Goal: Task Accomplishment & Management: Manage account settings

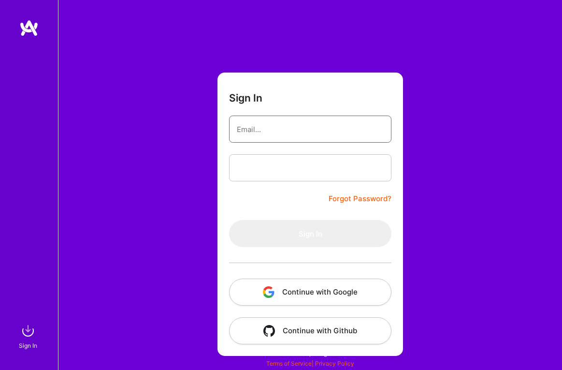
click at [309, 121] on input "email" at bounding box center [310, 129] width 147 height 25
type input "[EMAIL_ADDRESS][DOMAIN_NAME]"
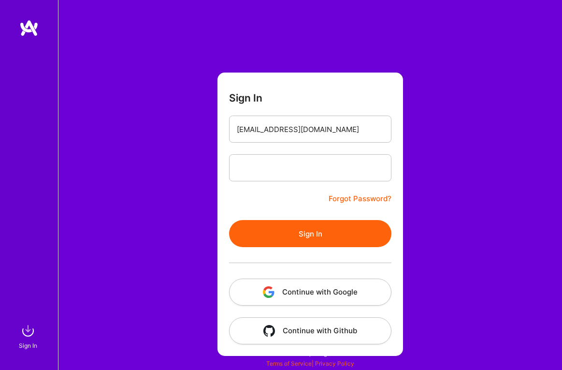
click at [310, 235] on button "Sign In" at bounding box center [310, 233] width 162 height 27
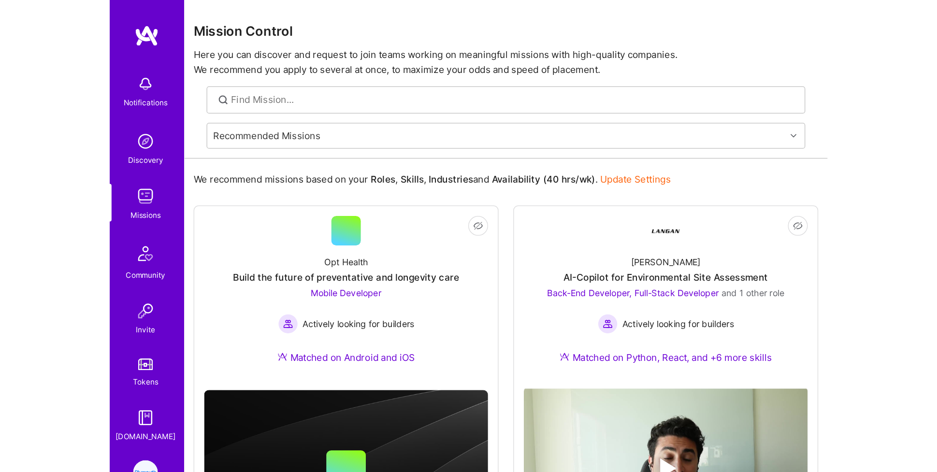
scroll to position [62, 0]
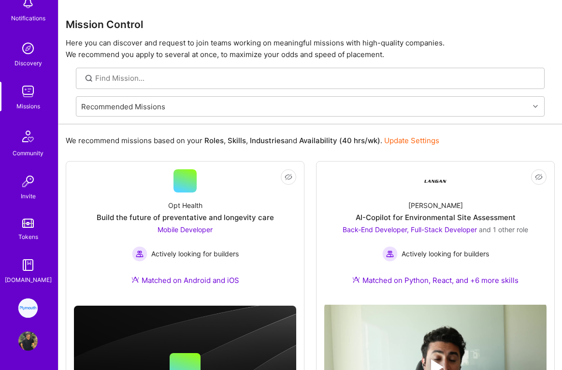
click at [32, 313] on img at bounding box center [27, 307] width 19 height 19
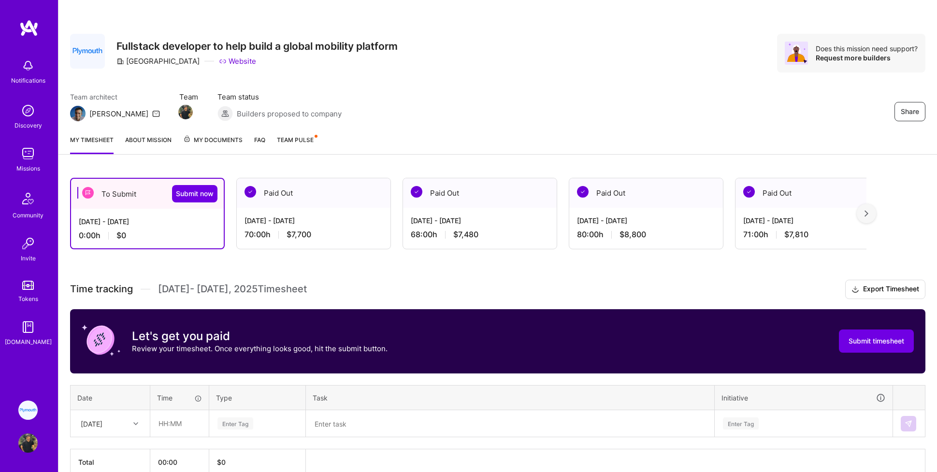
scroll to position [50, 0]
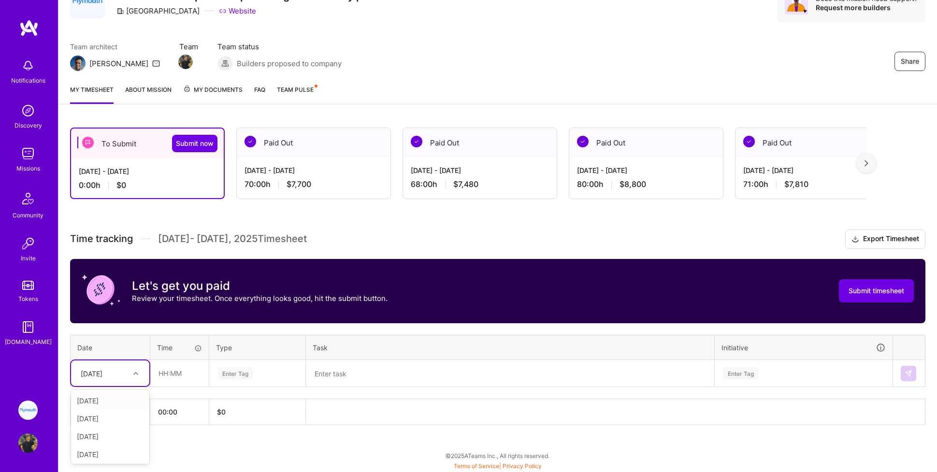
click at [122, 369] on div "[DATE]" at bounding box center [103, 373] width 54 height 16
click at [110, 369] on div "[DATE]" at bounding box center [110, 401] width 78 height 18
click at [179, 369] on input "text" at bounding box center [179, 373] width 57 height 26
type input "06:00"
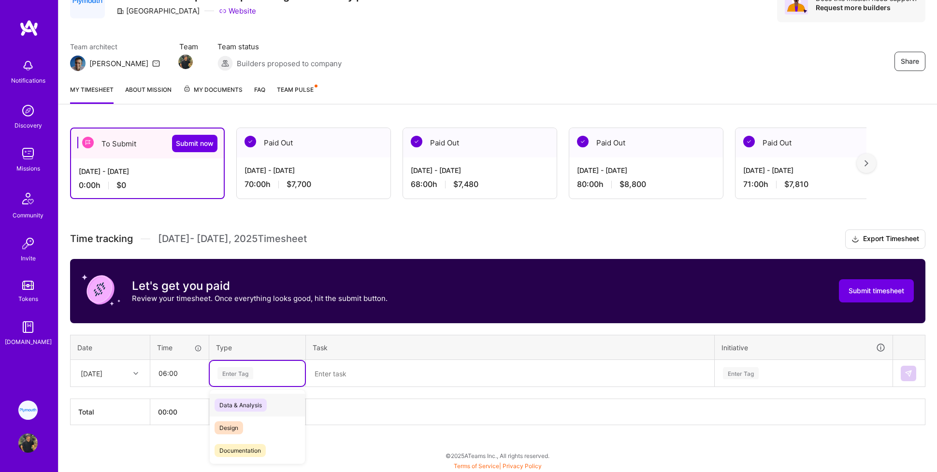
click at [246, 369] on div "Enter Tag" at bounding box center [235, 373] width 36 height 15
click at [243, 369] on span "Engineering" at bounding box center [235, 405] width 42 height 13
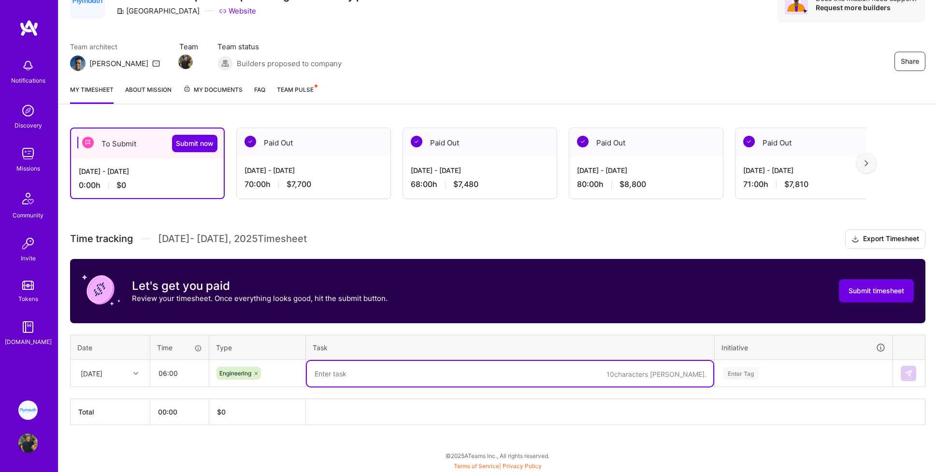
click at [343, 364] on textarea at bounding box center [510, 374] width 406 height 26
type textarea "Syncs + update to petitioner questions + update i129 forms + pending petitions …"
click at [561, 369] on div "Enter Tag" at bounding box center [803, 373] width 177 height 25
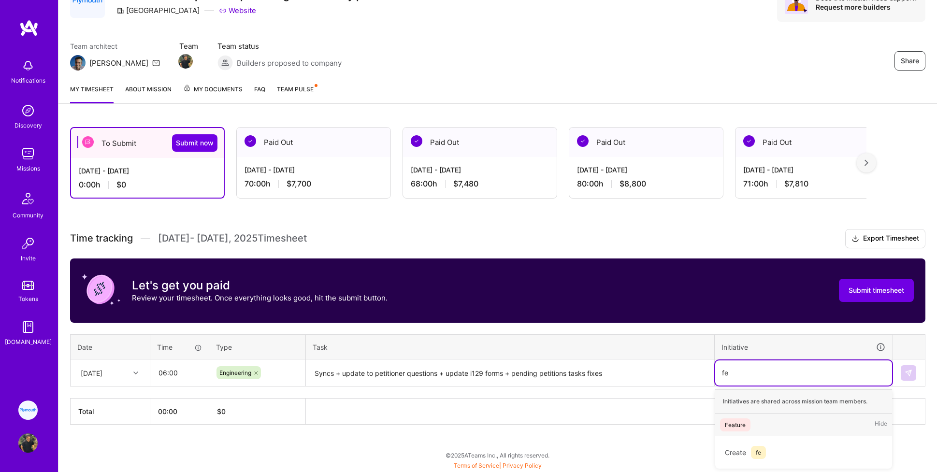
scroll to position [50, 0]
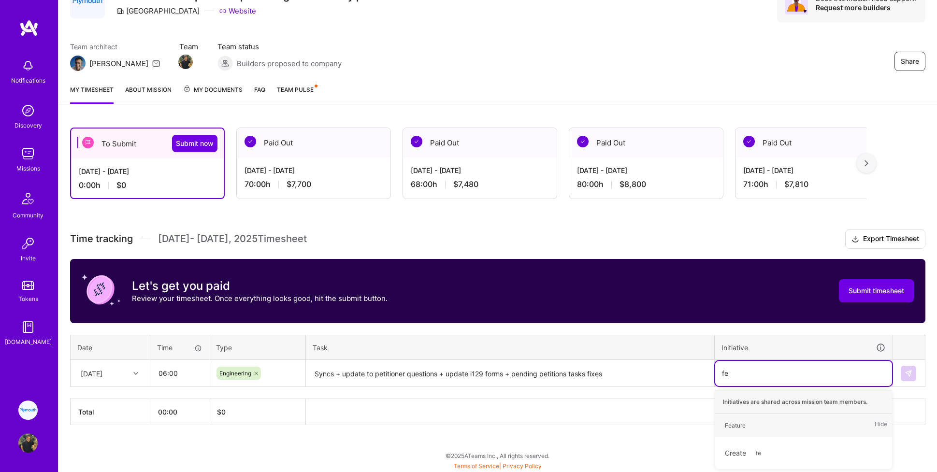
type input "fea"
click at [561, 369] on div "Feature" at bounding box center [735, 425] width 21 height 10
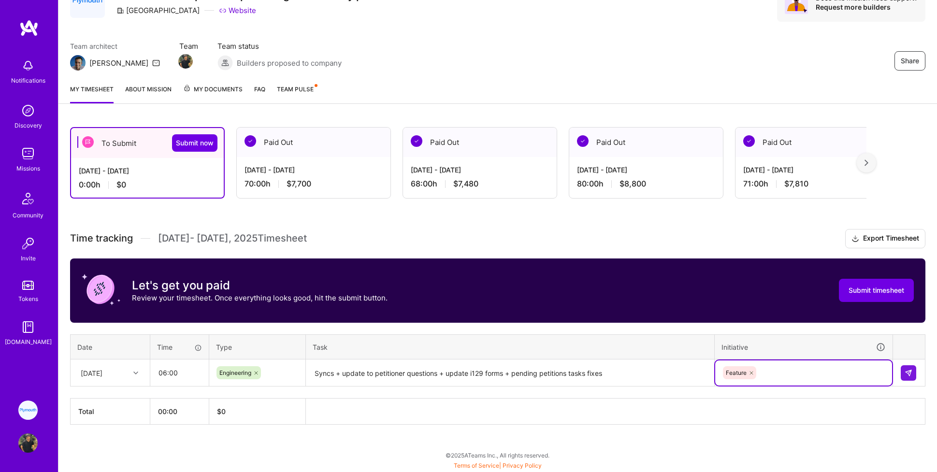
click at [561, 369] on div "option Feature, selected. Select is focused ,type to refine list, press Down to…" at bounding box center [803, 372] width 177 height 25
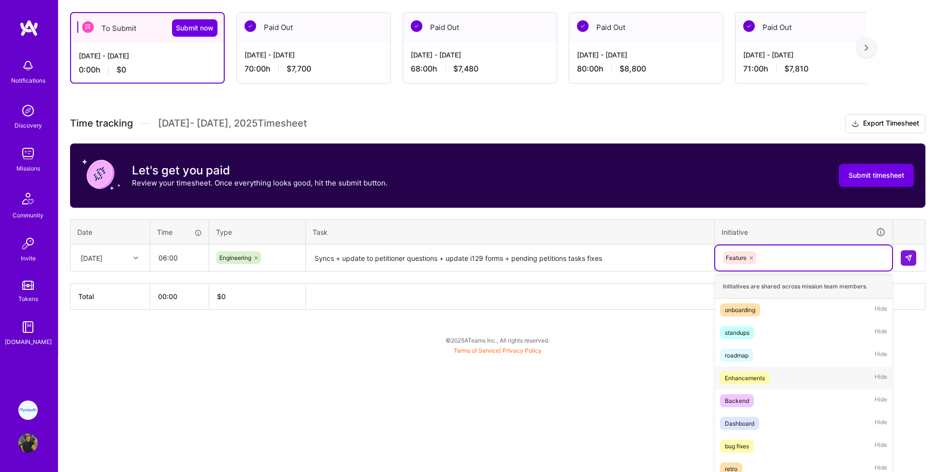
click at [561, 369] on div "Enhancements" at bounding box center [745, 378] width 40 height 10
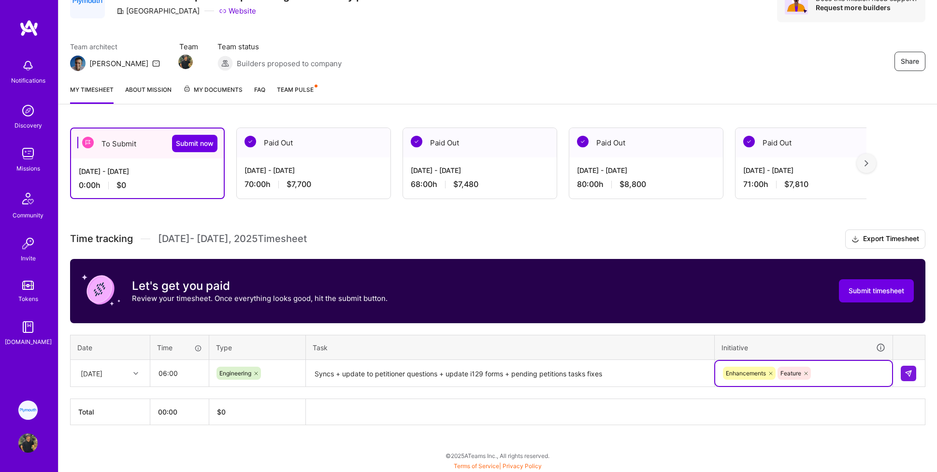
click at [561, 369] on div "option Enhancements, selected. Select is focused ,type to refine list, press Do…" at bounding box center [803, 373] width 177 height 25
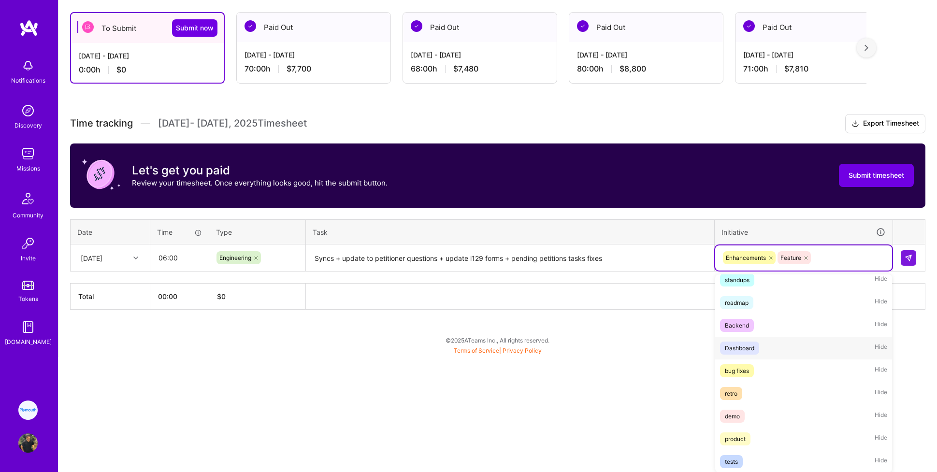
scroll to position [0, 0]
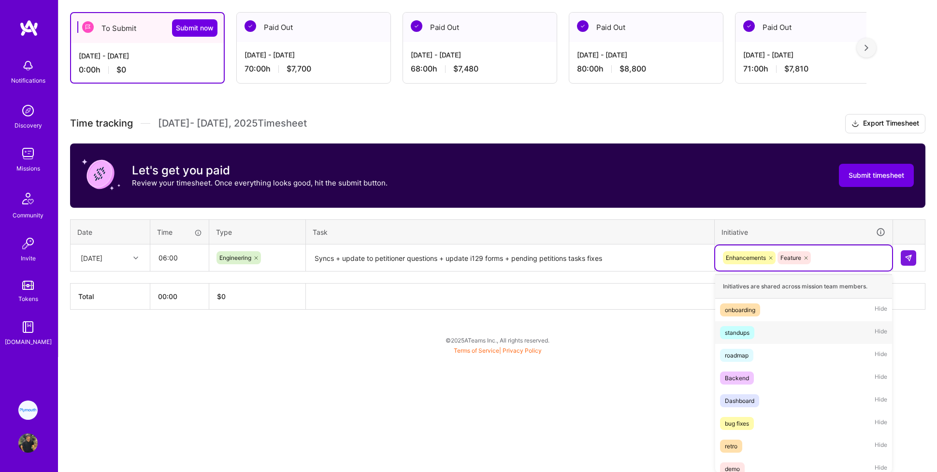
click at [561, 335] on div "standups" at bounding box center [737, 333] width 25 height 10
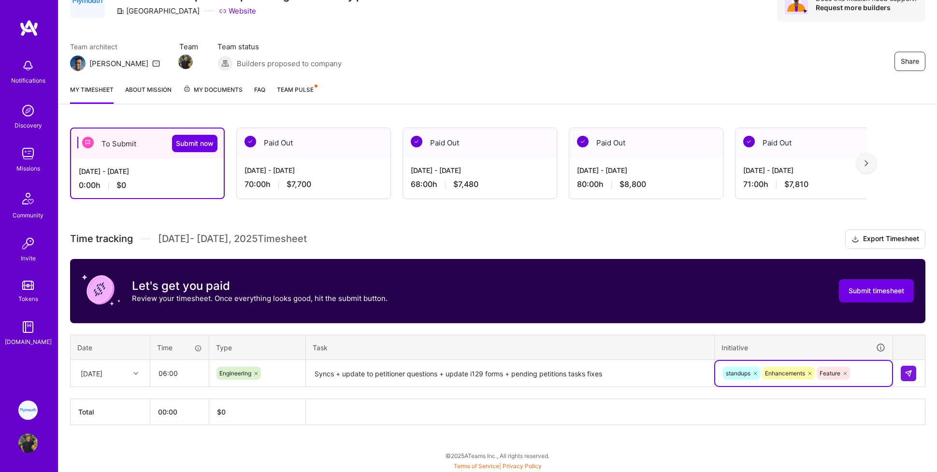
click at [561, 369] on div "option standups, selected. Select is focused ,type to refine list, press Down t…" at bounding box center [803, 373] width 177 height 25
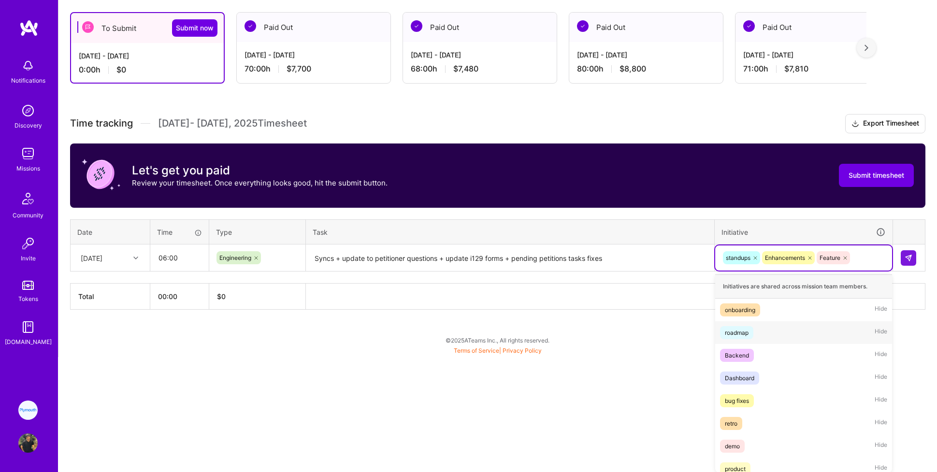
scroll to position [30, 0]
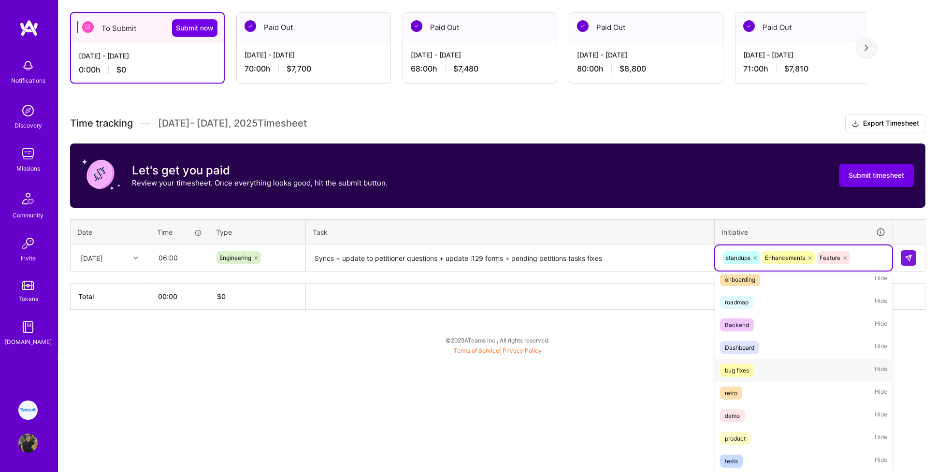
click at [561, 369] on div "bug fixes" at bounding box center [737, 370] width 24 height 10
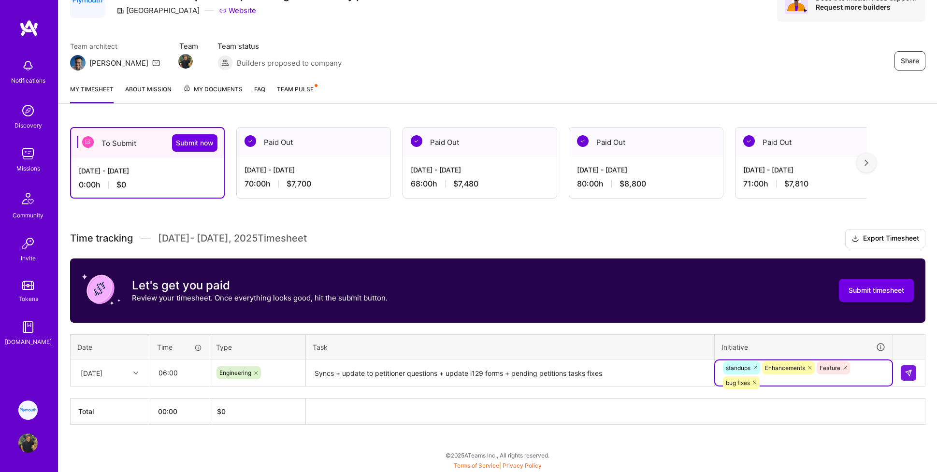
scroll to position [50, 0]
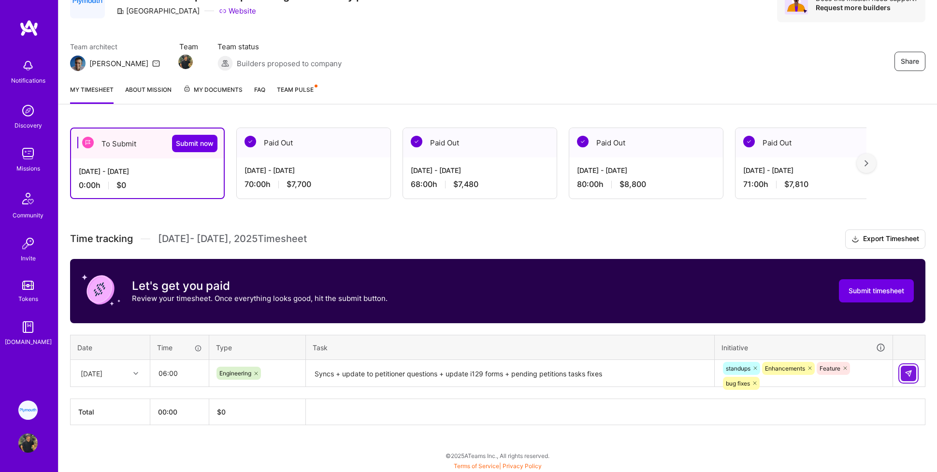
click at [561, 369] on img at bounding box center [908, 374] width 8 height 8
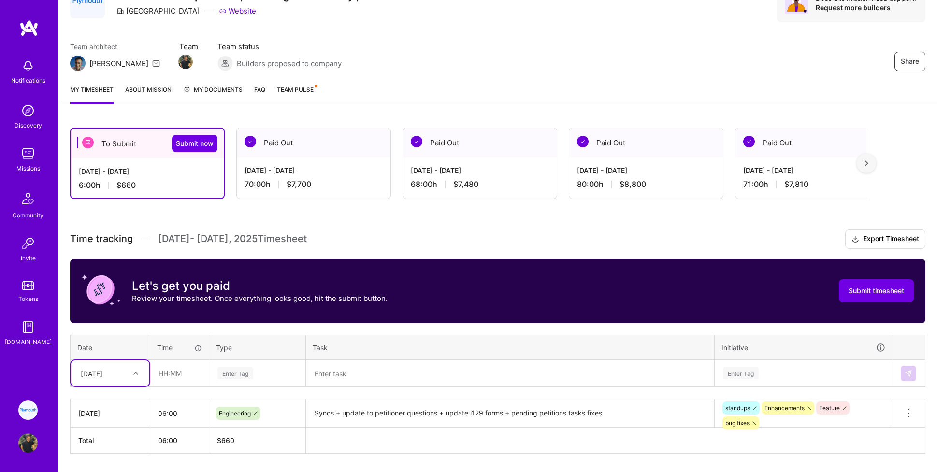
click at [129, 369] on div "option [DATE], selected. Select is focused ,type to refine list, press Down to …" at bounding box center [110, 373] width 78 height 26
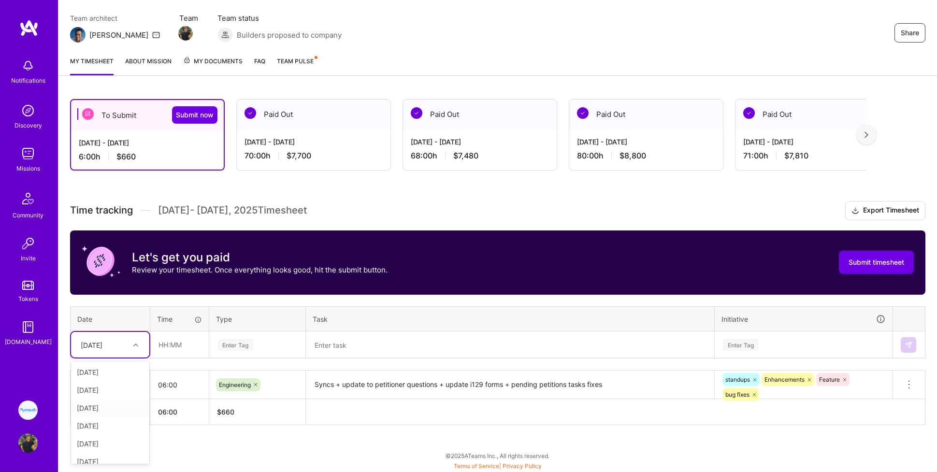
click at [105, 369] on div "[DATE]" at bounding box center [110, 408] width 78 height 18
click at [173, 343] on input "text" at bounding box center [179, 345] width 57 height 26
type input "06:00"
click at [227, 341] on div "Enter Tag" at bounding box center [235, 344] width 36 height 15
type input "e"
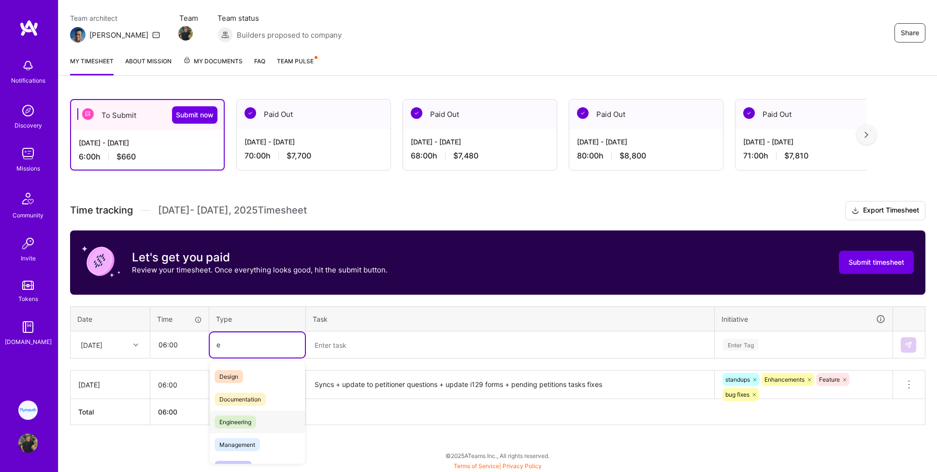
click at [246, 369] on span "Engineering" at bounding box center [235, 421] width 42 height 13
click at [342, 348] on textarea at bounding box center [510, 345] width 406 height 26
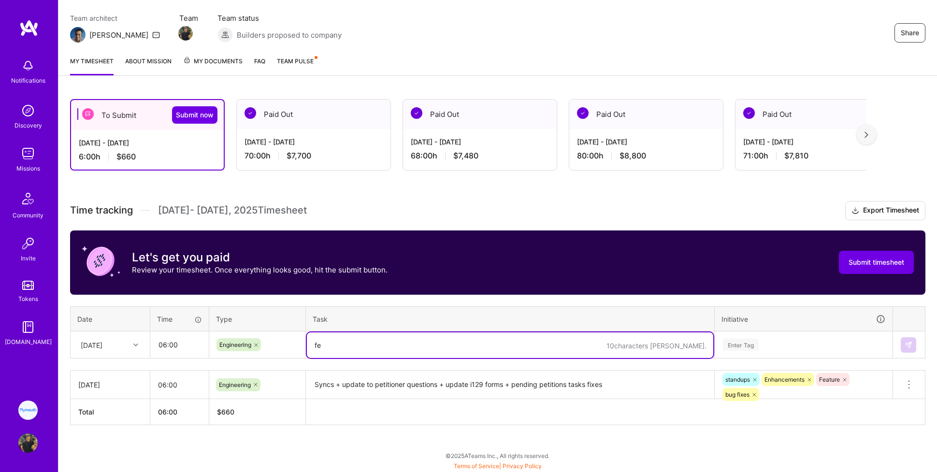
type textarea "f"
type textarea "petitioner permissions + syncs + test cases"
click at [561, 345] on div "Enter Tag" at bounding box center [803, 344] width 177 height 25
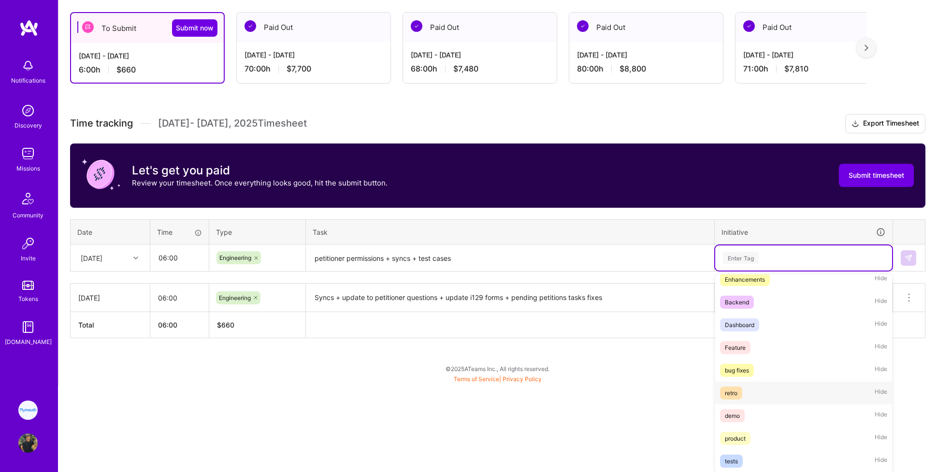
scroll to position [98, 0]
click at [561, 346] on div "Feature" at bounding box center [735, 348] width 21 height 10
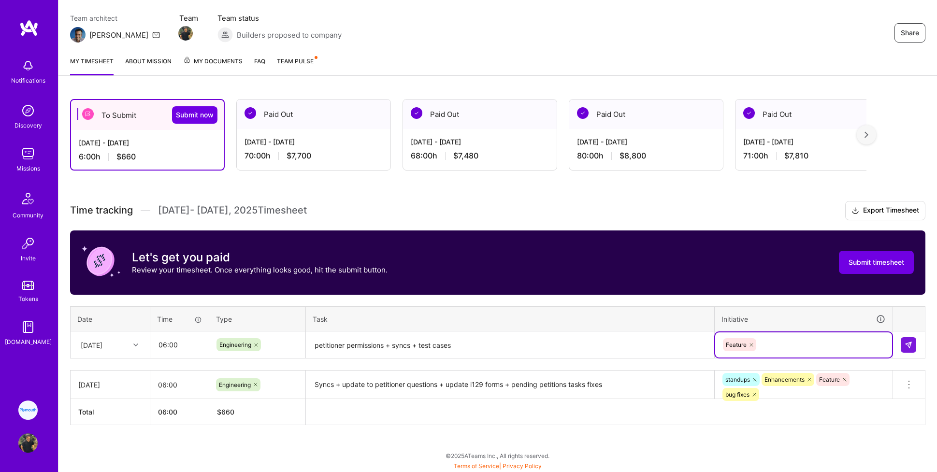
scroll to position [166, 0]
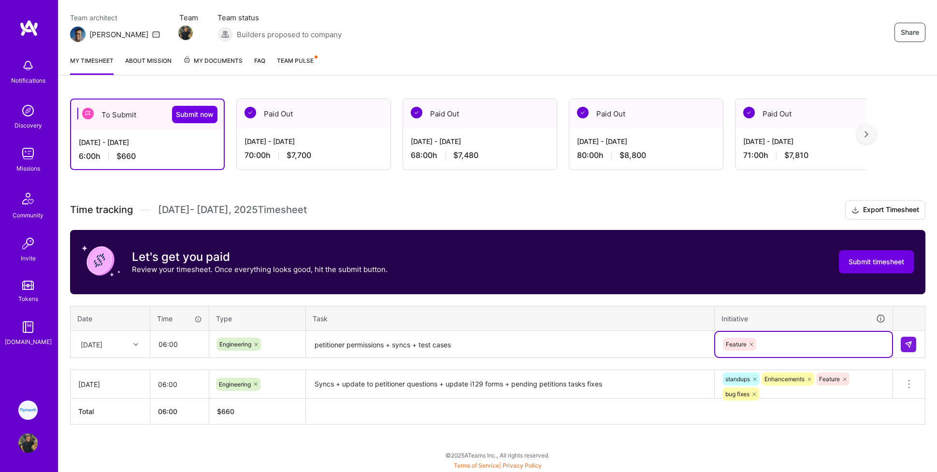
click at [561, 334] on div "option Feature, selected. Select is focused ,type to refine list, press Down to…" at bounding box center [803, 344] width 177 height 25
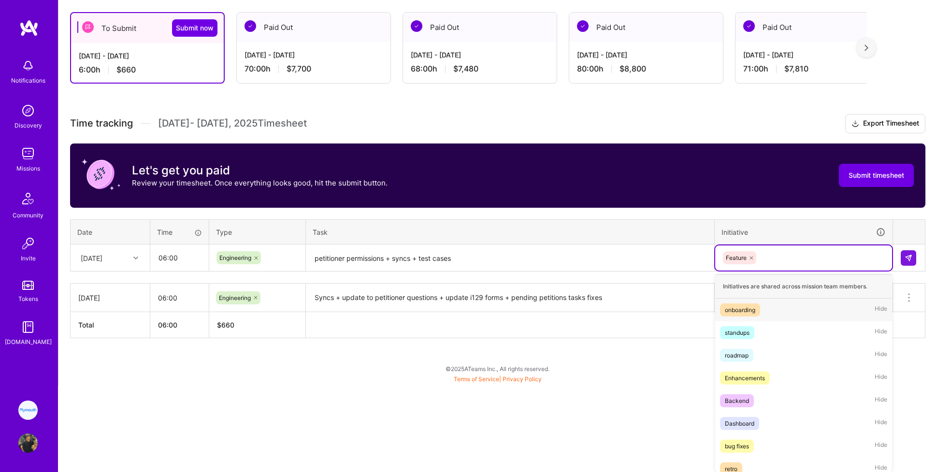
scroll to position [20, 0]
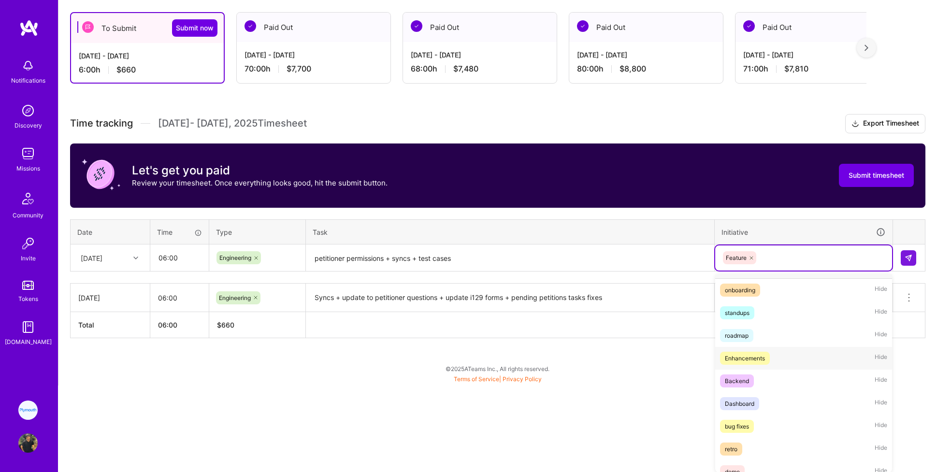
click at [561, 361] on div "Enhancements" at bounding box center [745, 358] width 40 height 10
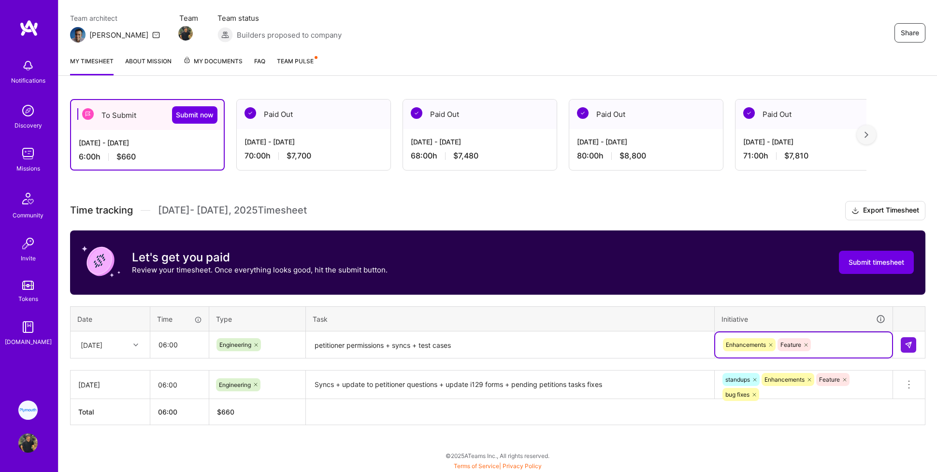
click at [561, 341] on div "option Enhancements, selected. Select is focused ,type to refine list, press Do…" at bounding box center [803, 344] width 177 height 25
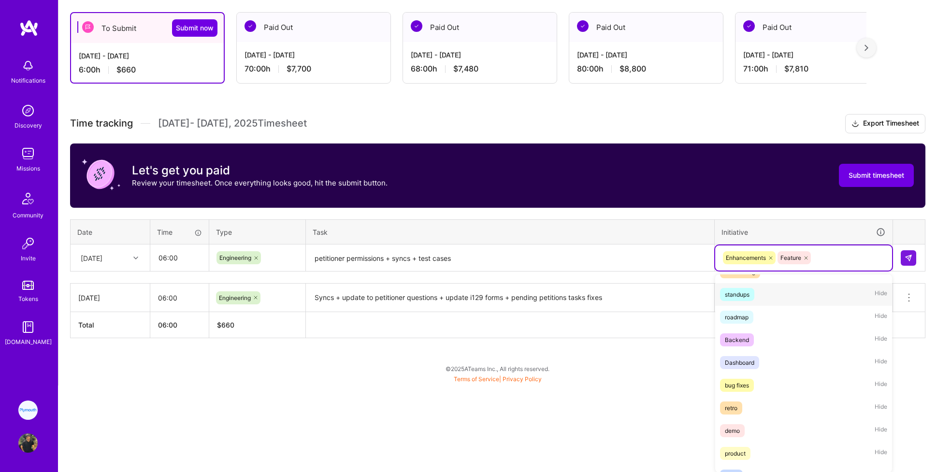
scroll to position [53, 0]
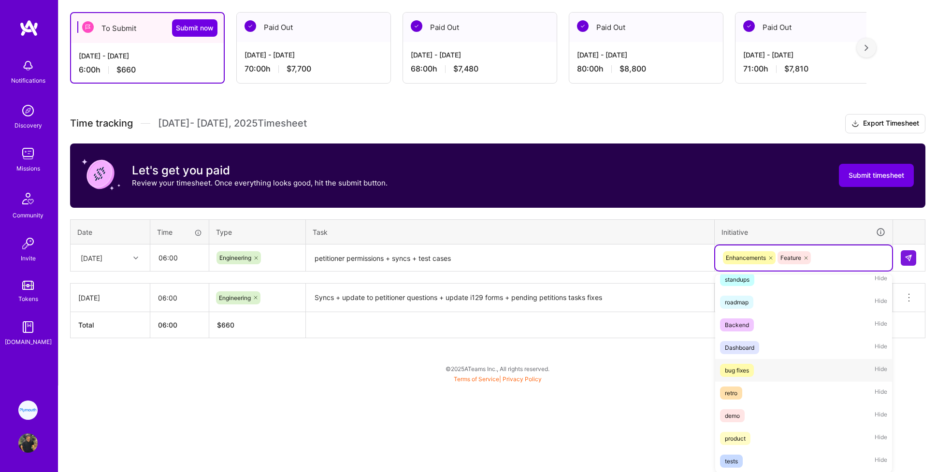
click at [561, 368] on div "bug fixes" at bounding box center [737, 370] width 24 height 10
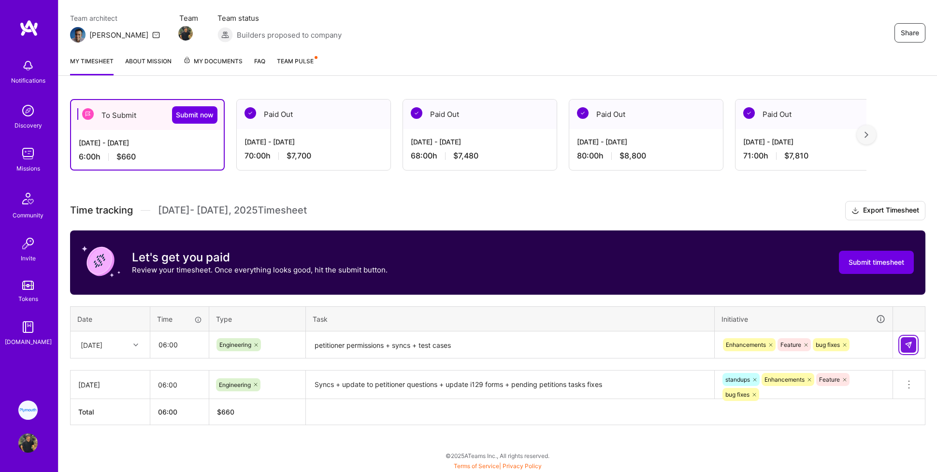
click at [561, 344] on img at bounding box center [908, 345] width 8 height 8
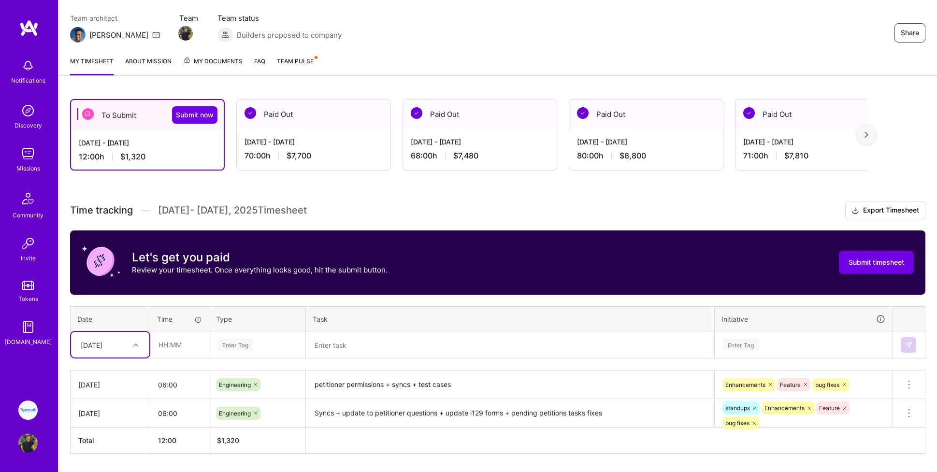
scroll to position [107, 0]
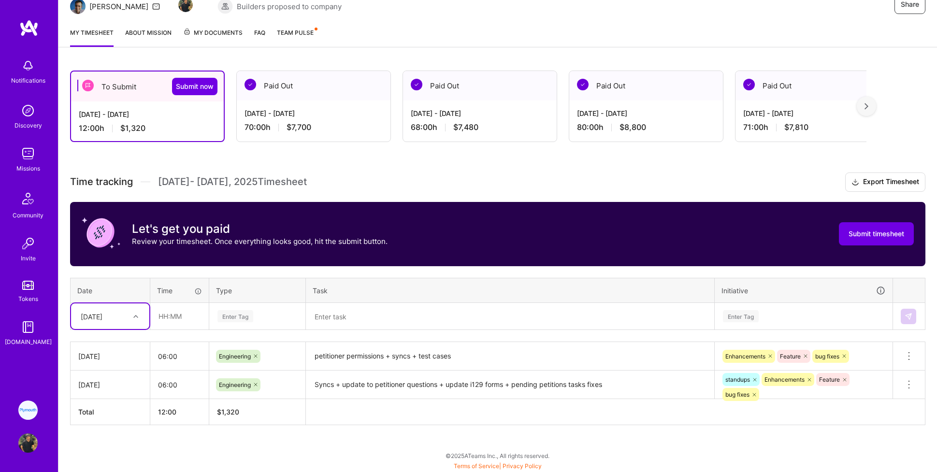
click at [110, 329] on div "option [DATE], selected. Select is focused ,type to refine list, press Down to …" at bounding box center [110, 316] width 78 height 26
click at [105, 366] on div "[DATE]" at bounding box center [110, 367] width 78 height 18
click at [163, 317] on input "text" at bounding box center [179, 316] width 57 height 26
type input "06:00"
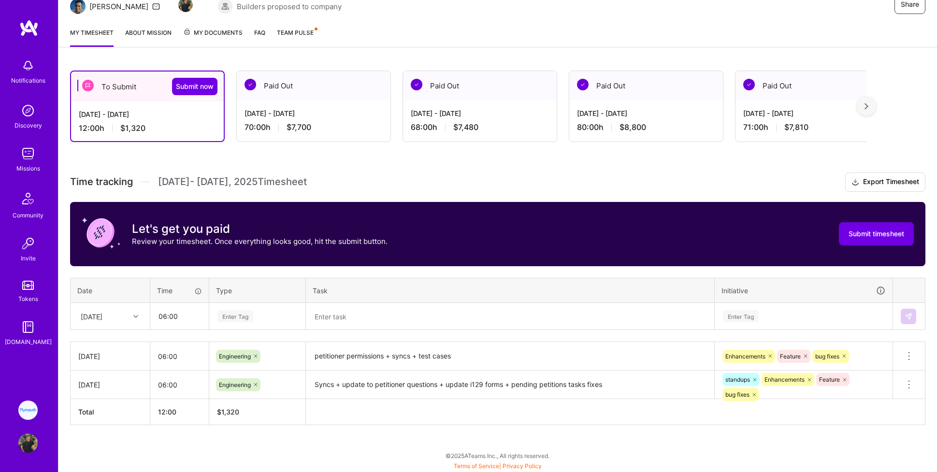
click at [231, 317] on div "Enter Tag" at bounding box center [235, 316] width 36 height 15
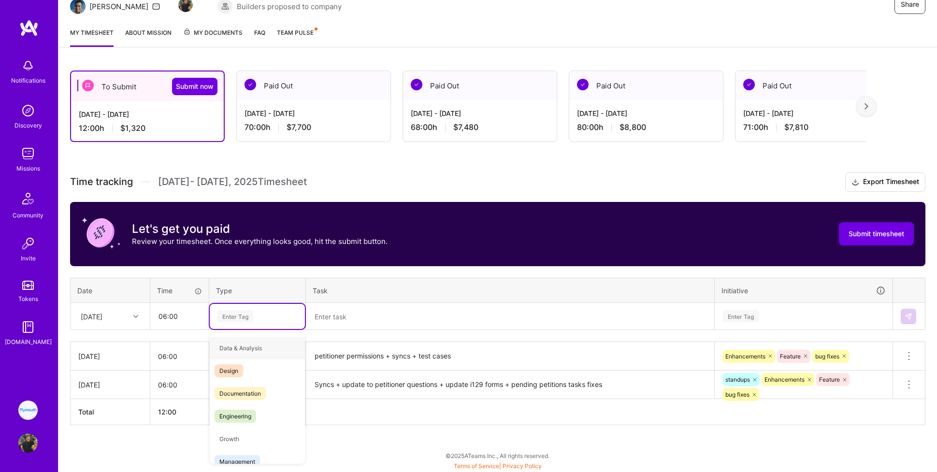
type input "e"
click at [232, 369] on span "Engineering" at bounding box center [235, 393] width 42 height 13
click at [339, 327] on textarea at bounding box center [510, 317] width 406 height 26
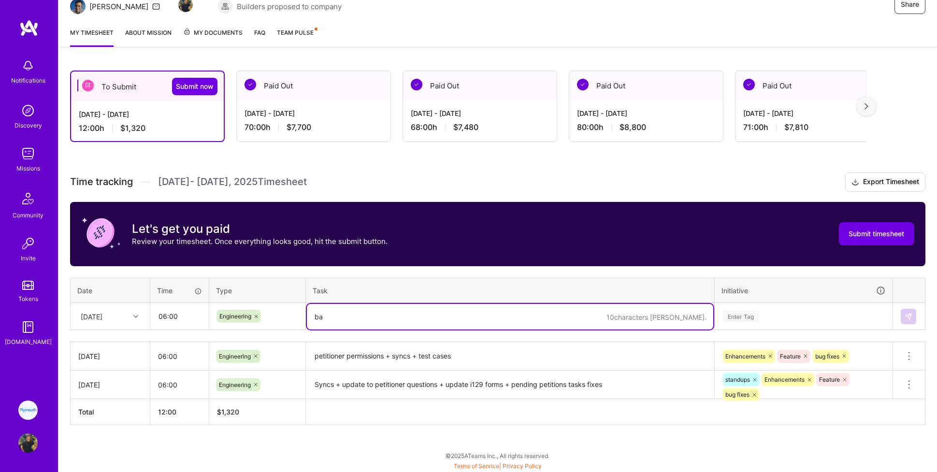
type textarea "b"
click at [164, 315] on input "06:00" at bounding box center [179, 316] width 57 height 26
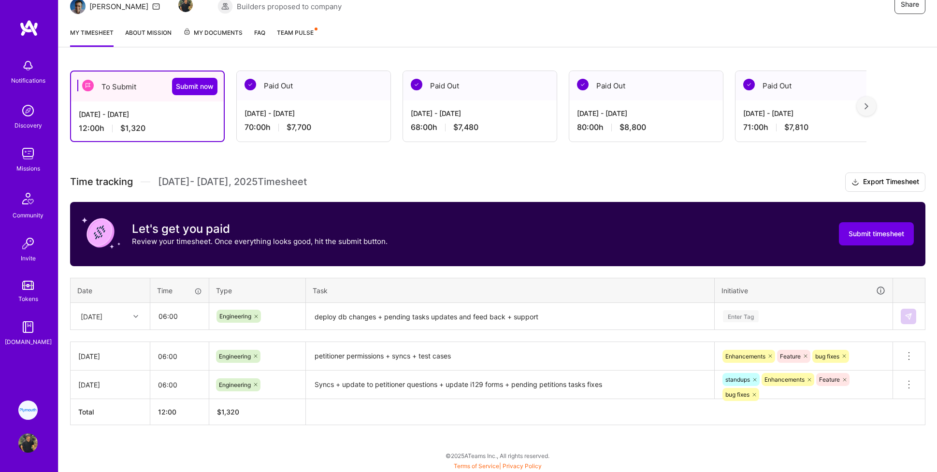
click at [515, 315] on textarea "deploy db changes + pending tasks updates and feed back + support" at bounding box center [510, 317] width 406 height 26
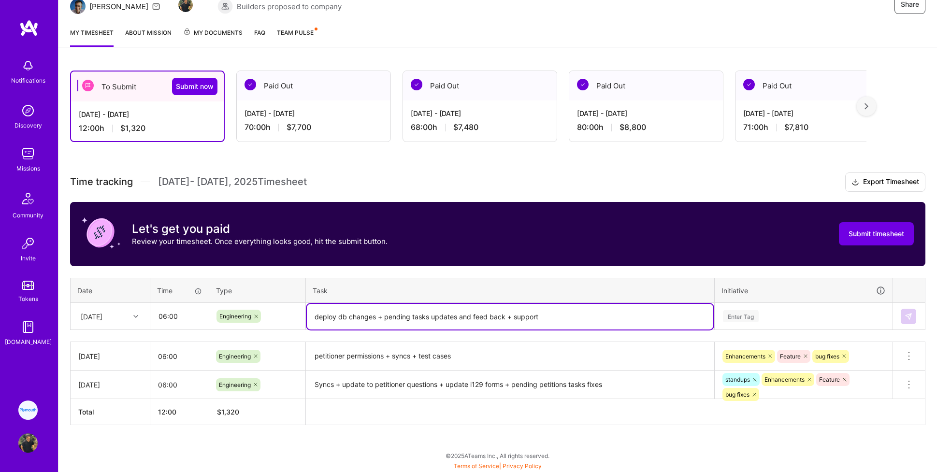
click at [515, 315] on textarea "deploy db changes + pending tasks updates and feed back + support" at bounding box center [510, 317] width 406 height 26
type textarea "deploy db changes + pending tasks updates and feed back + modules support on pe…"
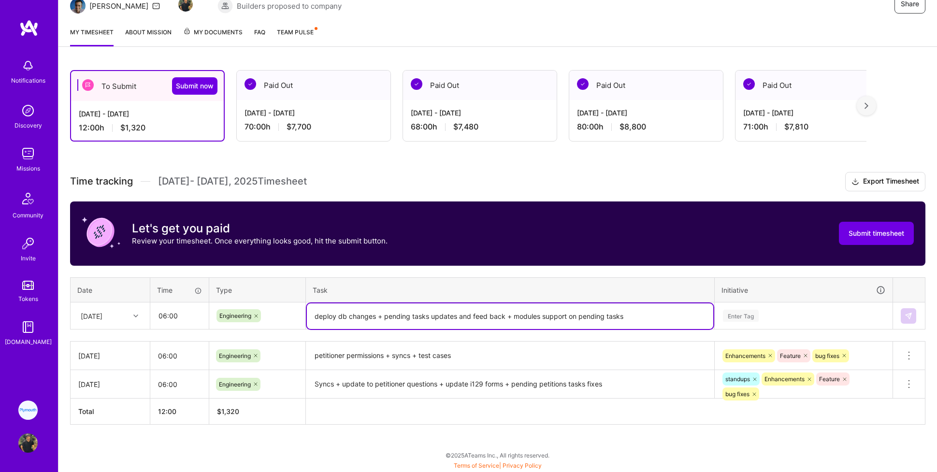
click at [561, 314] on div "Enter Tag" at bounding box center [803, 315] width 177 height 25
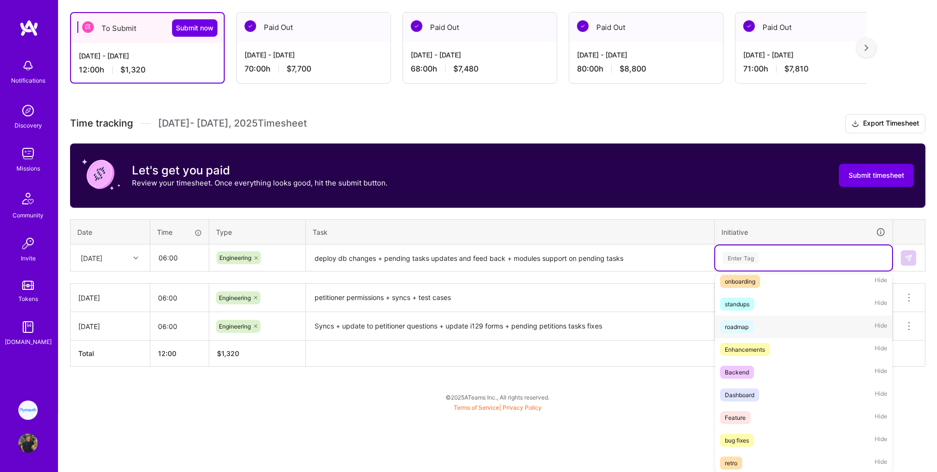
scroll to position [31, 0]
click at [561, 369] on div "Feature" at bounding box center [735, 415] width 21 height 10
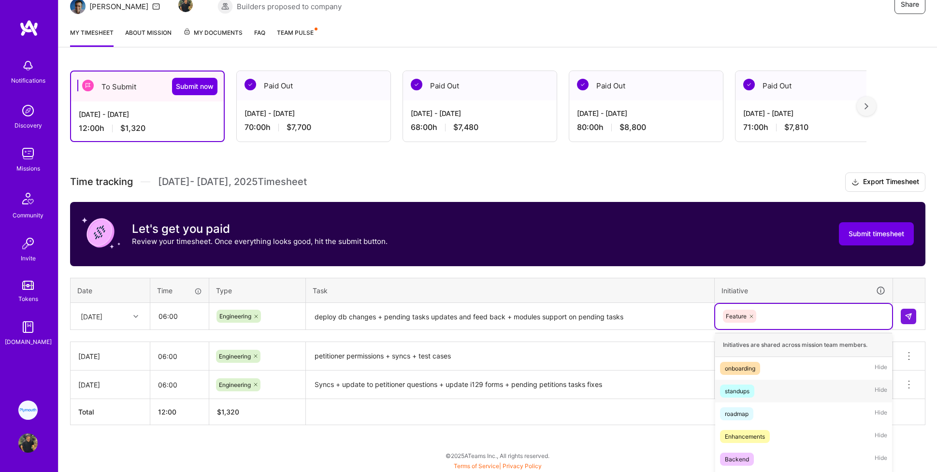
click at [561, 322] on div "option Feature, selected. option standups focused, 2 of 12. 11 results availabl…" at bounding box center [803, 316] width 177 height 25
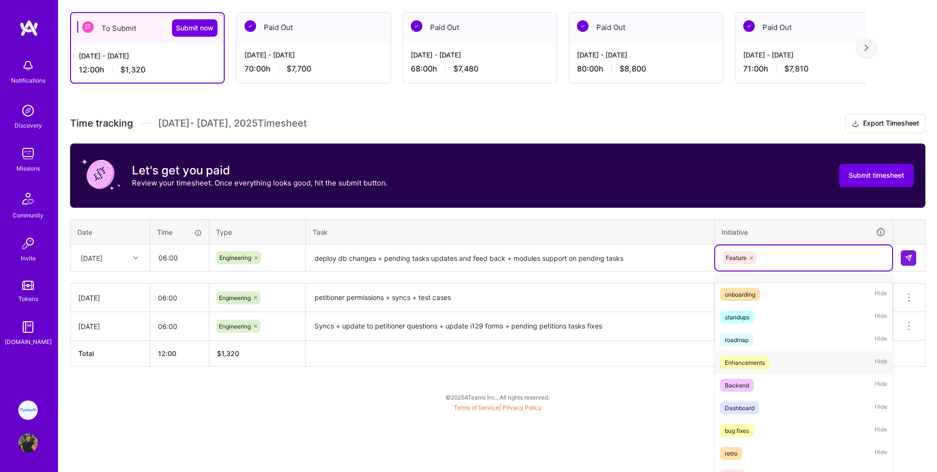
scroll to position [23, 0]
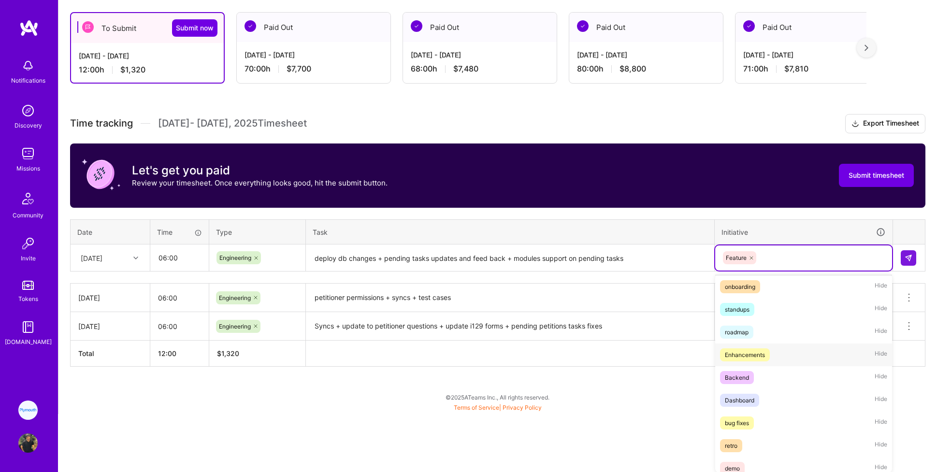
click at [561, 356] on div "Enhancements" at bounding box center [745, 355] width 40 height 10
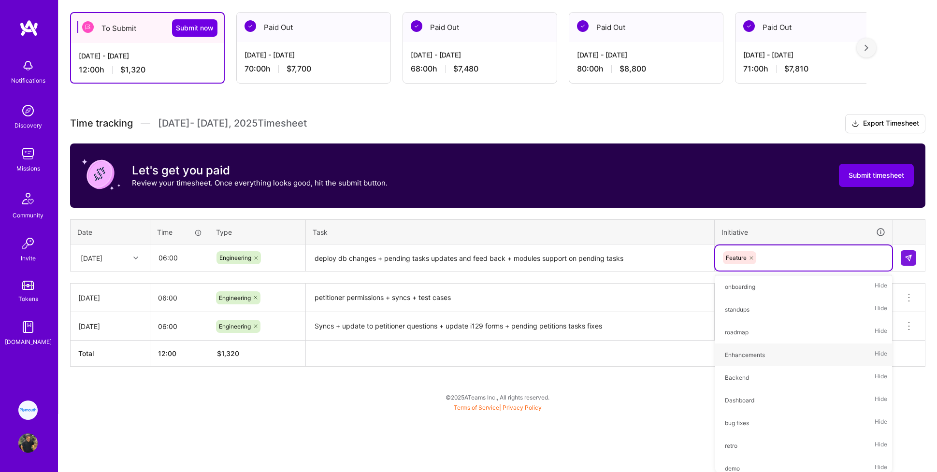
scroll to position [107, 0]
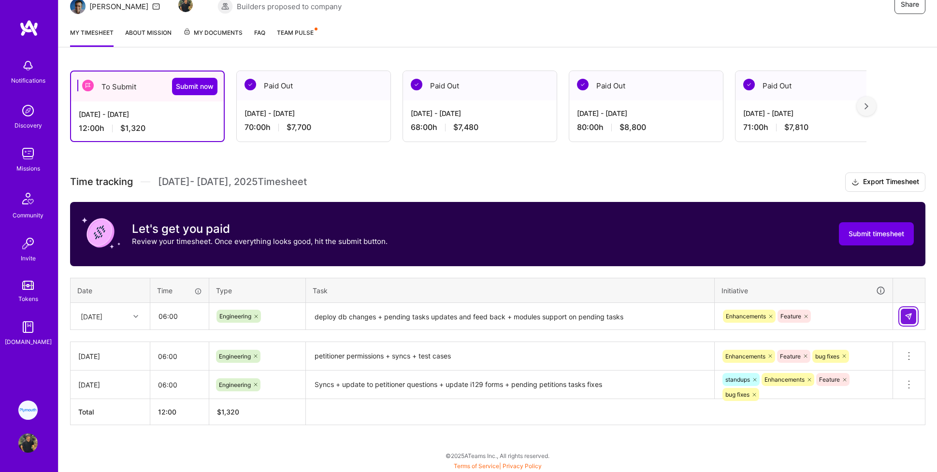
click at [561, 318] on button at bounding box center [908, 316] width 15 height 15
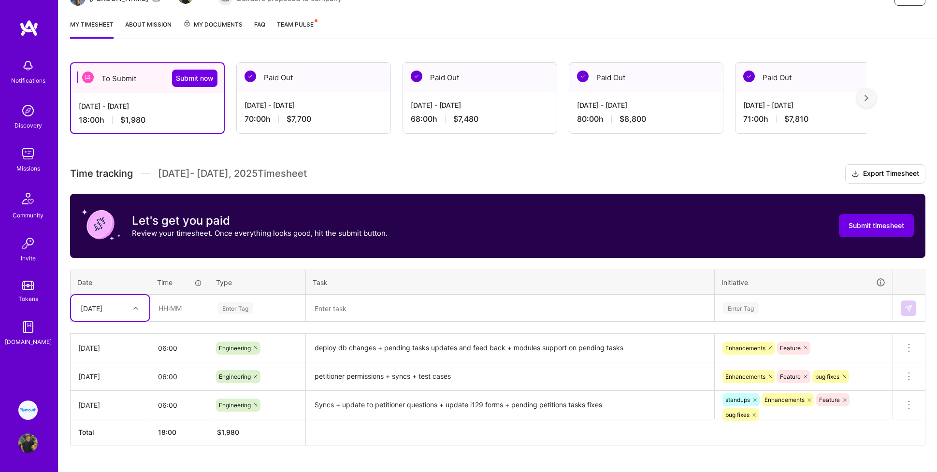
click at [121, 323] on div "Time tracking [DATE] - [DATE] Timesheet Export Timesheet Let's get you paid Rev…" at bounding box center [497, 304] width 855 height 281
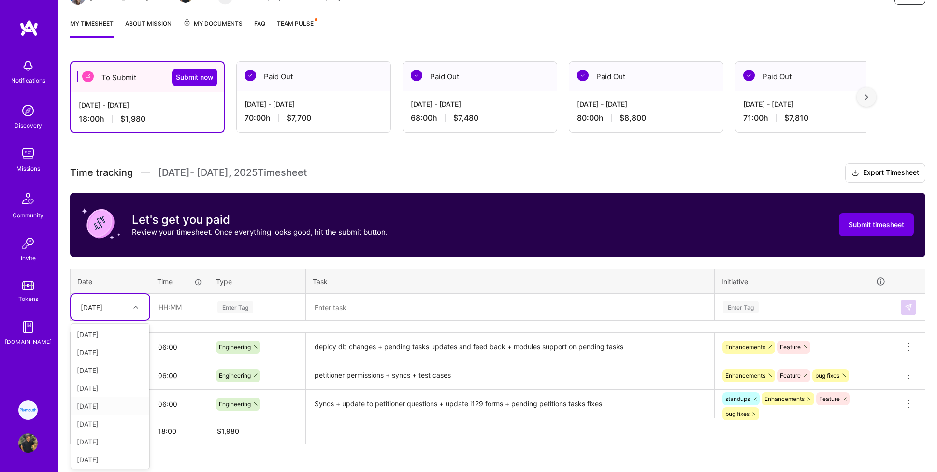
click at [103, 369] on div "[DATE]" at bounding box center [110, 406] width 78 height 18
click at [183, 305] on input "text" at bounding box center [179, 307] width 57 height 26
type input "06:00"
click at [228, 305] on div "Enter Tag" at bounding box center [235, 307] width 36 height 15
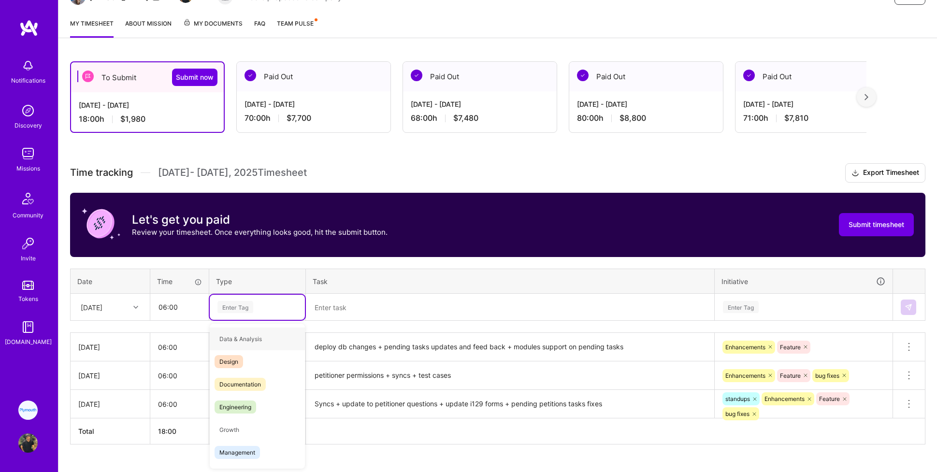
type input "e"
click at [228, 369] on span "Engineering" at bounding box center [235, 384] width 42 height 13
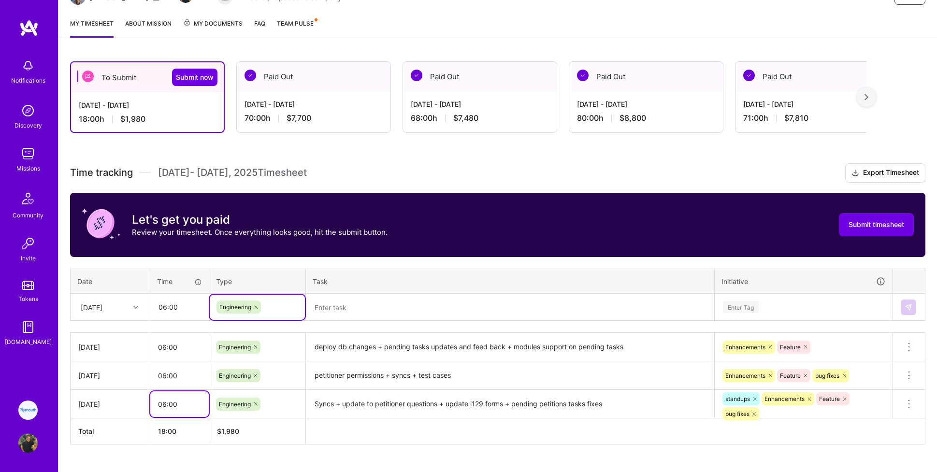
click at [169, 369] on input "06:00" at bounding box center [179, 404] width 58 height 26
click at [161, 369] on input "06:00" at bounding box center [179, 404] width 58 height 26
type input "04:00"
click at [297, 369] on th "$ 1,760" at bounding box center [257, 431] width 97 height 26
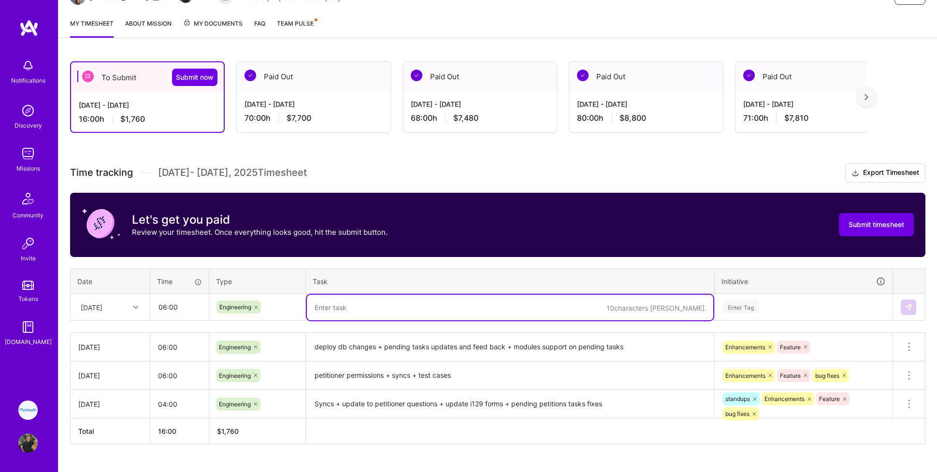
click at [347, 305] on textarea at bounding box center [510, 308] width 406 height 26
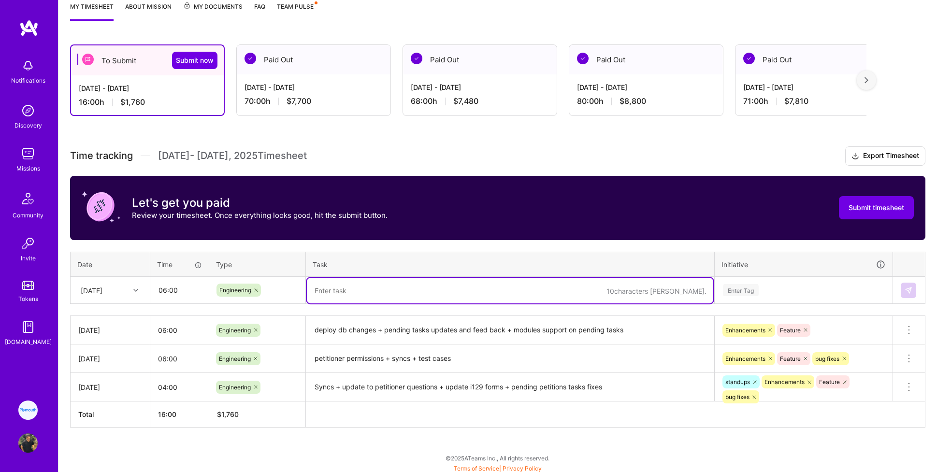
scroll to position [136, 0]
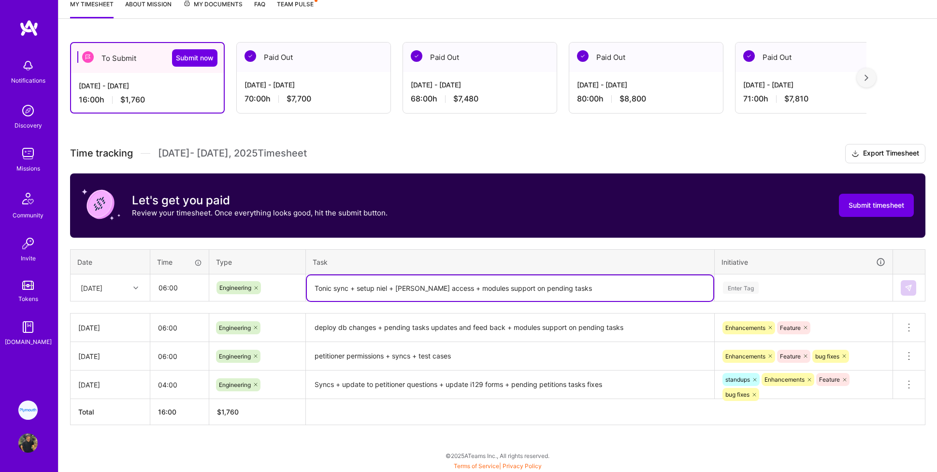
type textarea "Tonic sync + setup niel + [PERSON_NAME] access + modules support on pending tas…"
click at [561, 294] on div "Enter Tag" at bounding box center [803, 287] width 177 height 25
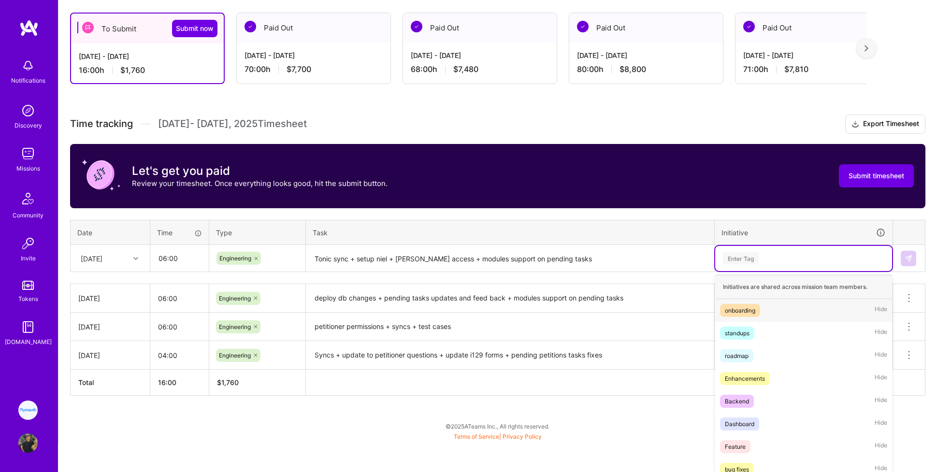
scroll to position [166, 0]
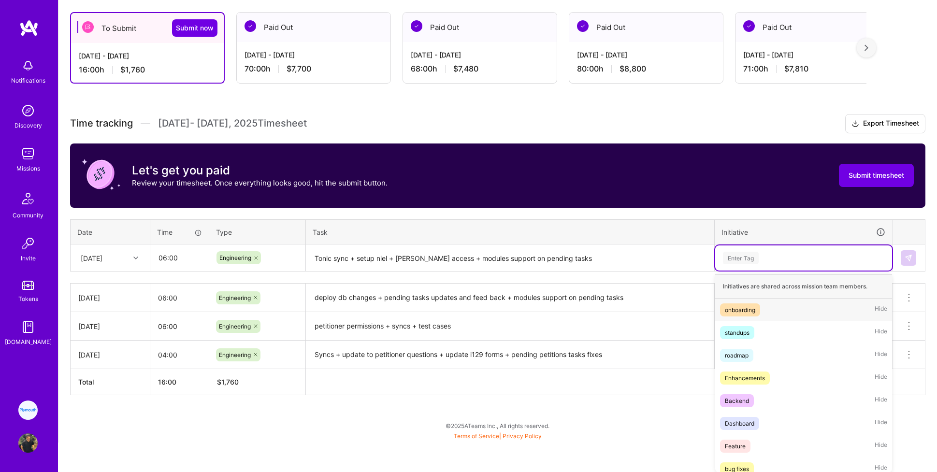
click at [561, 306] on div "onboarding" at bounding box center [740, 310] width 30 height 10
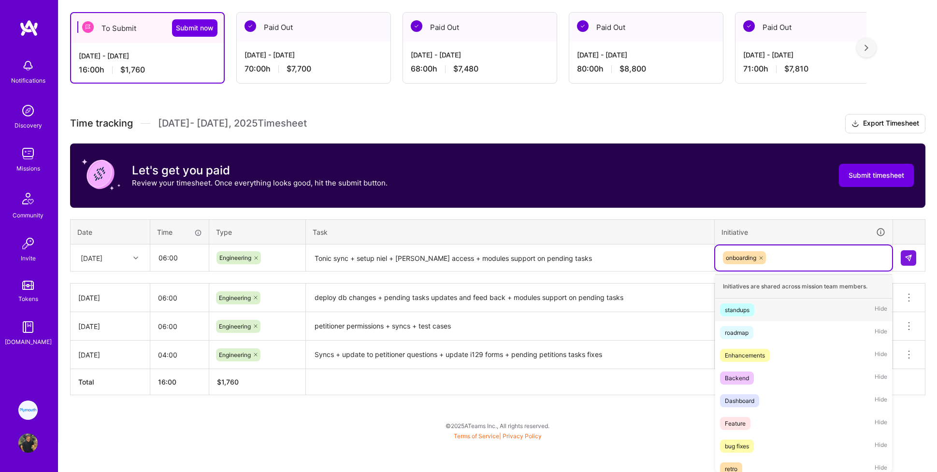
click at [561, 271] on div "option onboarding, selected. option standups focused, 2 of 12. 11 results avail…" at bounding box center [803, 257] width 177 height 25
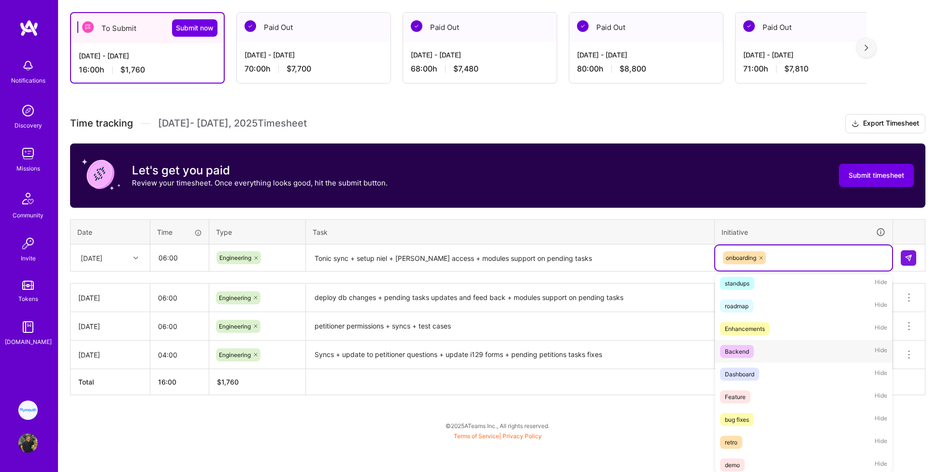
scroll to position [38, 0]
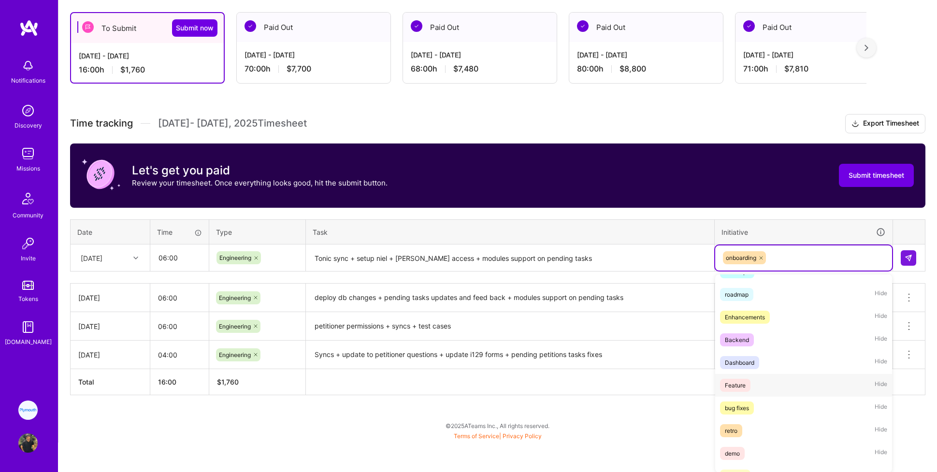
click at [561, 369] on div "Feature" at bounding box center [735, 385] width 21 height 10
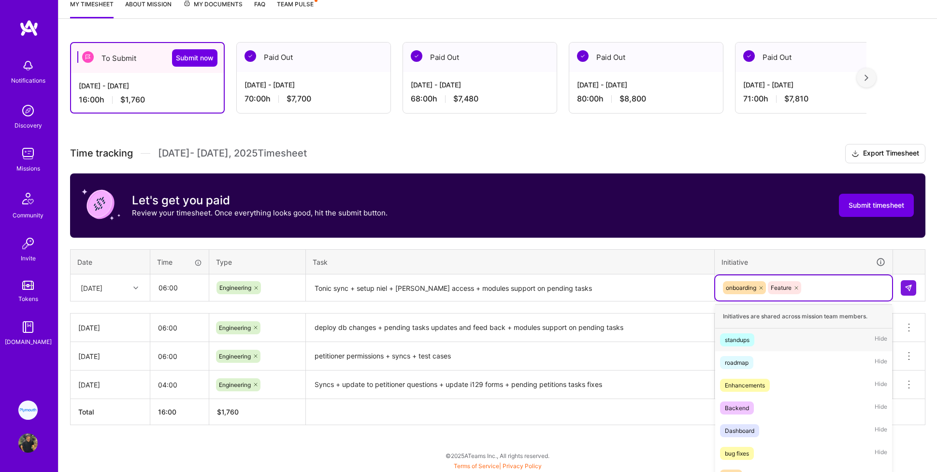
scroll to position [166, 0]
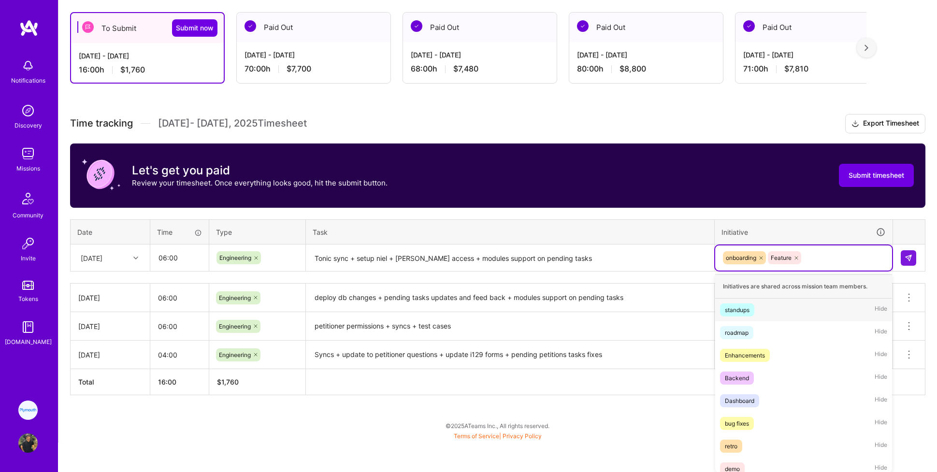
click at [561, 271] on div "option Feature, selected. option standups focused, 2 of 12. 10 results availabl…" at bounding box center [803, 257] width 177 height 25
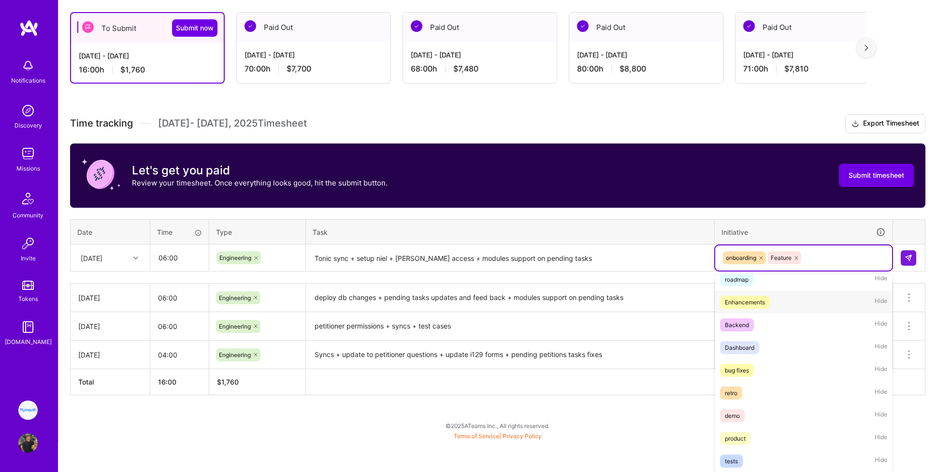
scroll to position [0, 0]
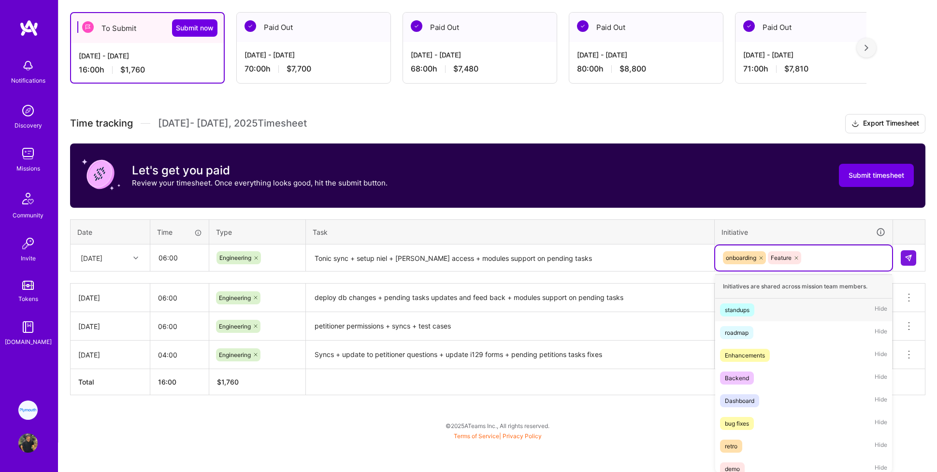
click at [561, 312] on div "standups" at bounding box center [737, 310] width 25 height 10
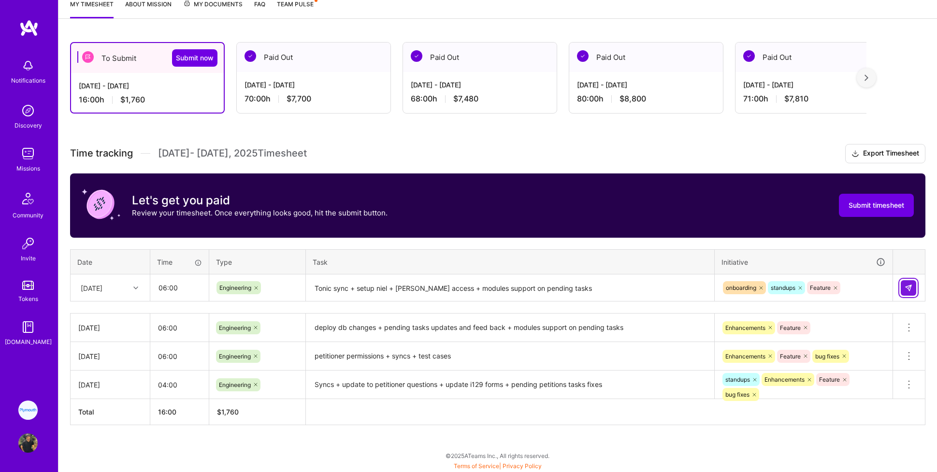
click at [561, 287] on img at bounding box center [908, 288] width 8 height 8
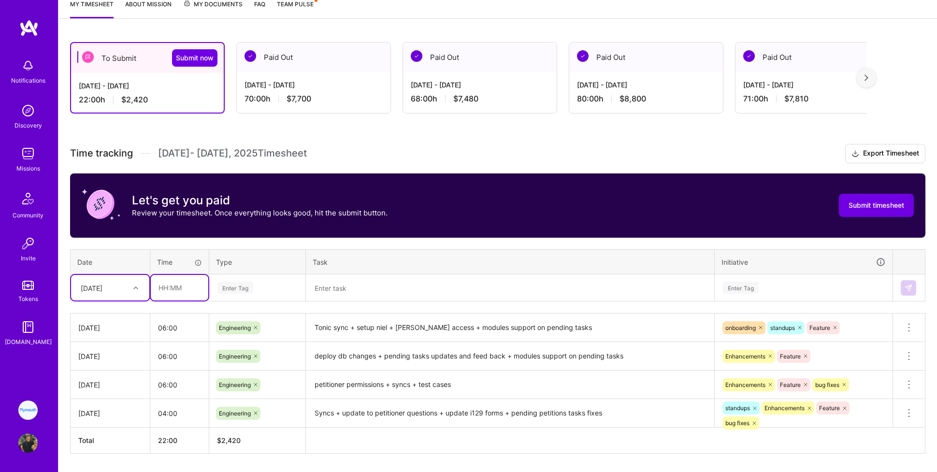
click at [176, 289] on input "text" at bounding box center [179, 288] width 57 height 26
type input "06:00"
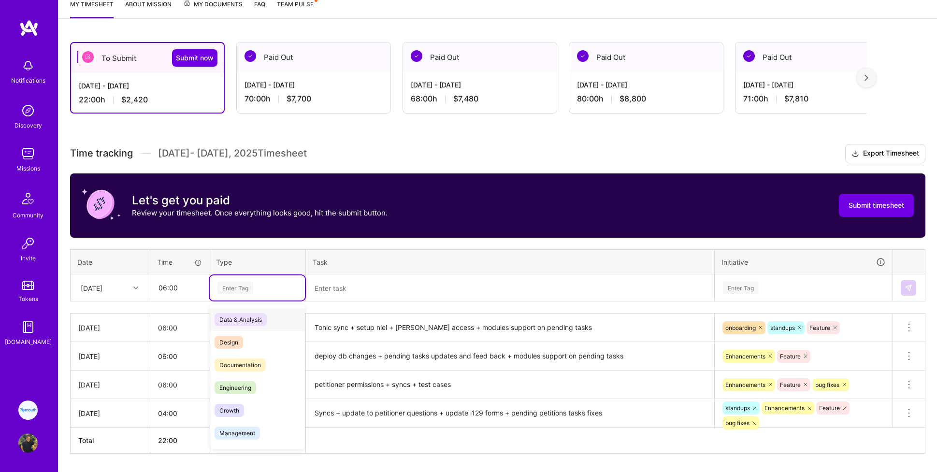
click at [233, 280] on div "Enter Tag" at bounding box center [257, 287] width 95 height 25
type input "e"
click at [237, 361] on span "Engineering" at bounding box center [235, 364] width 42 height 13
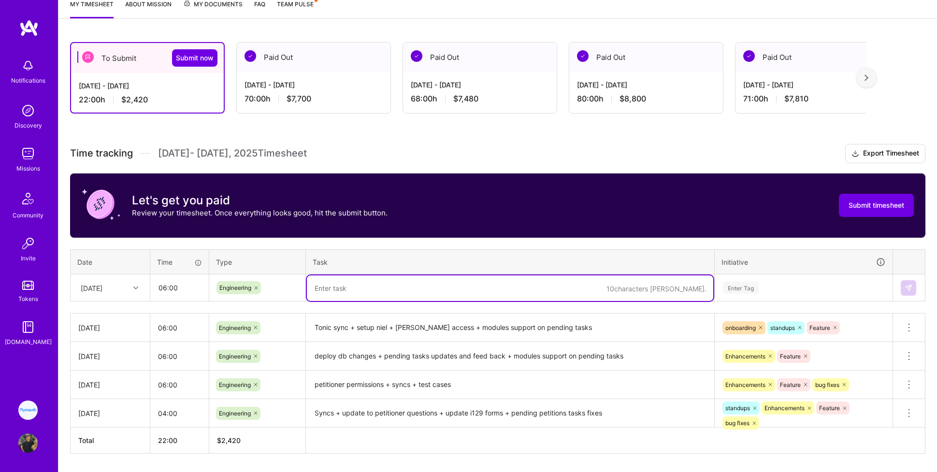
click at [351, 285] on textarea at bounding box center [510, 288] width 406 height 26
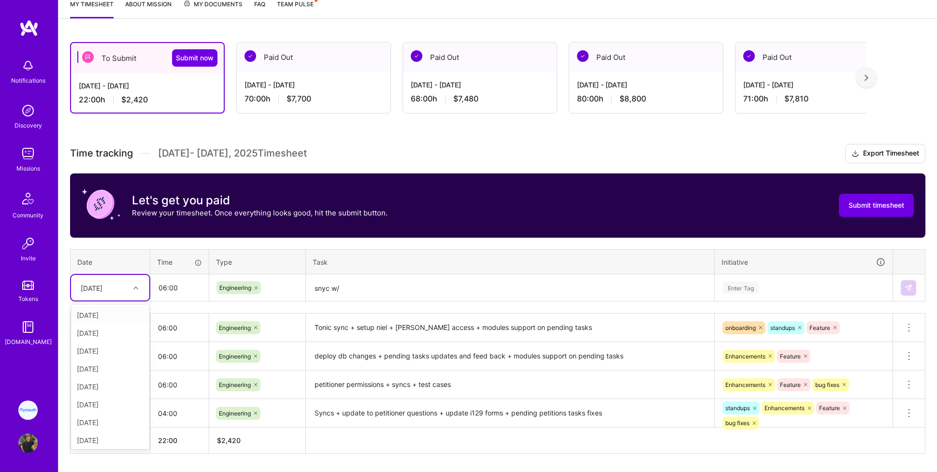
click at [130, 290] on div at bounding box center [136, 288] width 15 height 13
click at [103, 369] on div "[DATE]" at bounding box center [110, 405] width 78 height 18
click at [358, 283] on textarea "snyc w/" at bounding box center [510, 288] width 406 height 26
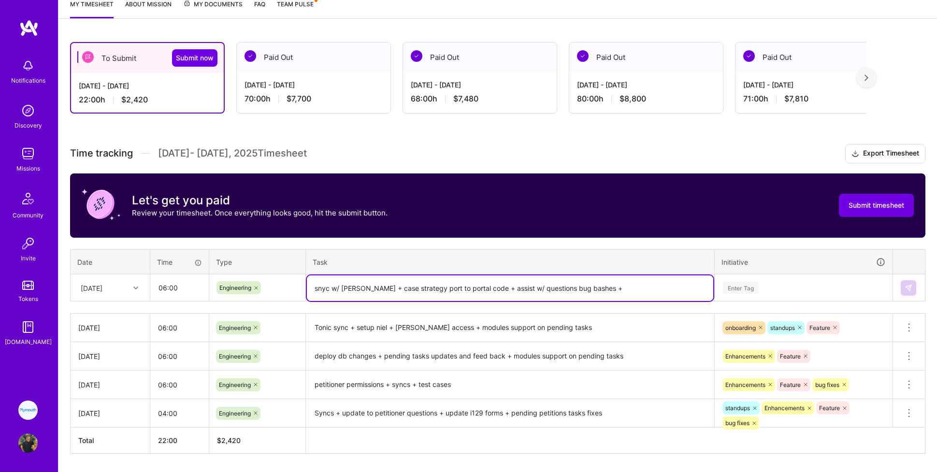
paste textarea "Petition Checklist include modules"
type textarea "snyc w/ [PERSON_NAME] + case strategy port to portal code + assist w/ questions…"
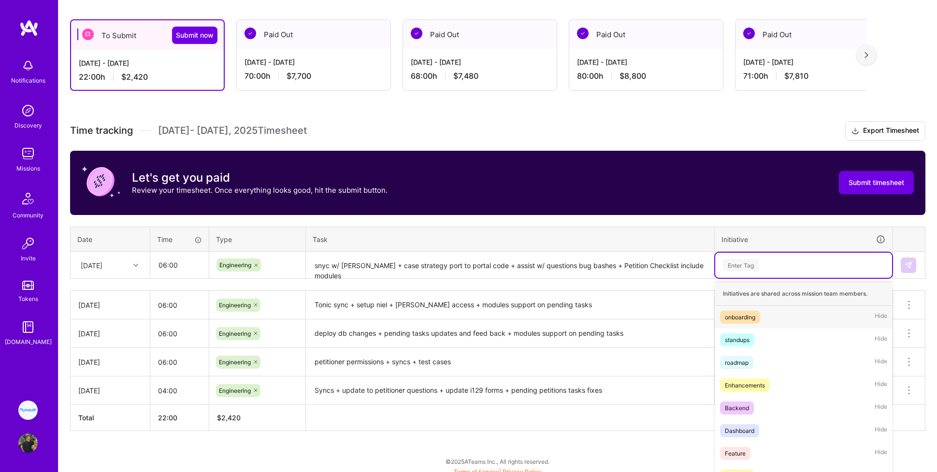
click at [561, 278] on div "option standups, selected. option onboarding focused, 1 of 12. 12 results avail…" at bounding box center [803, 265] width 177 height 25
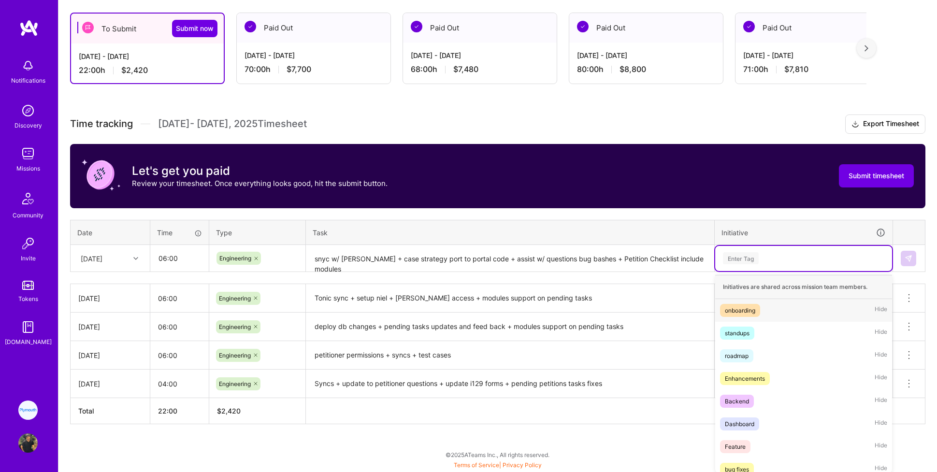
scroll to position [166, 0]
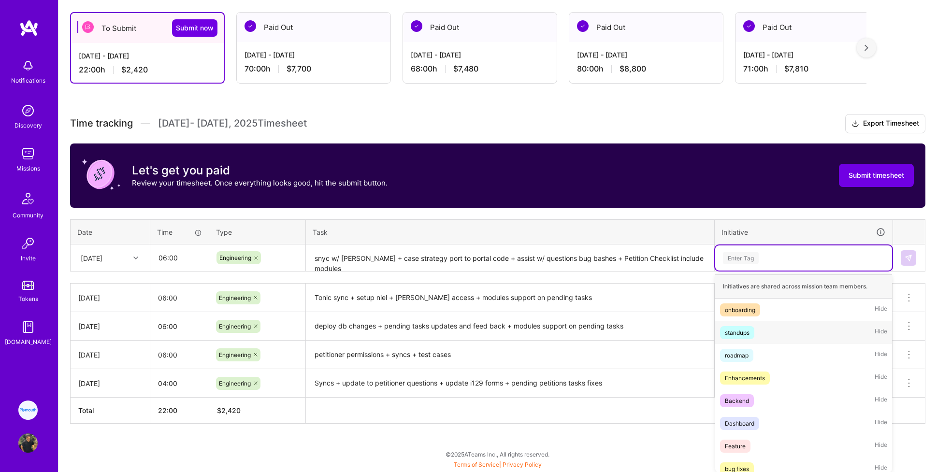
click at [561, 330] on div "standups" at bounding box center [737, 333] width 25 height 10
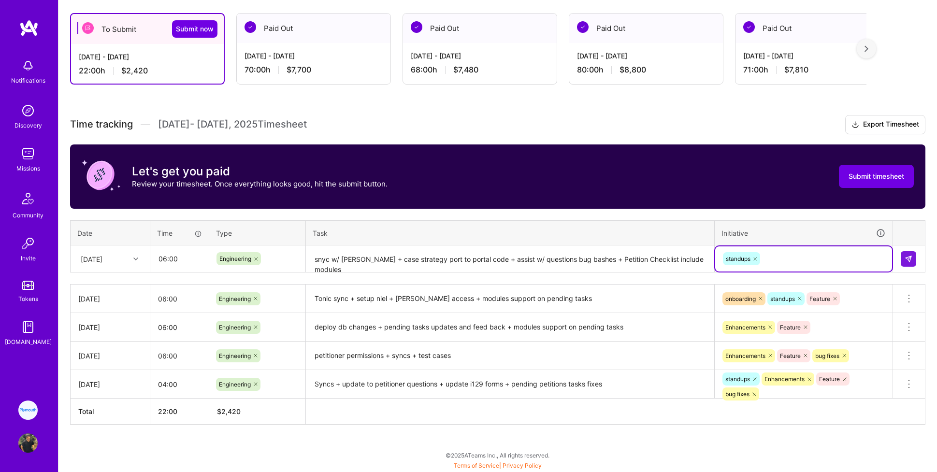
click at [561, 259] on div "standups" at bounding box center [803, 258] width 163 height 15
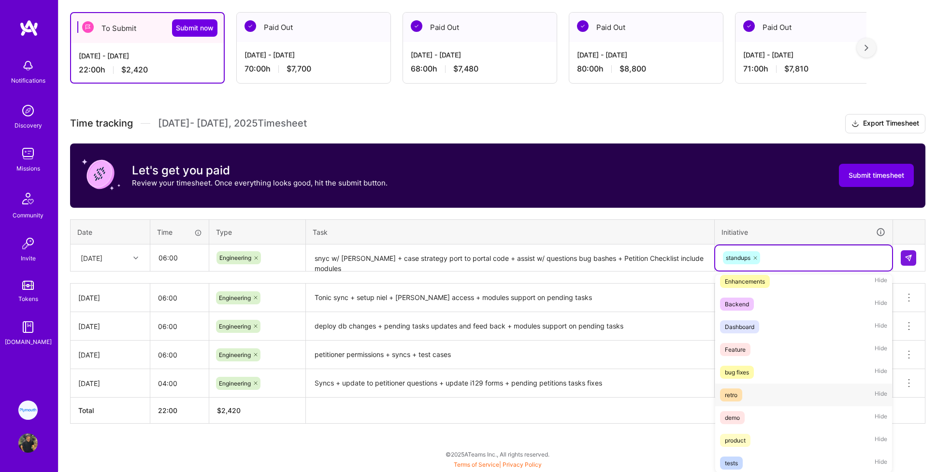
scroll to position [76, 0]
click at [561, 369] on div "product" at bounding box center [735, 438] width 21 height 10
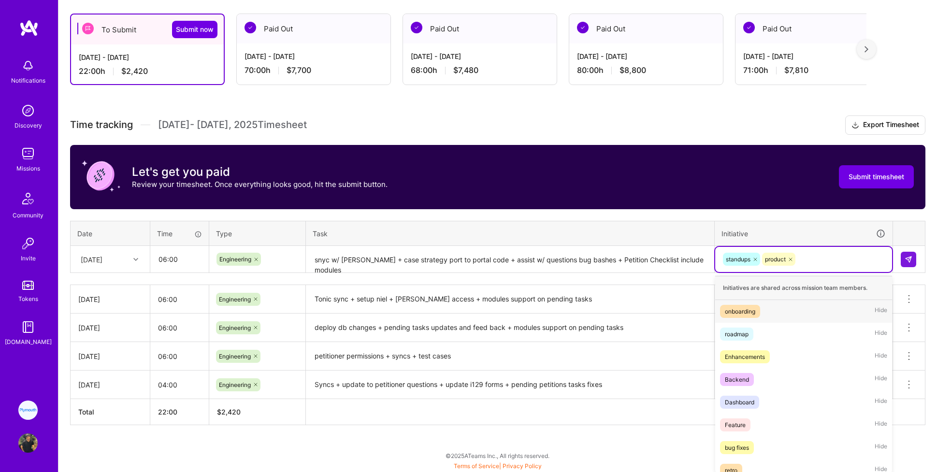
scroll to position [166, 0]
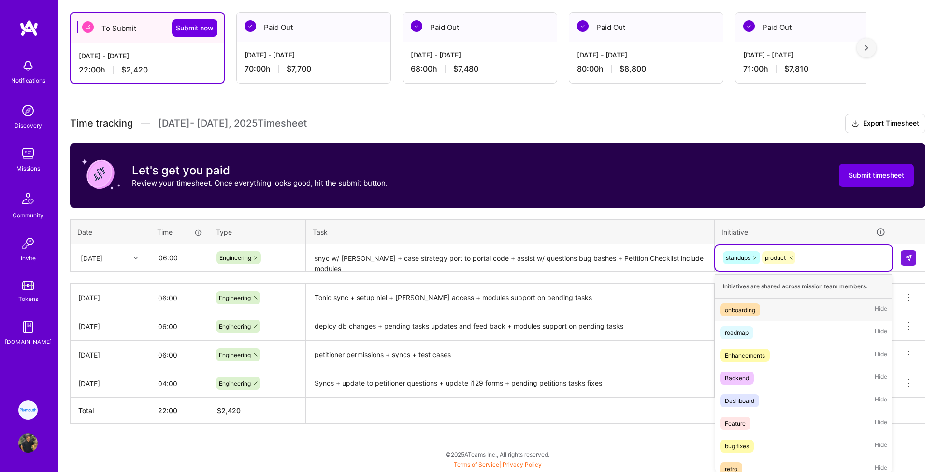
click at [561, 251] on div "standups product" at bounding box center [803, 257] width 163 height 15
click at [561, 369] on div "Feature" at bounding box center [735, 423] width 21 height 10
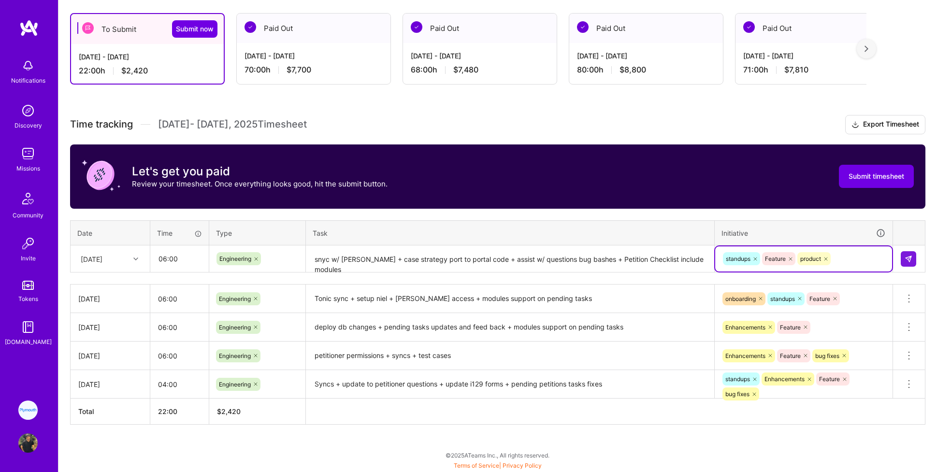
click at [561, 262] on div "standups Feature product" at bounding box center [803, 258] width 163 height 15
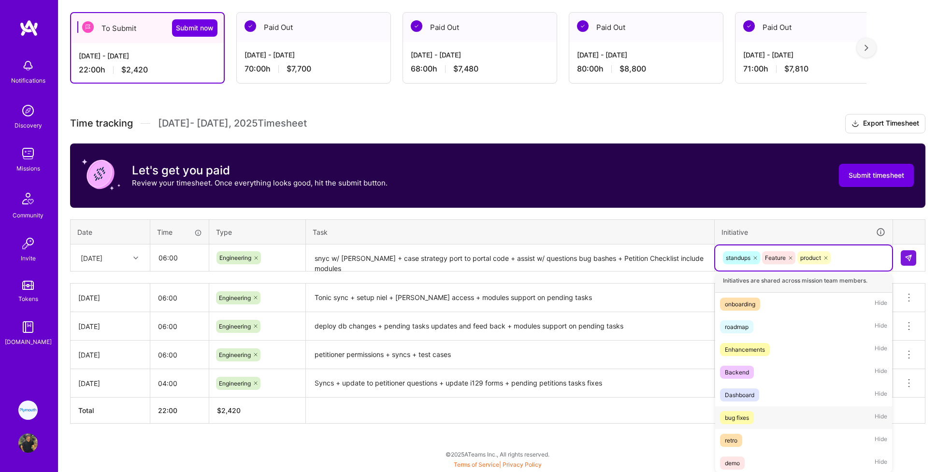
scroll to position [0, 0]
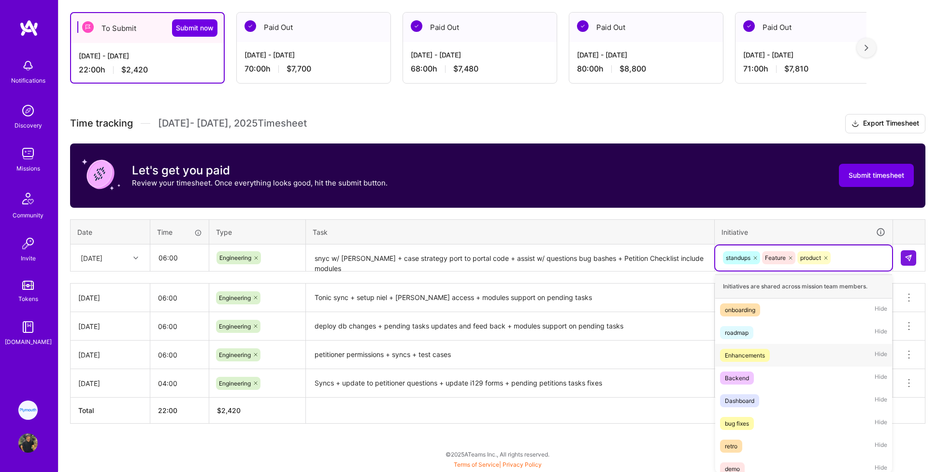
click at [561, 354] on div "Enhancements" at bounding box center [745, 355] width 40 height 10
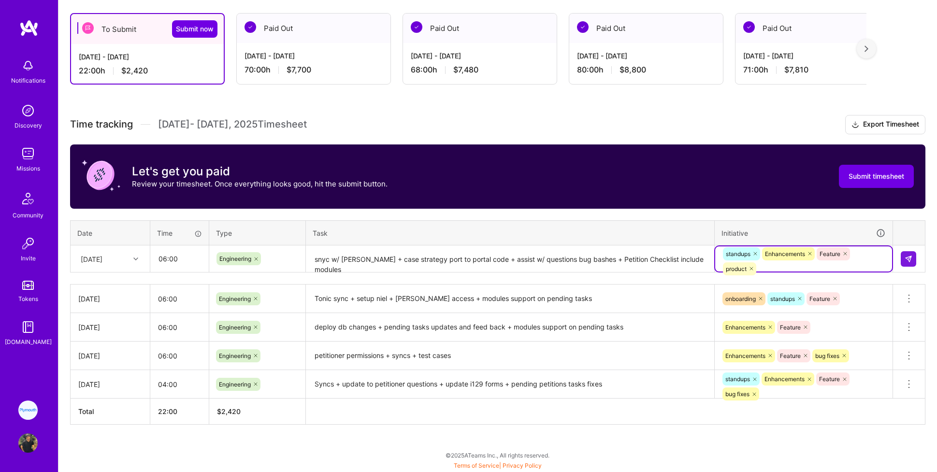
scroll to position [164, 0]
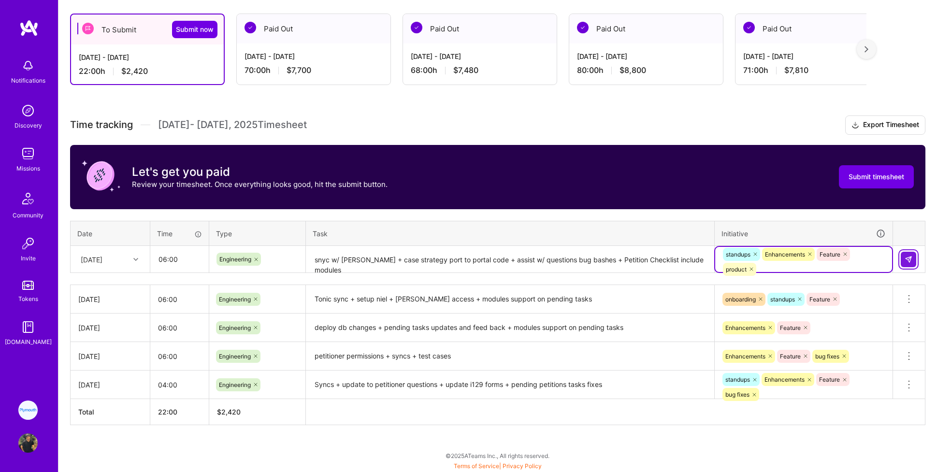
click at [561, 254] on button at bounding box center [908, 259] width 15 height 15
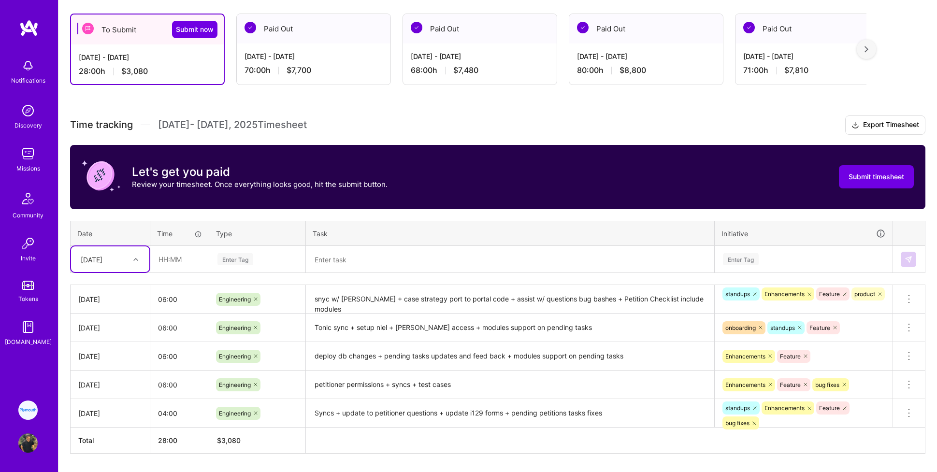
scroll to position [193, 0]
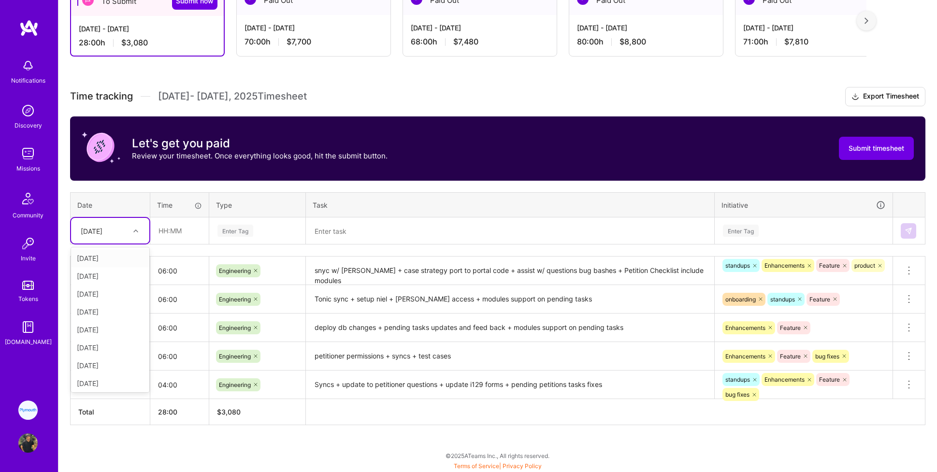
click at [127, 240] on div "[DATE]" at bounding box center [110, 231] width 78 height 26
click at [117, 331] on div "[DATE]" at bounding box center [110, 330] width 78 height 18
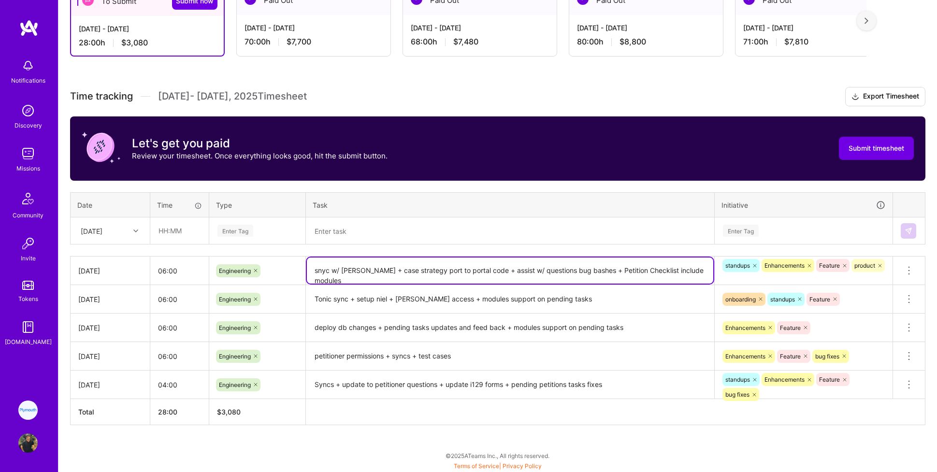
click at [561, 280] on textarea "snyc w/ [PERSON_NAME] + case strategy port to portal code + assist w/ questions…" at bounding box center [510, 270] width 406 height 26
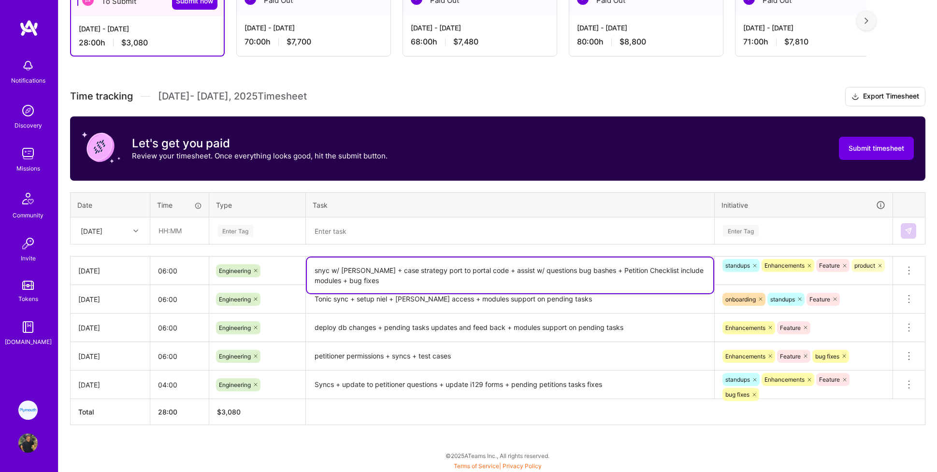
click at [326, 269] on textarea "snyc w/ [PERSON_NAME] + case strategy port to portal code + assist w/ questions…" at bounding box center [510, 275] width 406 height 36
type textarea "sync w/ [PERSON_NAME] + case strategy port to portal code + assist w/ questions…"
click at [283, 243] on td "Enter Tag" at bounding box center [257, 230] width 97 height 27
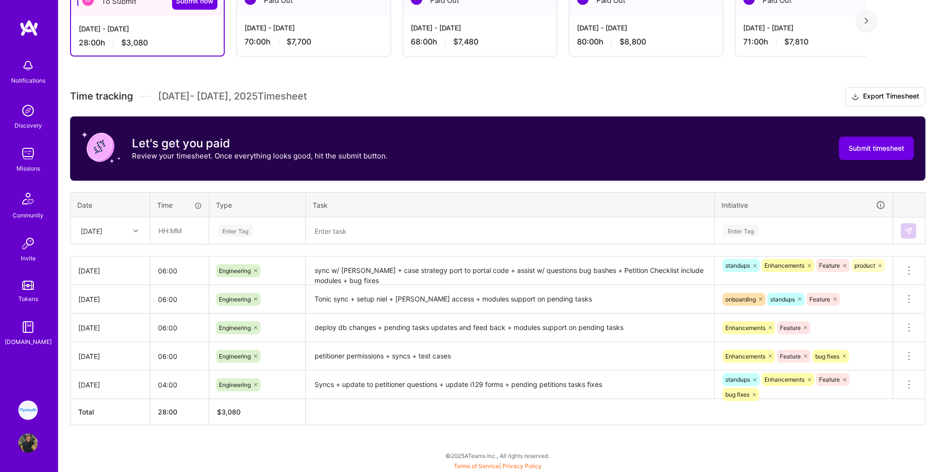
click at [375, 309] on textarea "Tonic sync + setup niel + [PERSON_NAME] access + modules support on pending tas…" at bounding box center [510, 299] width 406 height 27
click at [298, 245] on div "Time tracking [DATE] - [DATE] Timesheet Export Timesheet Let's get you paid Rev…" at bounding box center [497, 256] width 855 height 338
click at [202, 227] on input "text" at bounding box center [179, 231] width 57 height 26
type input "06:00"
click at [256, 231] on div "Enter Tag" at bounding box center [257, 231] width 82 height 12
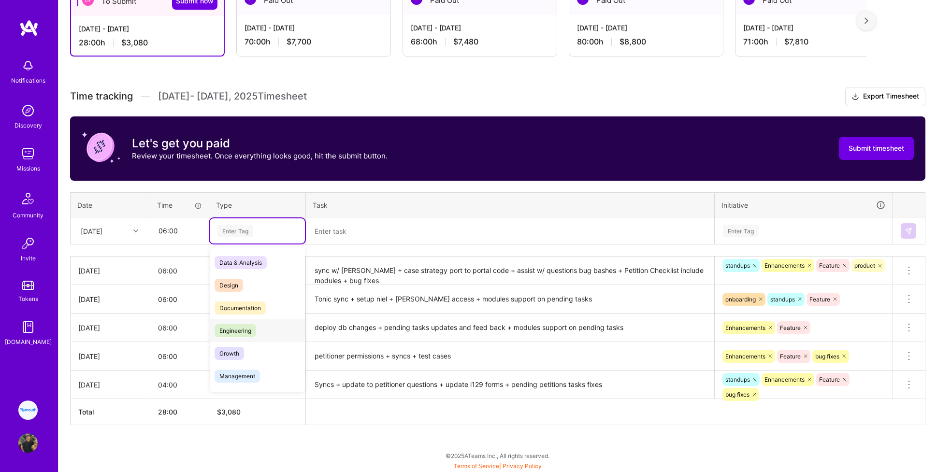
click at [252, 330] on span "Engineering" at bounding box center [235, 330] width 42 height 13
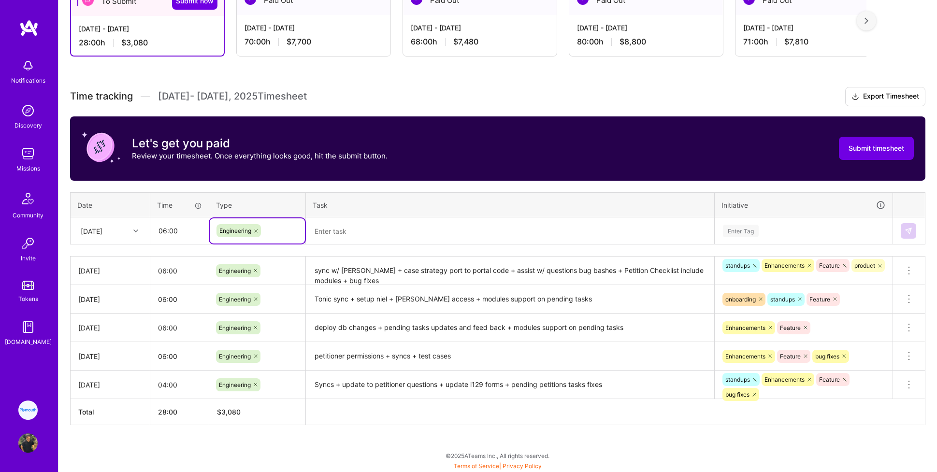
click at [371, 229] on textarea at bounding box center [510, 231] width 406 height 26
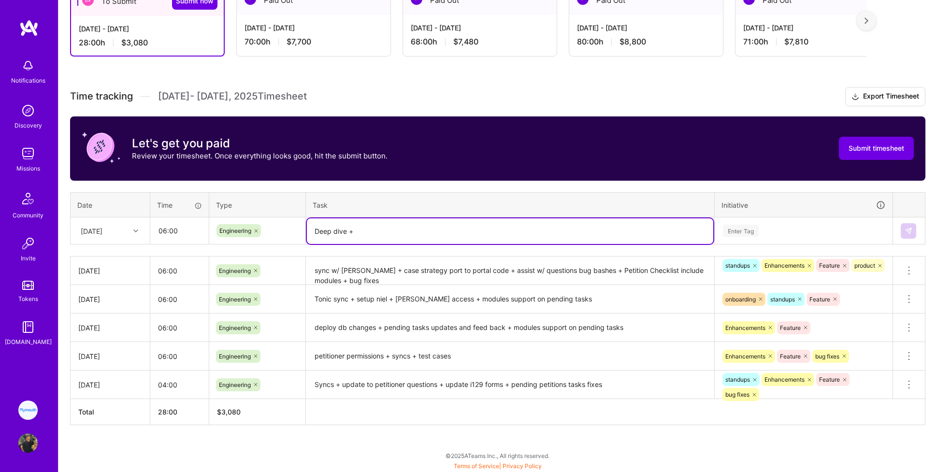
drag, startPoint x: 349, startPoint y: 231, endPoint x: 424, endPoint y: 229, distance: 74.4
click at [351, 231] on textarea "Deep dive +" at bounding box center [510, 231] width 406 height 26
paste textarea "Petition Checklist include modules toda"
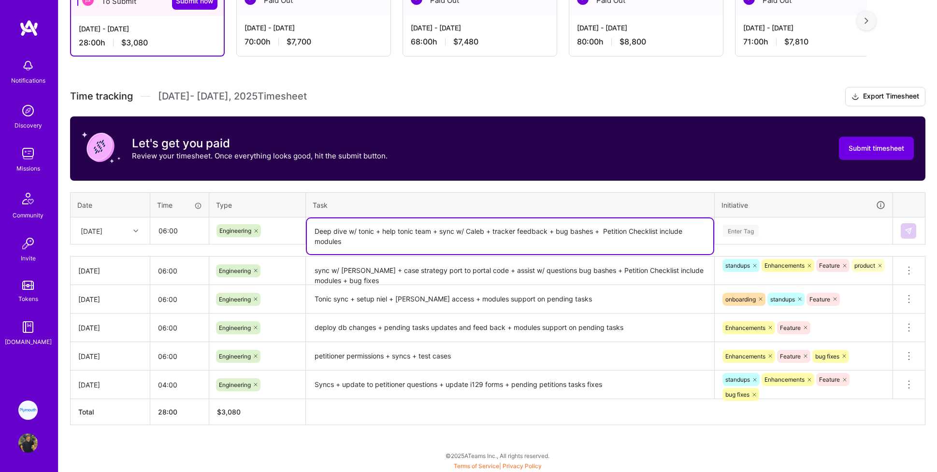
type textarea "Deep dive w/ tonic + help tonic team + sync w/ Caleb + tracker feedback + bug b…"
click at [561, 233] on div "Enter Tag" at bounding box center [741, 230] width 36 height 15
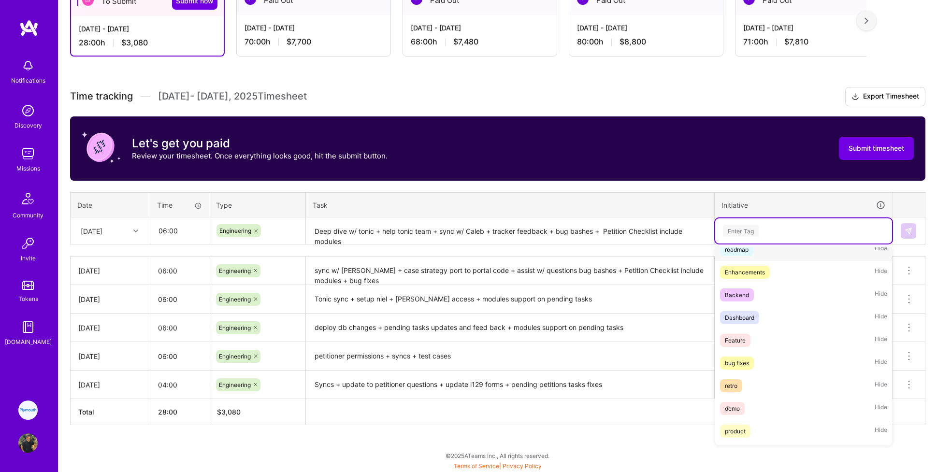
scroll to position [99, 0]
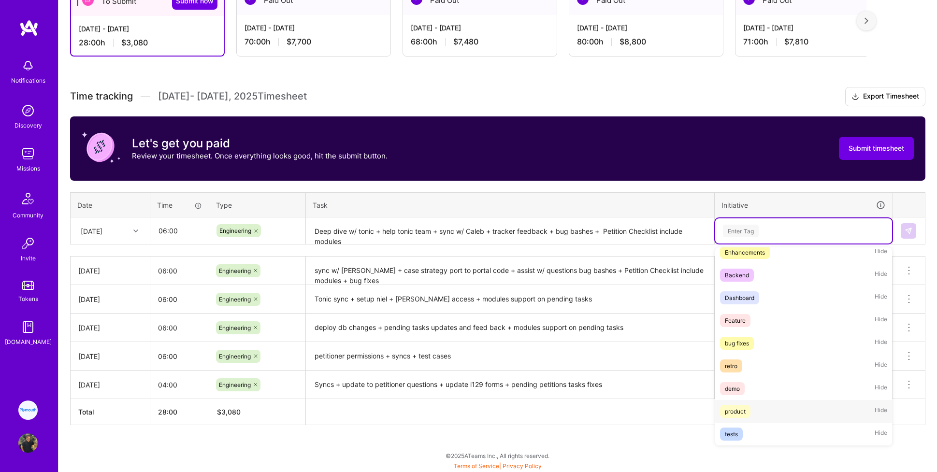
click at [561, 369] on div "product" at bounding box center [735, 411] width 21 height 10
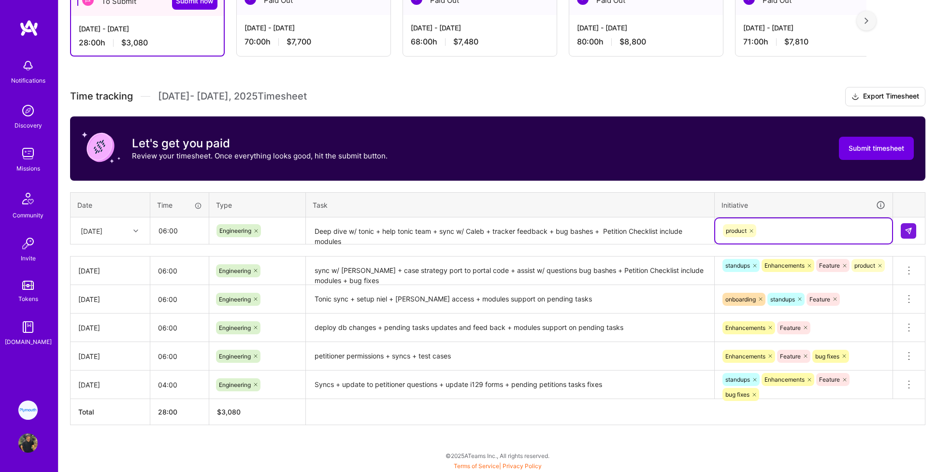
click at [561, 232] on div "product" at bounding box center [803, 230] width 163 height 15
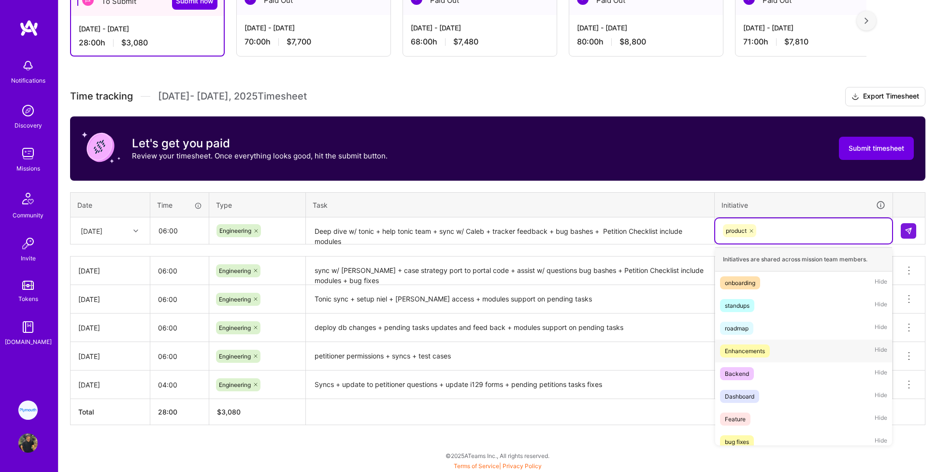
click at [561, 352] on div "Enhancements" at bounding box center [745, 351] width 40 height 10
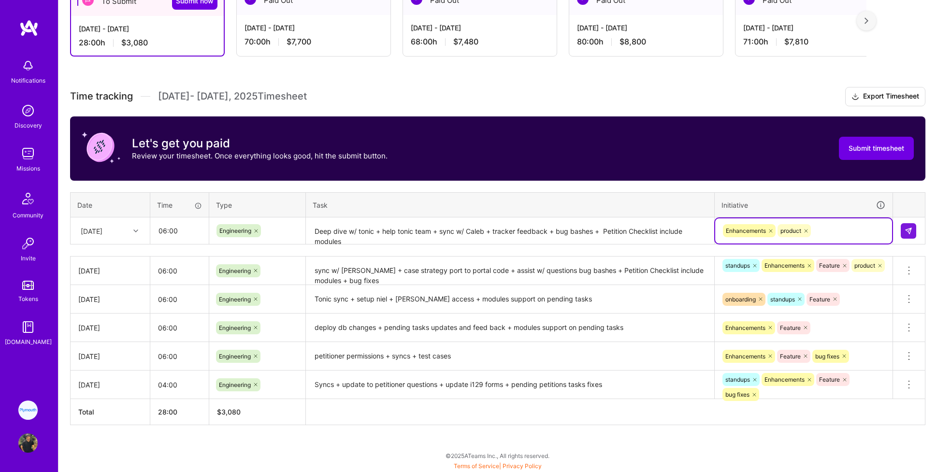
click at [561, 229] on div "Enhancements product" at bounding box center [803, 230] width 163 height 15
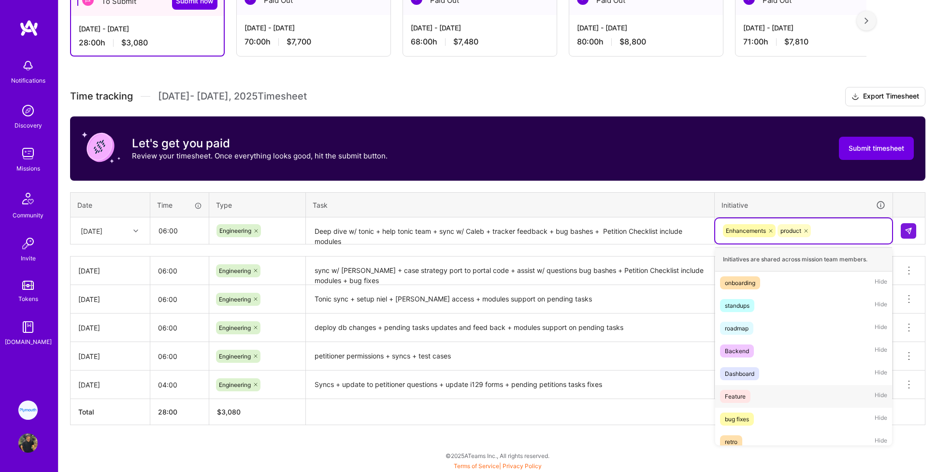
click at [561, 369] on div "Feature" at bounding box center [735, 396] width 21 height 10
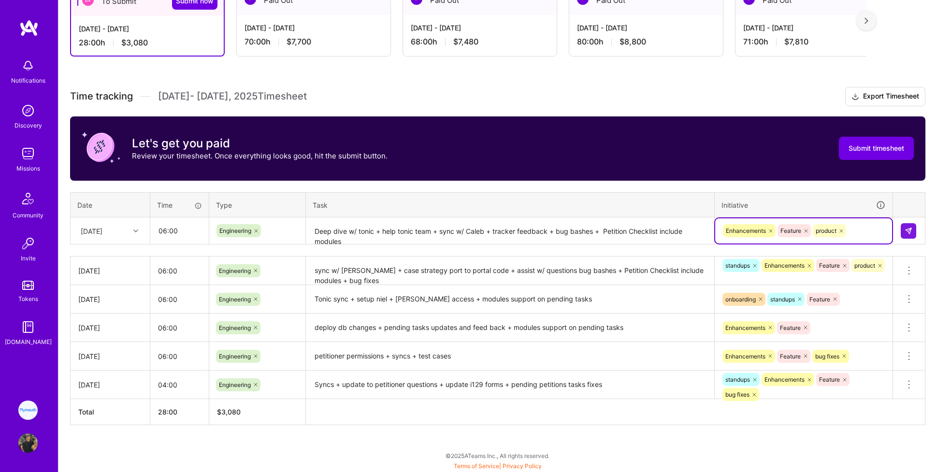
click at [561, 232] on div "Enhancements Feature product" at bounding box center [803, 230] width 163 height 15
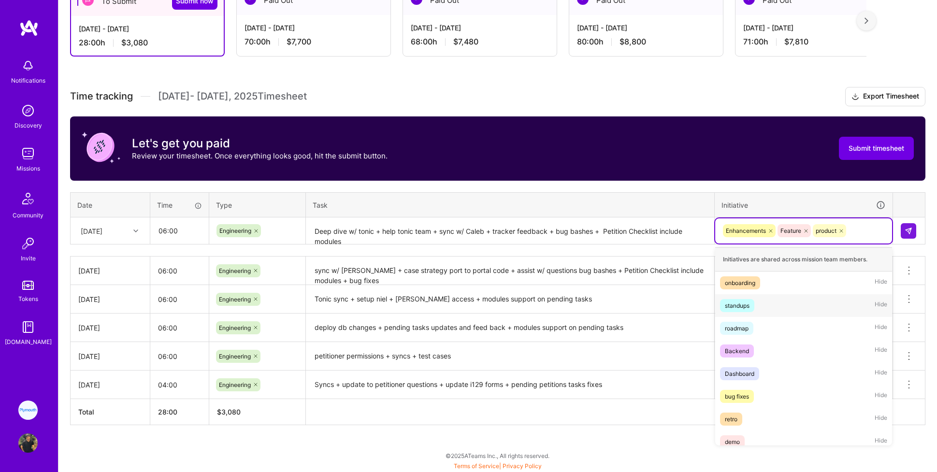
click at [561, 310] on span "standups" at bounding box center [737, 305] width 34 height 13
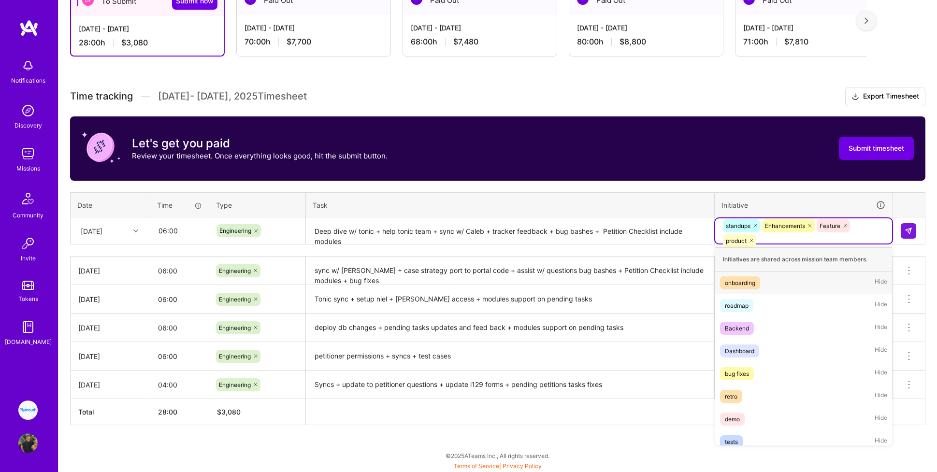
click at [561, 237] on div "standups Enhancements Feature product" at bounding box center [803, 233] width 163 height 30
click at [561, 284] on div "onboarding" at bounding box center [740, 283] width 30 height 10
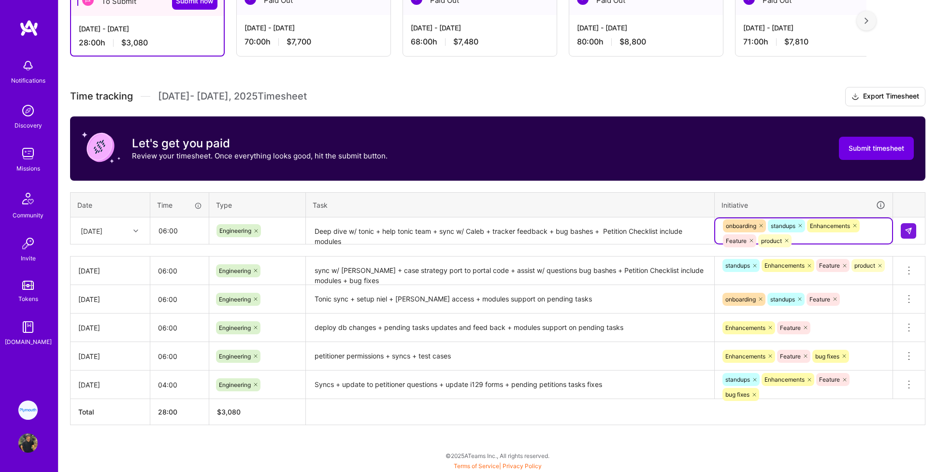
click at [561, 241] on div "onboarding standups Enhancements Feature product" at bounding box center [803, 233] width 163 height 30
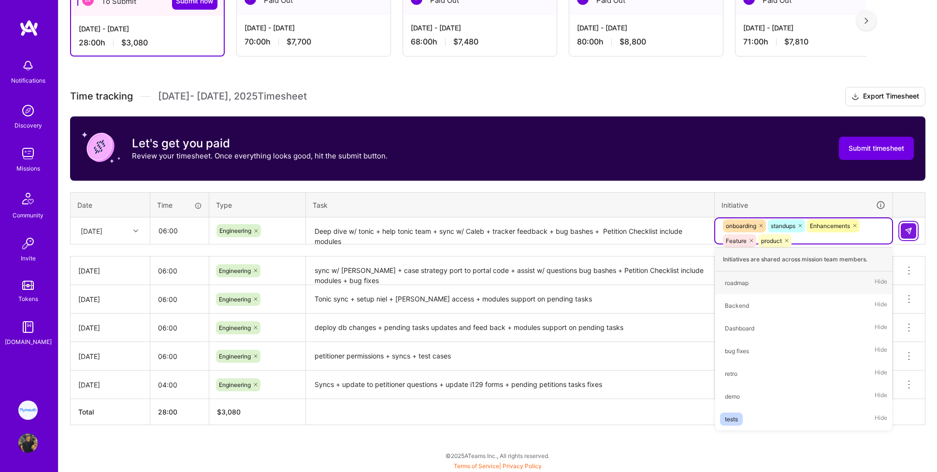
click at [561, 226] on button at bounding box center [908, 230] width 15 height 15
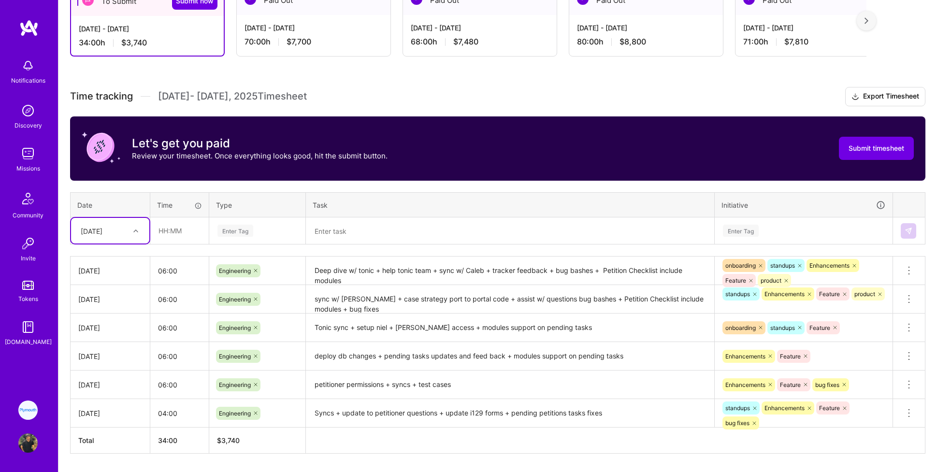
scroll to position [213, 0]
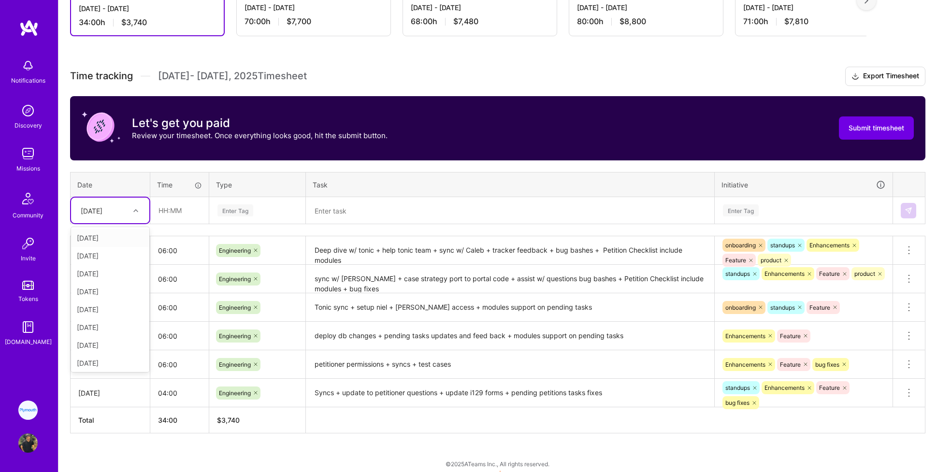
click at [102, 211] on div "[DATE]" at bounding box center [92, 210] width 22 height 10
click at [92, 287] on div "[DATE]" at bounding box center [110, 290] width 78 height 18
click at [172, 213] on input "text" at bounding box center [179, 211] width 57 height 26
click at [179, 215] on input "text" at bounding box center [179, 211] width 57 height 26
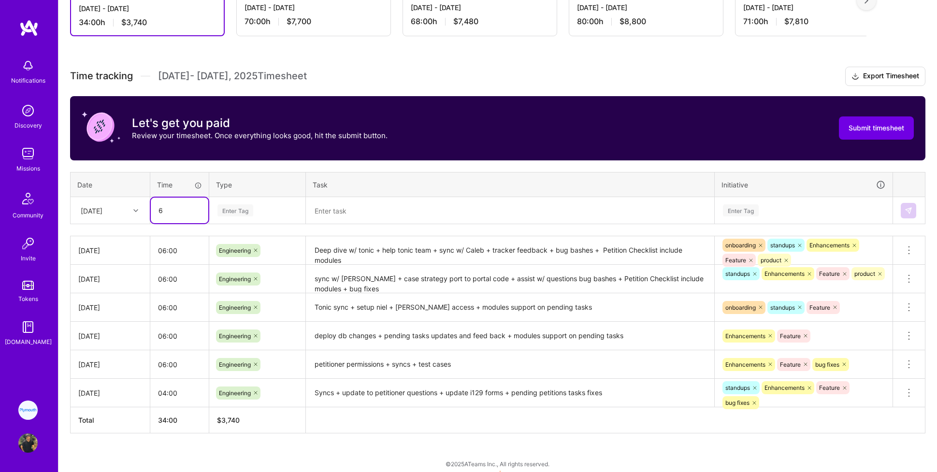
click at [186, 214] on input "6" at bounding box center [179, 211] width 57 height 26
type input "04:00"
click at [261, 201] on div "Enter Tag" at bounding box center [257, 210] width 95 height 25
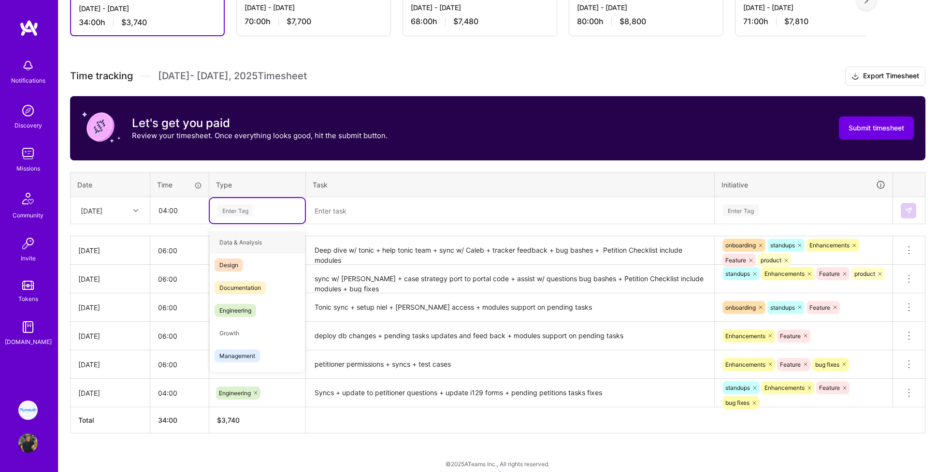
type input "e"
click at [237, 284] on span "Engineering" at bounding box center [235, 287] width 42 height 13
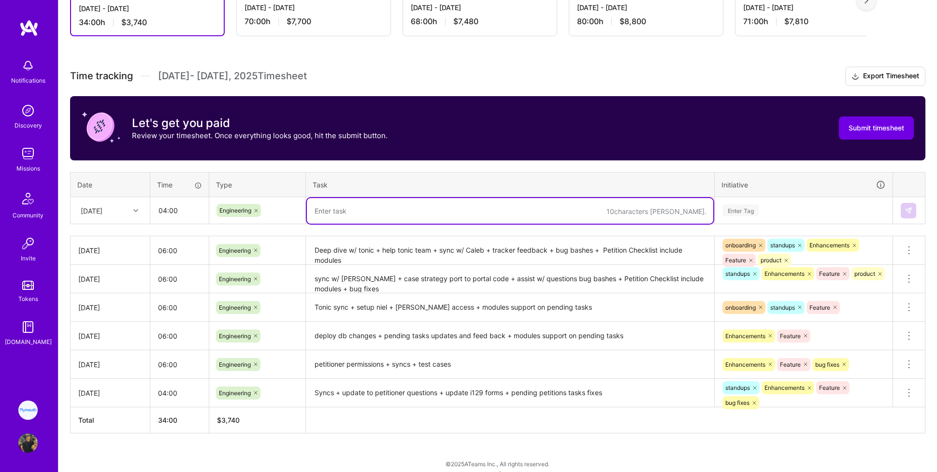
click at [350, 208] on textarea at bounding box center [510, 211] width 406 height 26
click at [444, 210] on textarea "Syncs w/ [PERSON_NAME] + Tonic team sync +" at bounding box center [510, 211] width 406 height 26
click at [561, 210] on div "Enter Tag" at bounding box center [741, 210] width 36 height 15
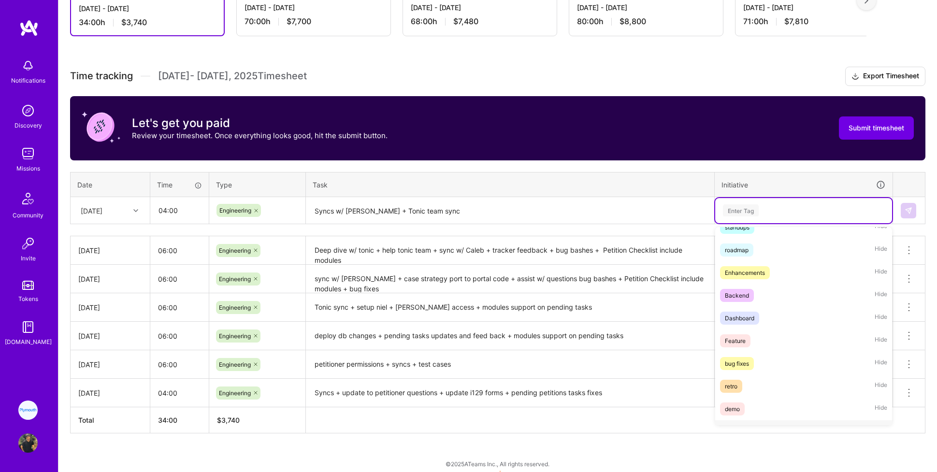
scroll to position [99, 0]
click at [529, 204] on textarea "Syncs w/ [PERSON_NAME] + Tonic team sync" at bounding box center [510, 211] width 406 height 26
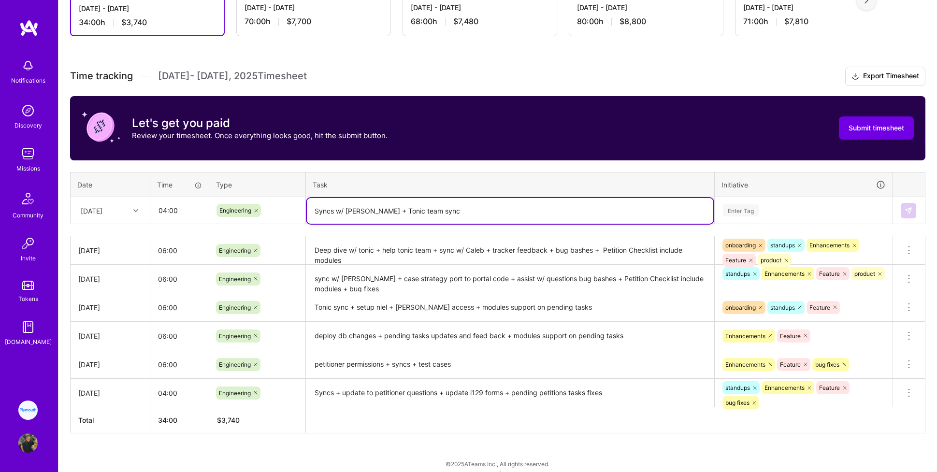
click at [525, 209] on textarea "Syncs w/ [PERSON_NAME] + Tonic team sync" at bounding box center [510, 211] width 406 height 26
click at [487, 214] on textarea "Syncs w/ [PERSON_NAME] + Tonic team sync + help [PERSON_NAME] +" at bounding box center [510, 211] width 406 height 26
type textarea "Syncs w/ [PERSON_NAME] + Tonic team sync + help [PERSON_NAME]"
click at [163, 214] on input "04:00" at bounding box center [179, 211] width 57 height 26
click at [491, 204] on textarea "Syncs w/ [PERSON_NAME] + Tonic team sync + help [PERSON_NAME]" at bounding box center [510, 211] width 406 height 26
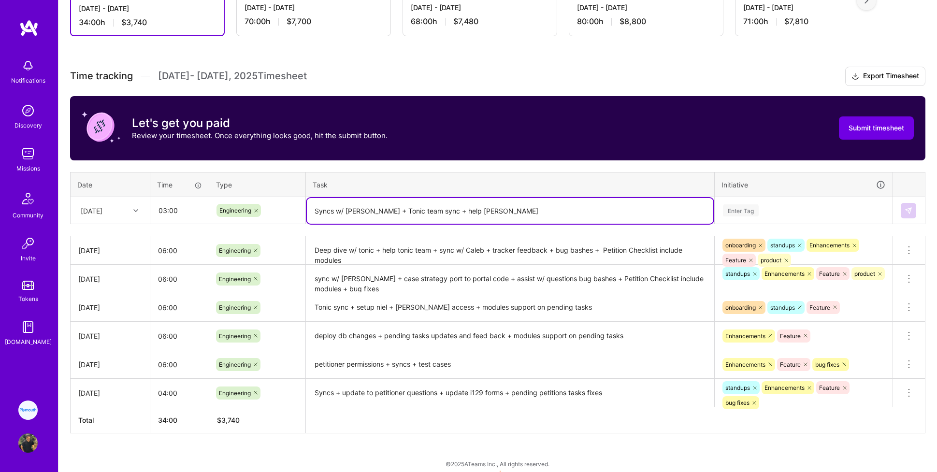
click at [492, 209] on textarea "Syncs w/ [PERSON_NAME] + Tonic team sync + help [PERSON_NAME]" at bounding box center [510, 211] width 406 height 26
click at [168, 206] on input "03:00" at bounding box center [179, 211] width 57 height 26
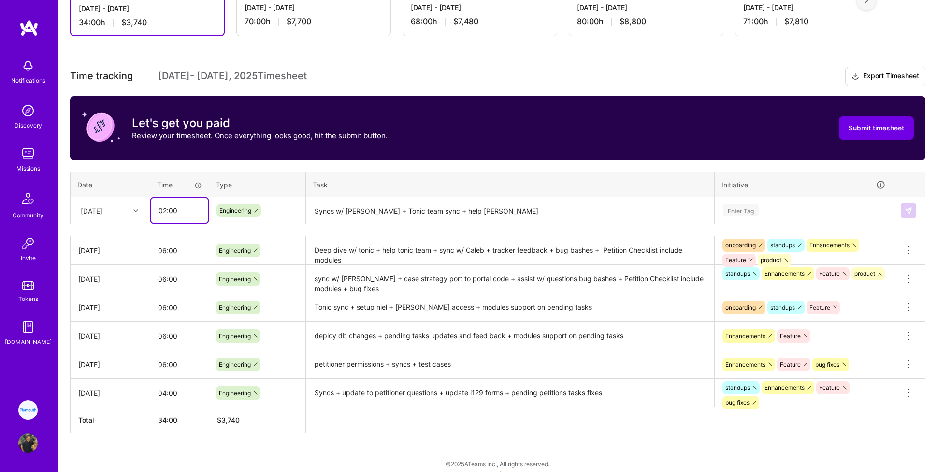
type input "02:00"
click at [361, 178] on th "Task" at bounding box center [510, 184] width 409 height 25
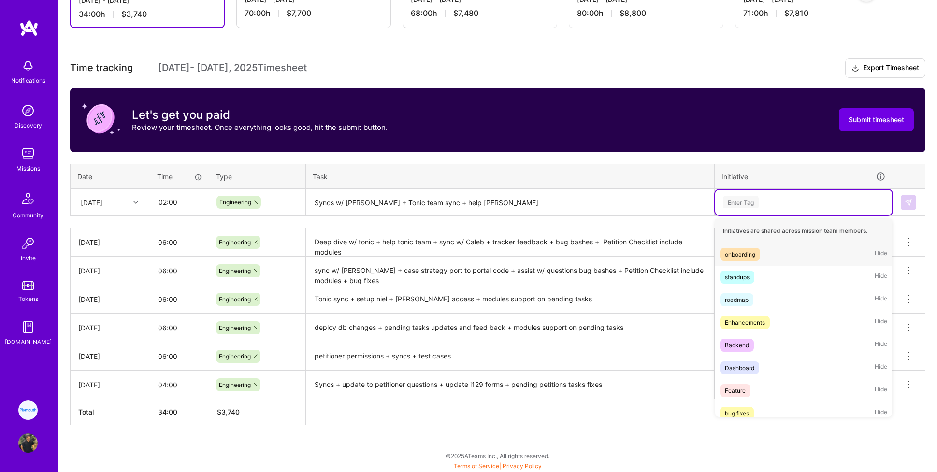
click at [561, 201] on div "Enter Tag" at bounding box center [741, 202] width 36 height 15
click at [561, 258] on span "onboarding" at bounding box center [740, 254] width 40 height 13
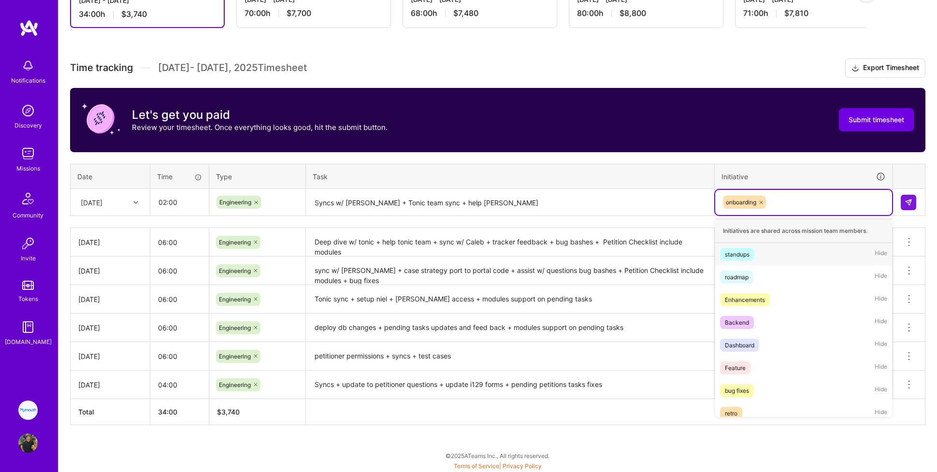
click at [561, 204] on div "onboarding" at bounding box center [803, 202] width 163 height 15
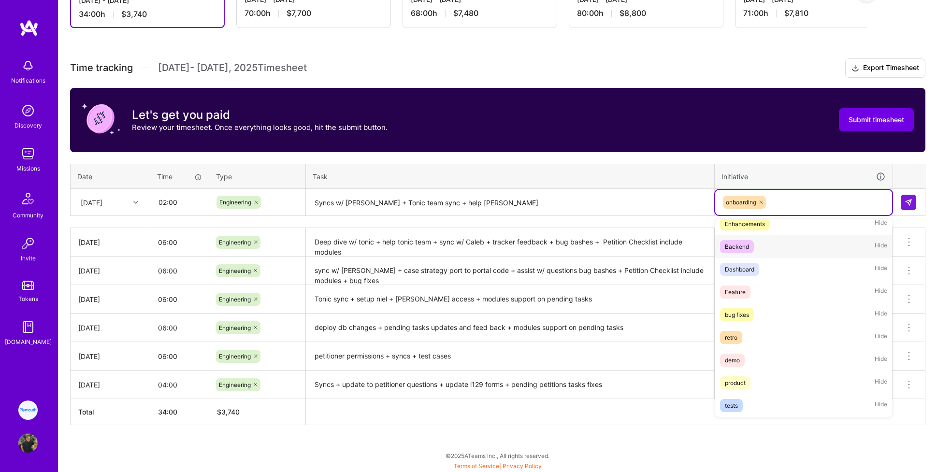
scroll to position [75, 0]
click at [561, 369] on div "product" at bounding box center [735, 383] width 21 height 10
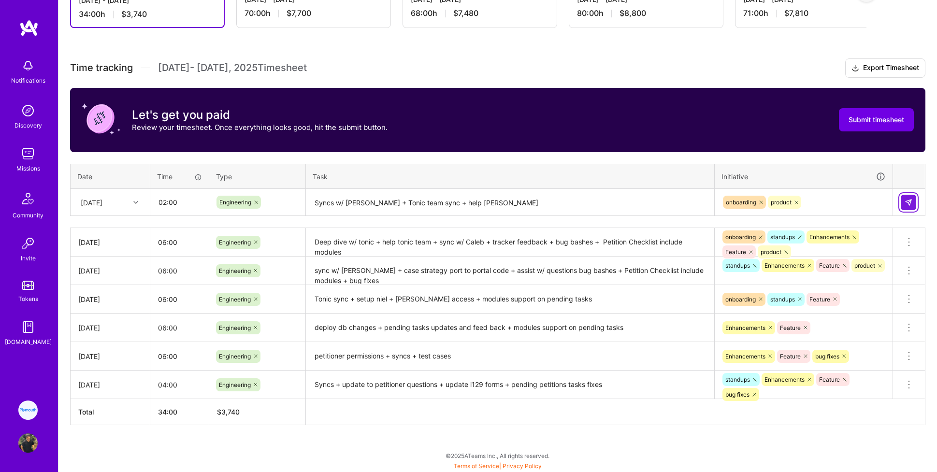
click at [561, 204] on img at bounding box center [908, 203] width 8 height 8
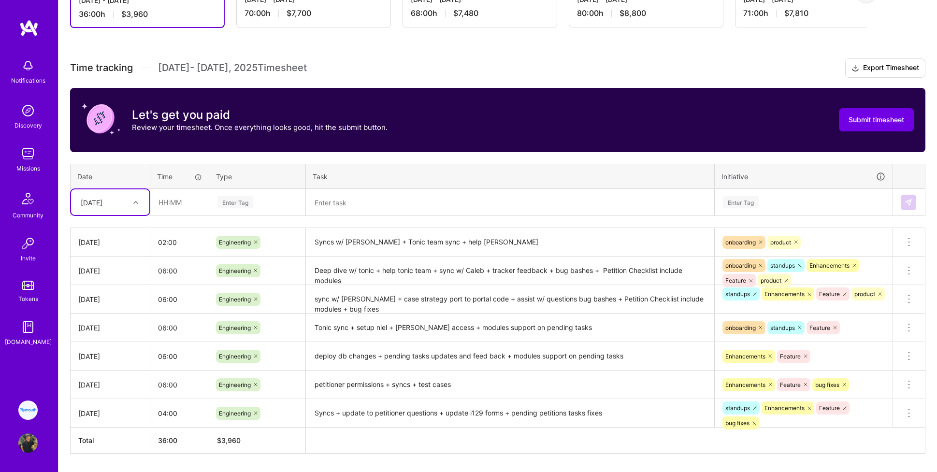
click at [100, 198] on div "[DATE]" at bounding box center [92, 202] width 22 height 10
click at [91, 289] on div "[DATE]" at bounding box center [110, 288] width 78 height 18
click at [180, 200] on input "text" at bounding box center [179, 202] width 57 height 26
click at [244, 207] on div "Enter Tag" at bounding box center [235, 202] width 36 height 15
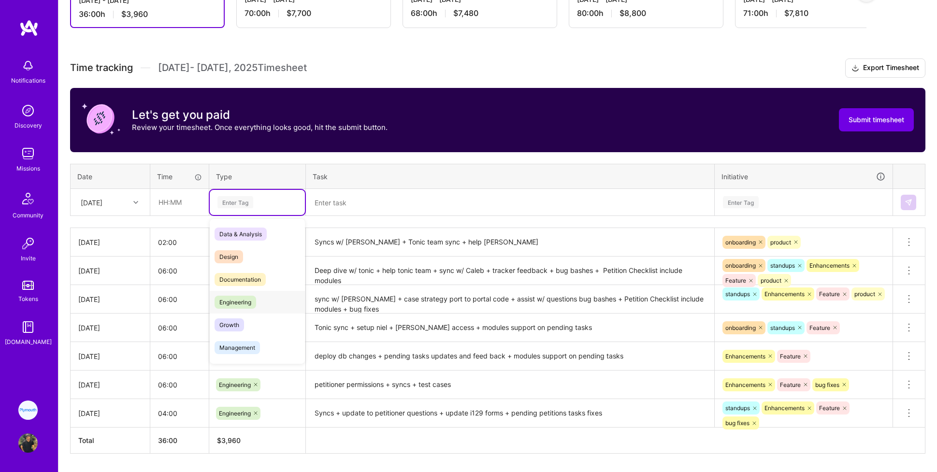
scroll to position [275, 0]
click at [232, 346] on span "Time off" at bounding box center [230, 348] width 32 height 13
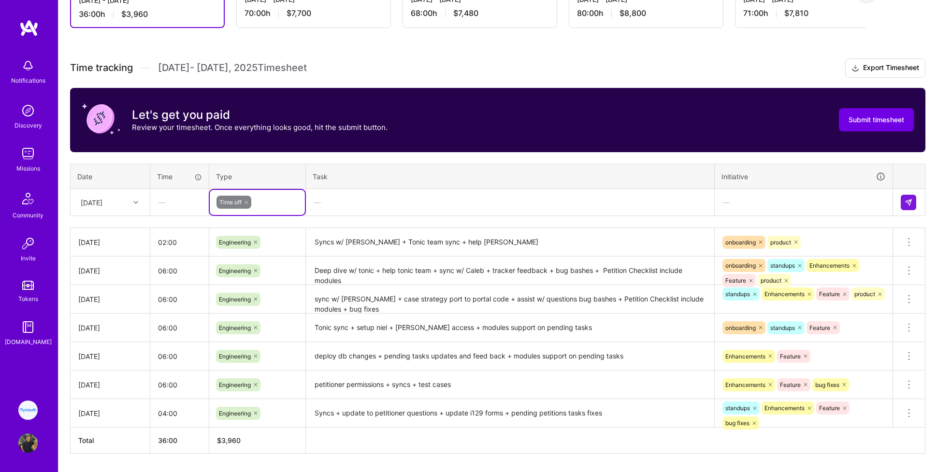
scroll to position [236, 0]
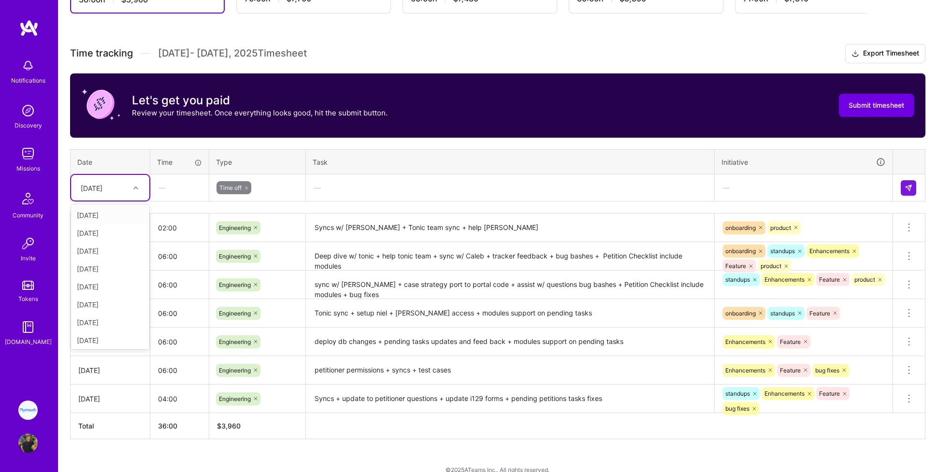
click at [127, 189] on div "[DATE]" at bounding box center [103, 188] width 54 height 16
click at [94, 283] on div "[DATE]" at bounding box center [110, 285] width 78 height 18
click at [561, 190] on div at bounding box center [909, 187] width 16 height 15
click at [561, 191] on button at bounding box center [908, 187] width 15 height 15
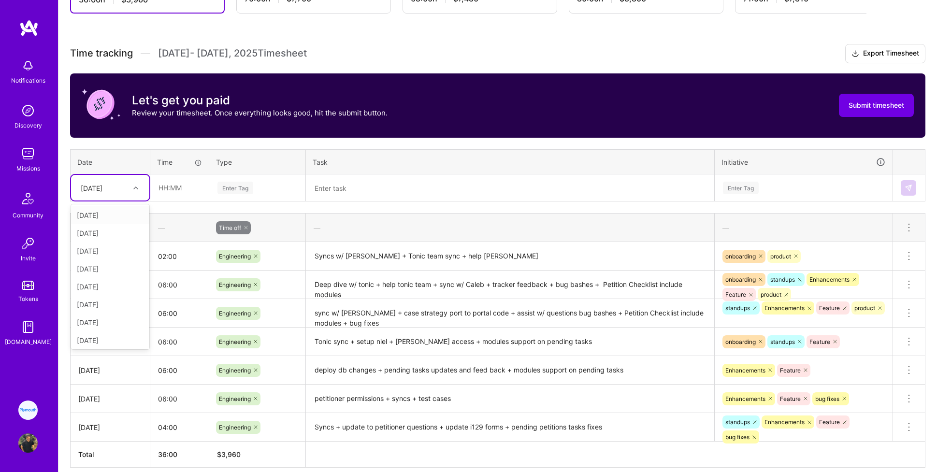
click at [102, 189] on div "[DATE]" at bounding box center [92, 188] width 22 height 10
click at [103, 301] on div "[DATE]" at bounding box center [110, 303] width 78 height 18
click at [178, 186] on input "text" at bounding box center [179, 188] width 57 height 26
type input "04:00"
click at [232, 184] on div "Enter Tag" at bounding box center [235, 187] width 36 height 15
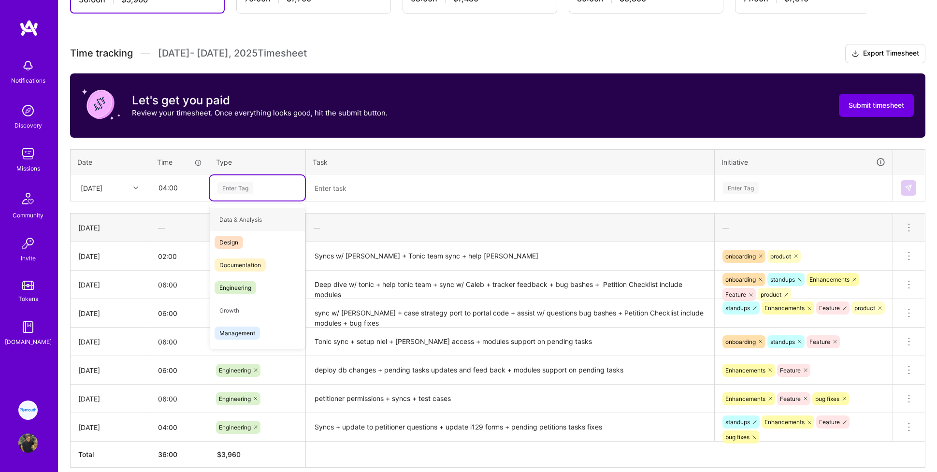
type input "e"
click at [230, 259] on span "Engineering" at bounding box center [235, 264] width 42 height 13
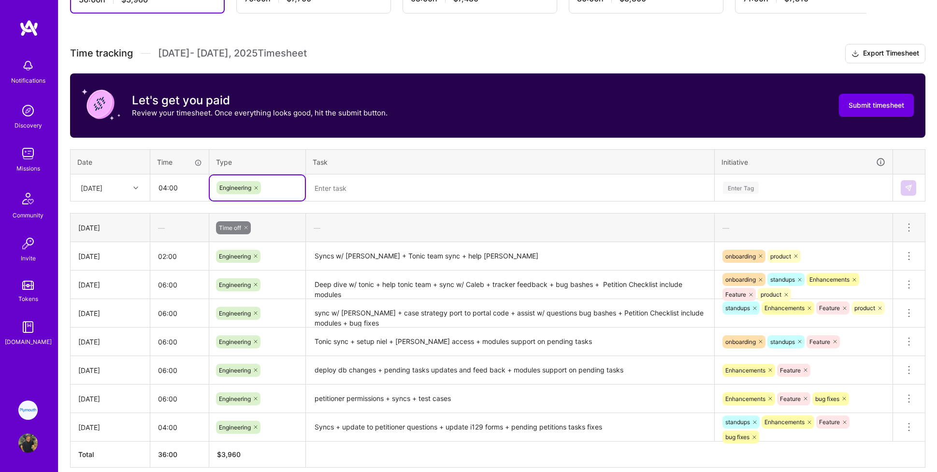
click at [322, 193] on textarea at bounding box center [510, 187] width 406 height 25
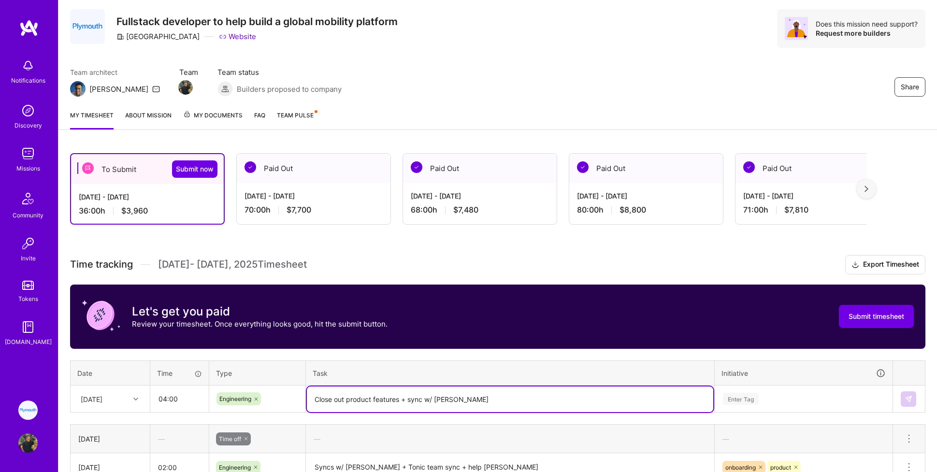
scroll to position [0, 0]
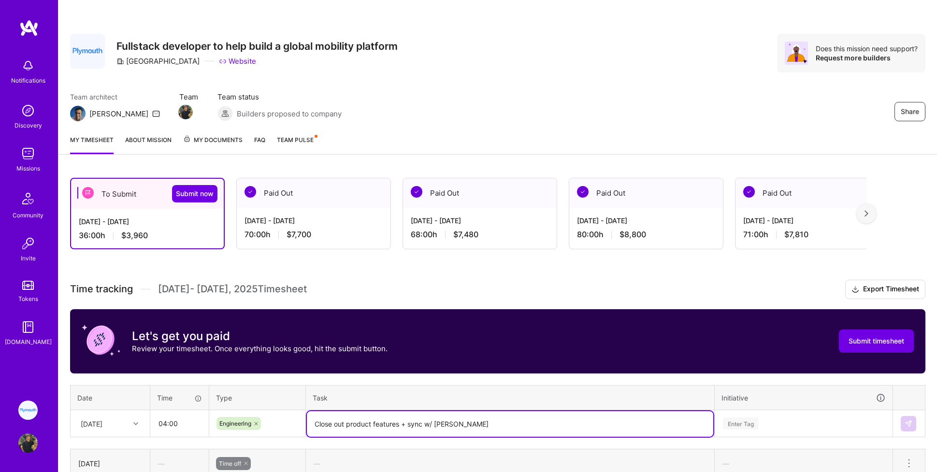
click at [477, 369] on textarea "Close out product features + sync w/ [PERSON_NAME]" at bounding box center [510, 424] width 406 height 26
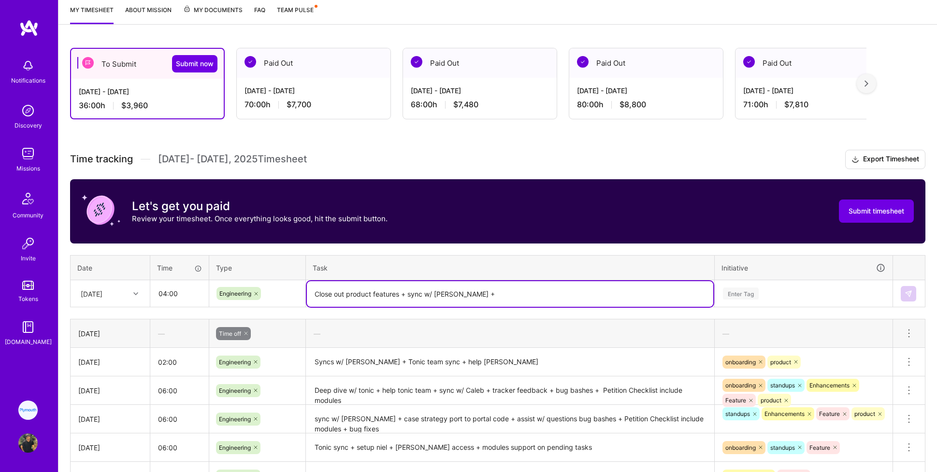
scroll to position [133, 0]
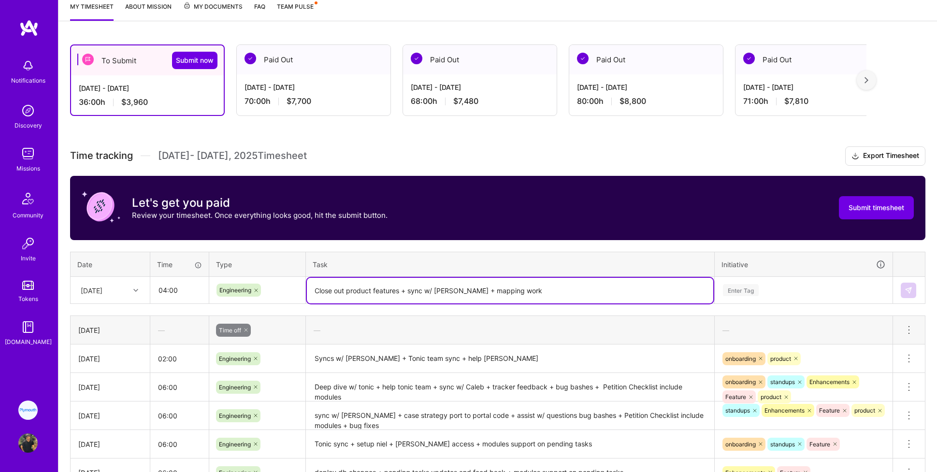
type textarea "Close out product features + sync w/ [PERSON_NAME] + mapping work"
click at [561, 291] on div "Enter Tag" at bounding box center [803, 290] width 177 height 25
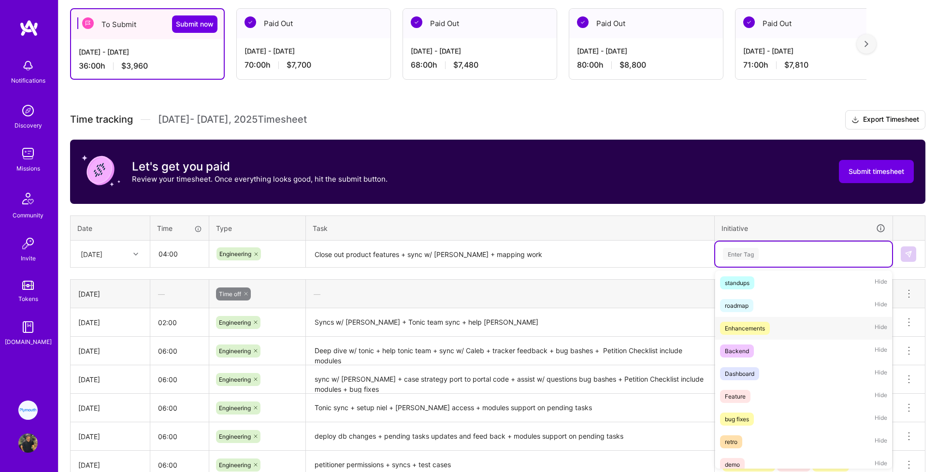
scroll to position [52, 0]
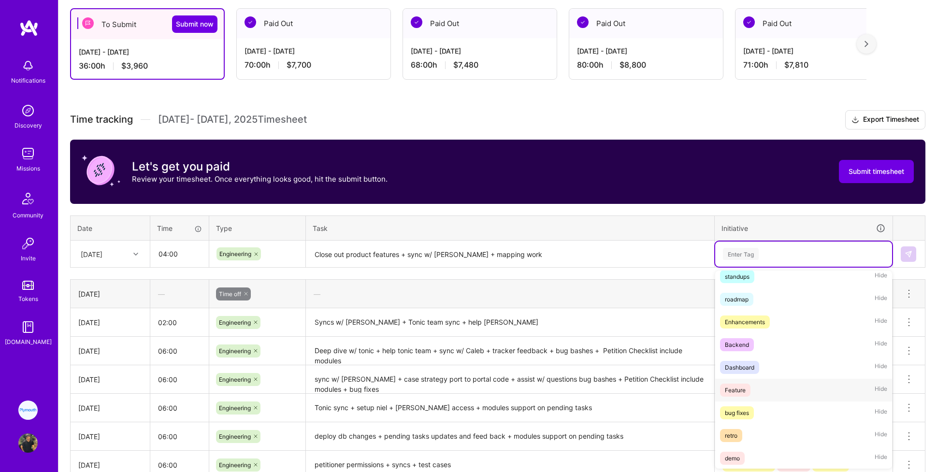
click at [561, 369] on div "Feature" at bounding box center [735, 390] width 21 height 10
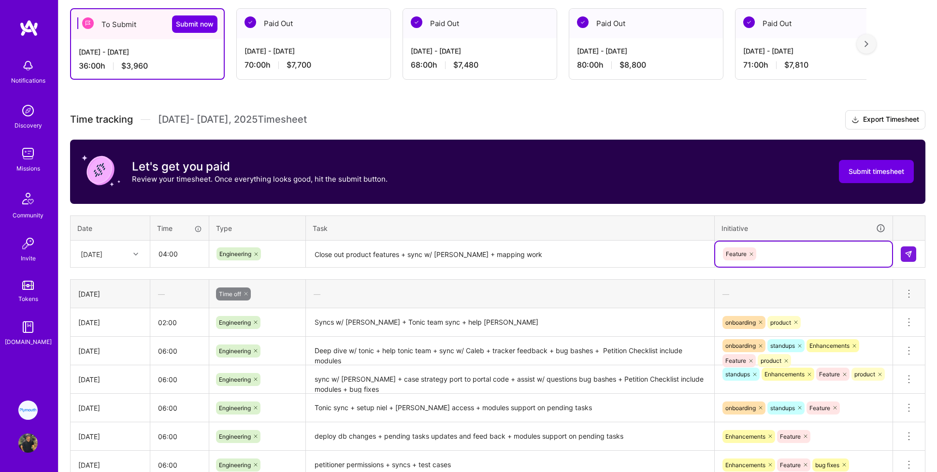
click at [561, 257] on div "Feature" at bounding box center [803, 253] width 163 height 15
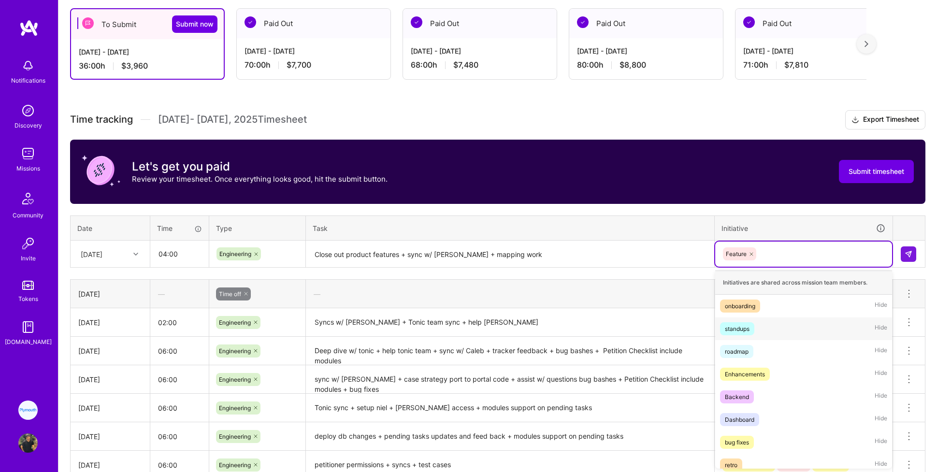
click at [561, 331] on div "standups" at bounding box center [737, 329] width 25 height 10
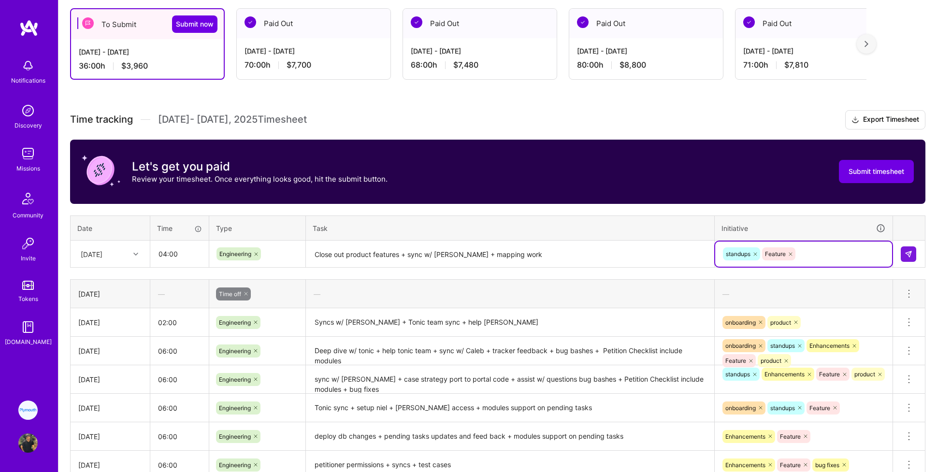
click at [561, 253] on div "standups Feature" at bounding box center [803, 253] width 163 height 15
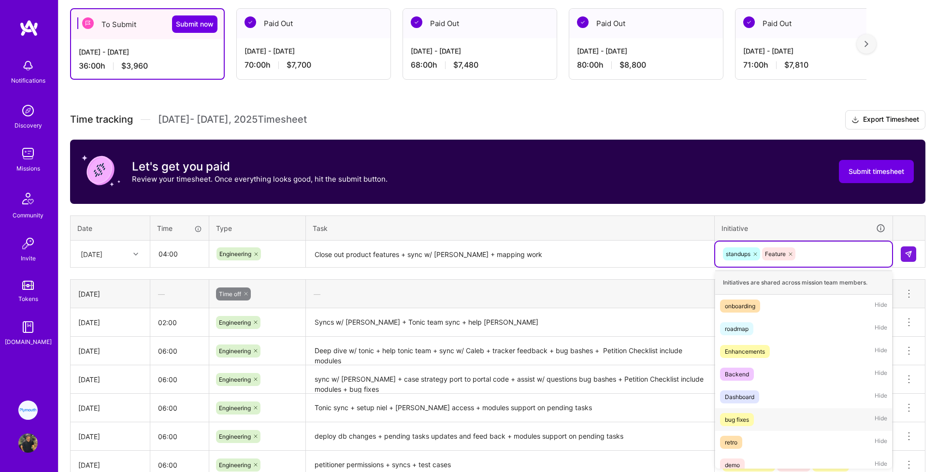
scroll to position [53, 0]
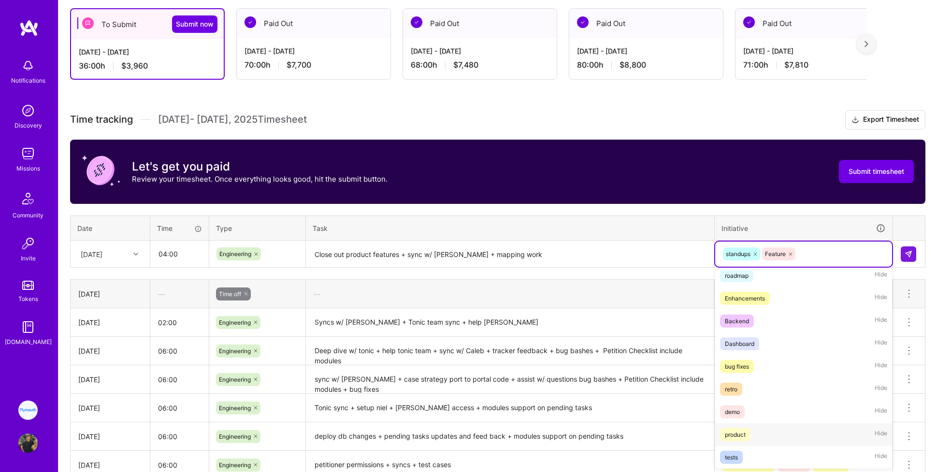
click at [561, 369] on div "product" at bounding box center [735, 434] width 21 height 10
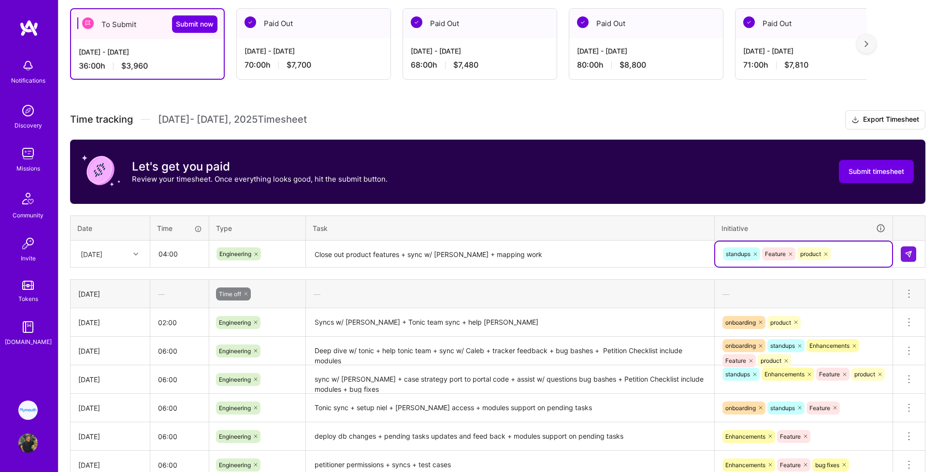
click at [561, 234] on th "Task" at bounding box center [510, 227] width 409 height 25
click at [561, 250] on img at bounding box center [908, 254] width 8 height 8
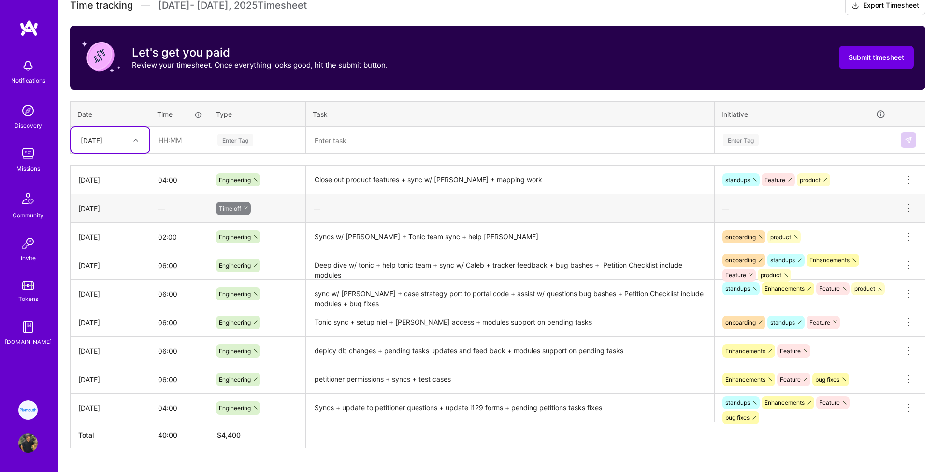
scroll to position [286, 0]
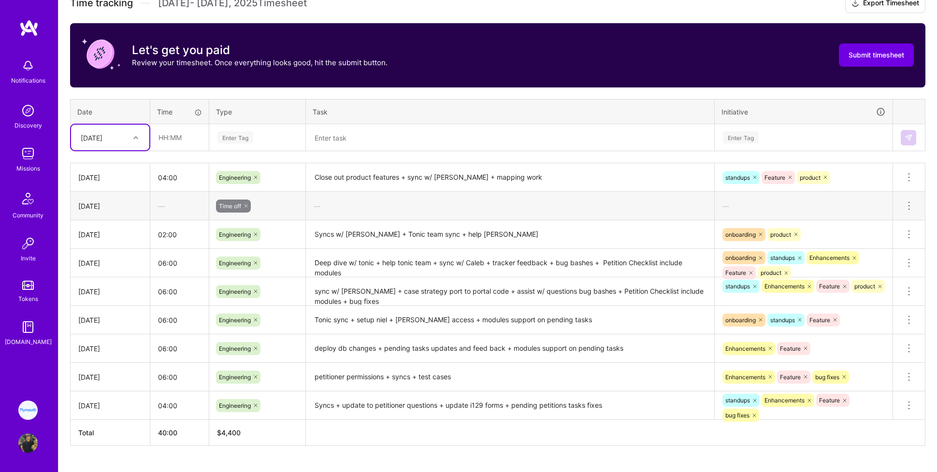
click at [102, 140] on div "[DATE]" at bounding box center [92, 137] width 22 height 10
click at [94, 270] on div "[DATE]" at bounding box center [110, 272] width 78 height 18
click at [169, 133] on input "text" at bounding box center [179, 138] width 57 height 26
type input "0"
click at [236, 134] on div "Enter Tag" at bounding box center [235, 137] width 36 height 15
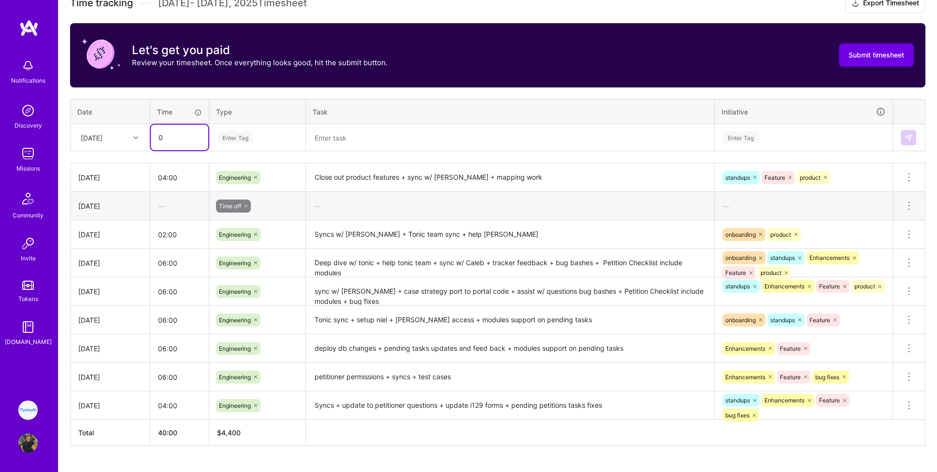
click at [177, 133] on input "0" at bounding box center [179, 138] width 57 height 26
type input "2"
type input "01:00"
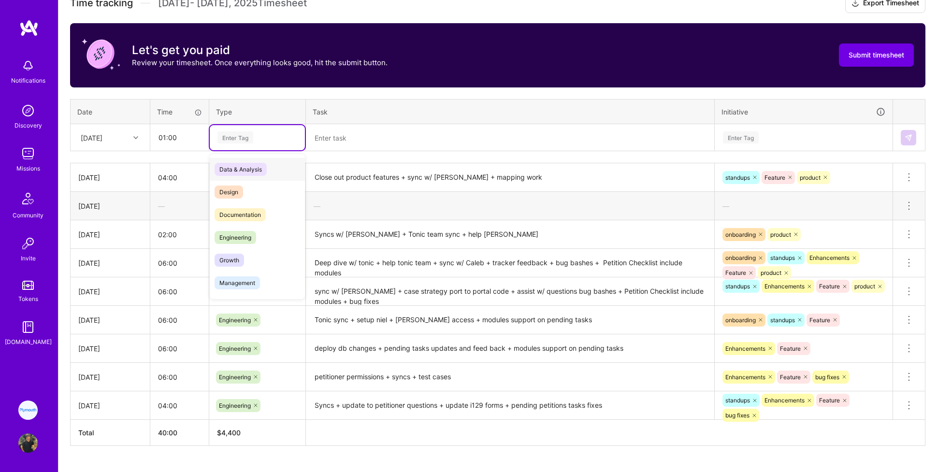
click at [237, 138] on div "Enter Tag" at bounding box center [235, 137] width 36 height 15
type input "e"
click at [238, 212] on span "Engineering" at bounding box center [235, 214] width 42 height 13
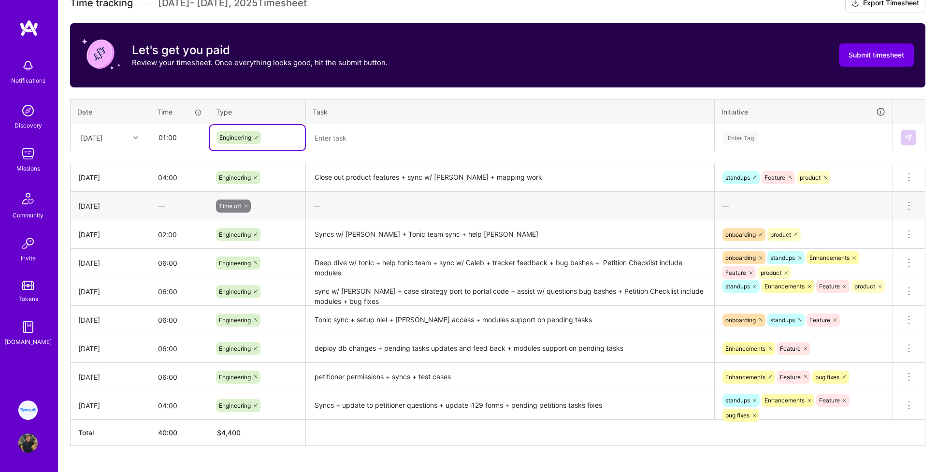
click at [346, 142] on textarea at bounding box center [510, 138] width 406 height 26
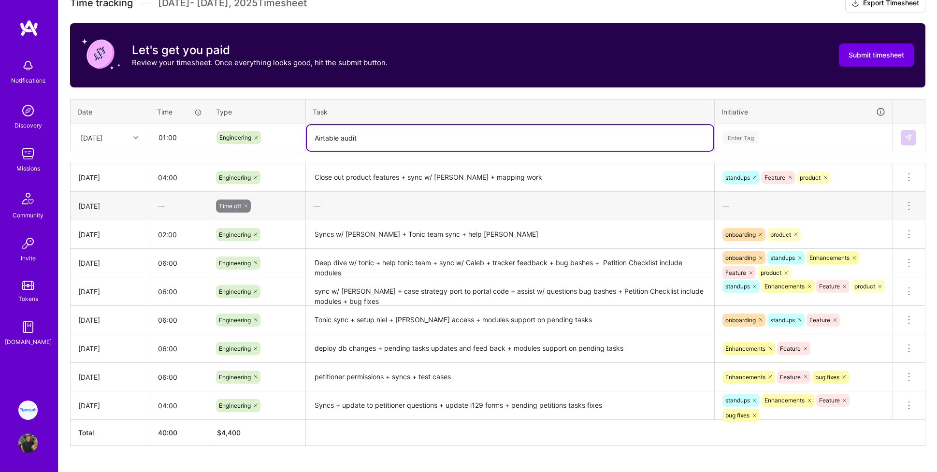
type textarea "Airtable audit"
click at [473, 107] on th "Task" at bounding box center [510, 111] width 409 height 25
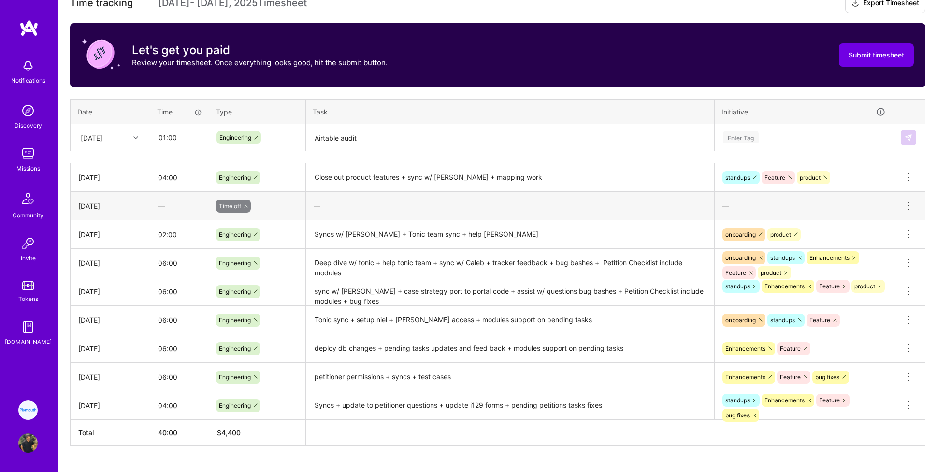
scroll to position [307, 0]
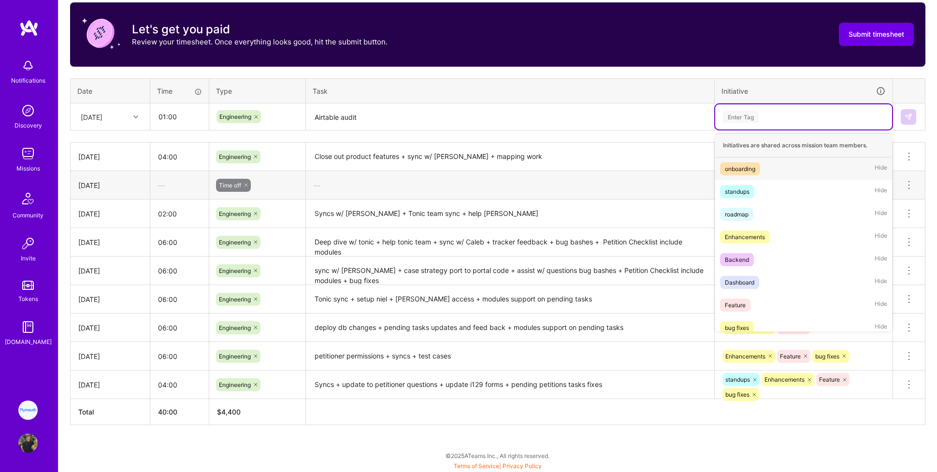
click at [561, 115] on div "Enter Tag" at bounding box center [741, 116] width 36 height 15
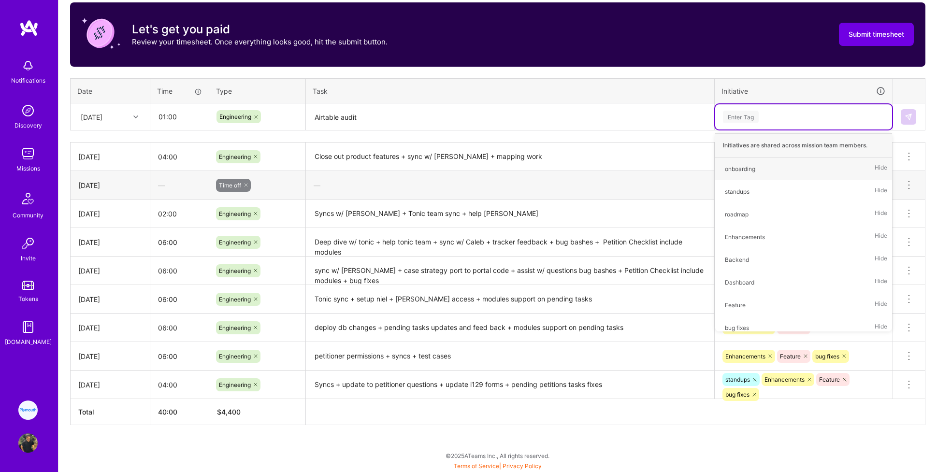
type input "e"
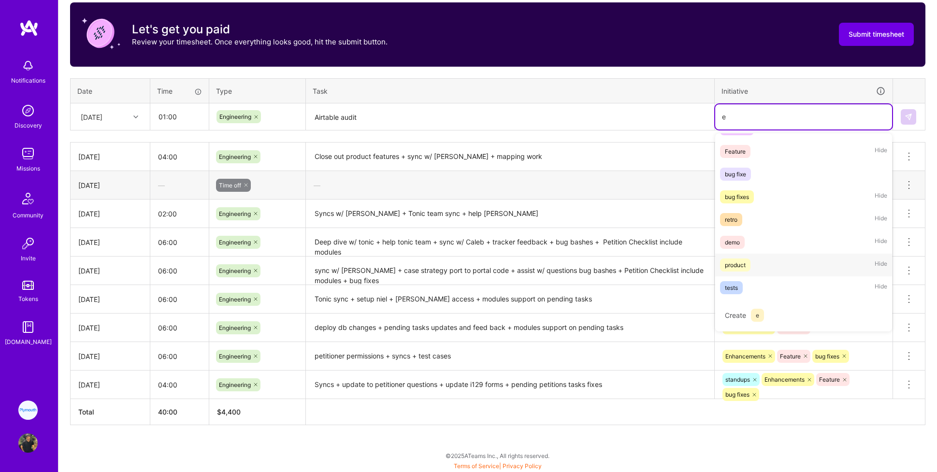
click at [561, 264] on div "product" at bounding box center [735, 265] width 21 height 10
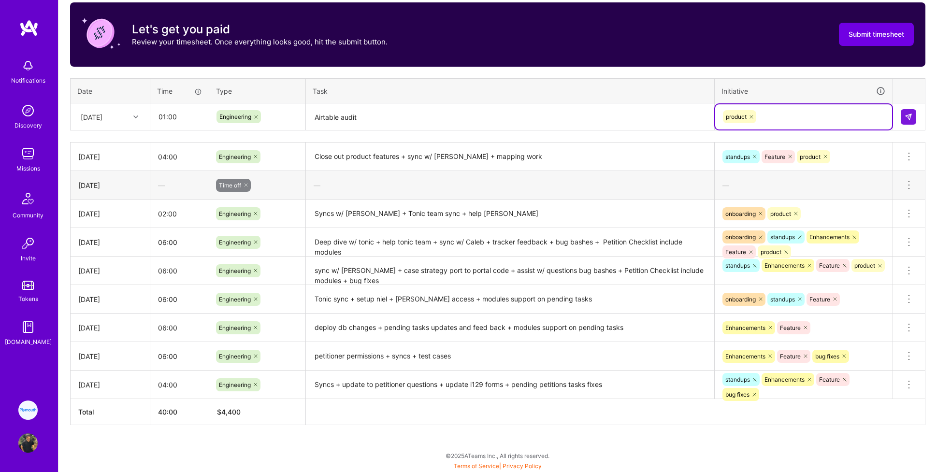
click at [501, 118] on textarea "Airtable audit" at bounding box center [510, 117] width 406 height 26
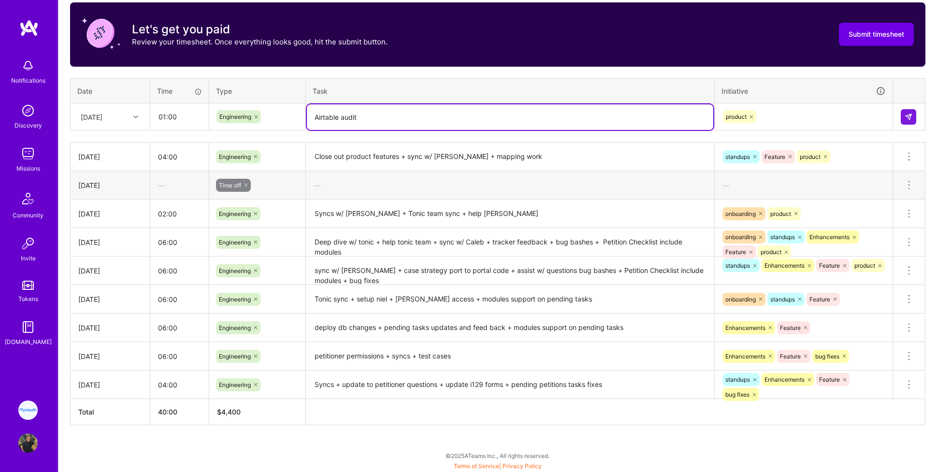
click at [333, 119] on textarea "Airtable audit" at bounding box center [510, 117] width 406 height 26
type textarea "Airtable retool audit"
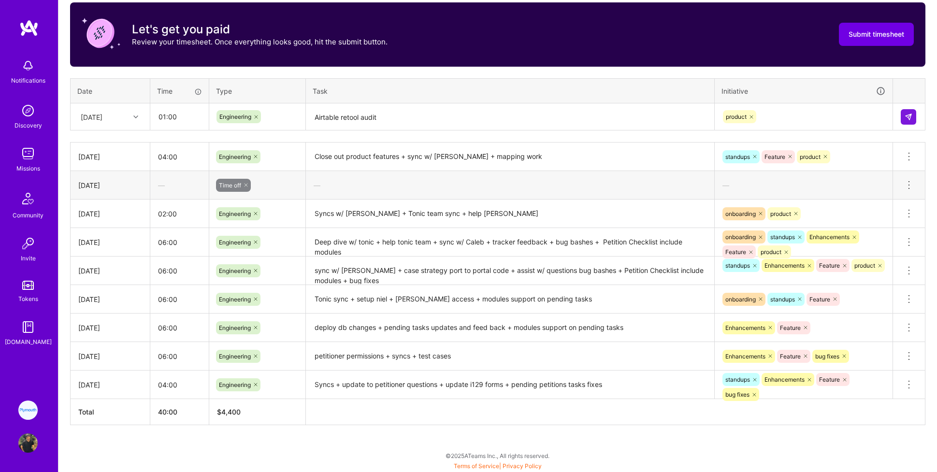
click at [495, 90] on th "Task" at bounding box center [510, 90] width 409 height 25
click at [561, 115] on img at bounding box center [908, 117] width 8 height 8
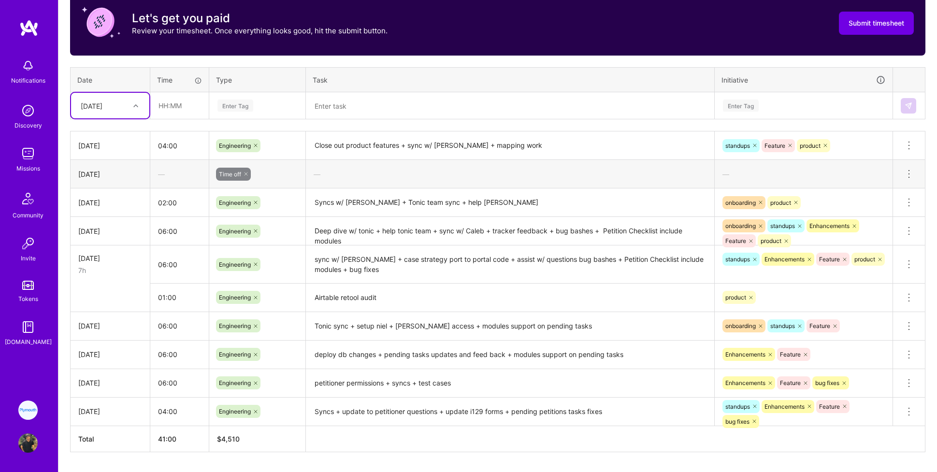
scroll to position [319, 0]
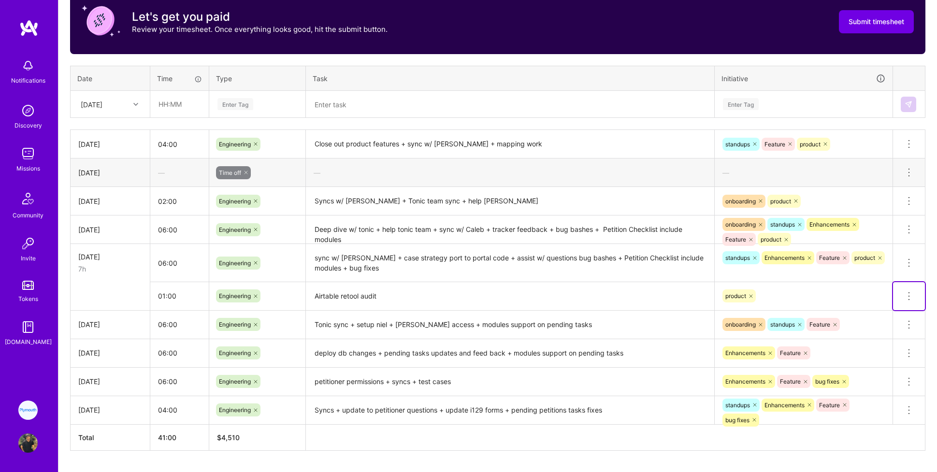
click at [561, 291] on icon at bounding box center [909, 296] width 12 height 12
click at [561, 311] on button "Delete row" at bounding box center [885, 313] width 50 height 24
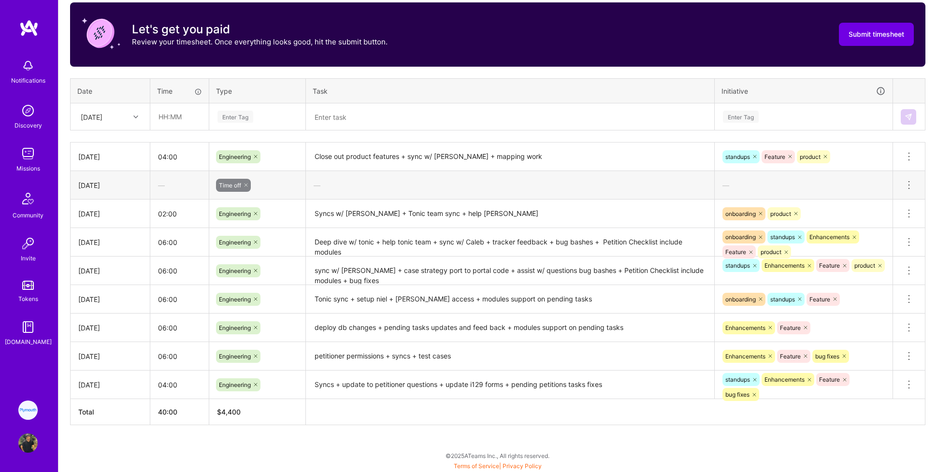
click at [113, 110] on div "[DATE]" at bounding box center [103, 117] width 54 height 16
click at [112, 243] on div "[DATE]" at bounding box center [110, 250] width 78 height 18
click at [175, 118] on input "text" at bounding box center [179, 117] width 57 height 26
type input "01:00"
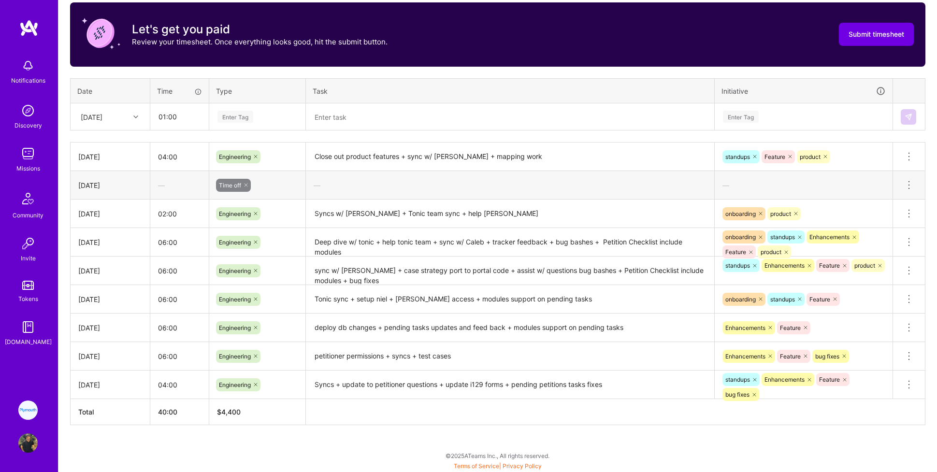
click at [232, 119] on div "Enter Tag" at bounding box center [235, 116] width 36 height 15
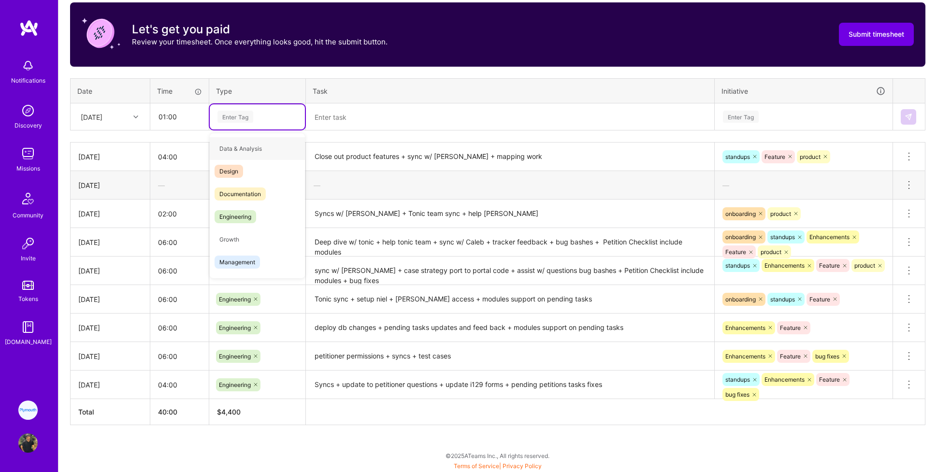
type input "e"
click at [233, 189] on span "Engineering" at bounding box center [235, 193] width 42 height 13
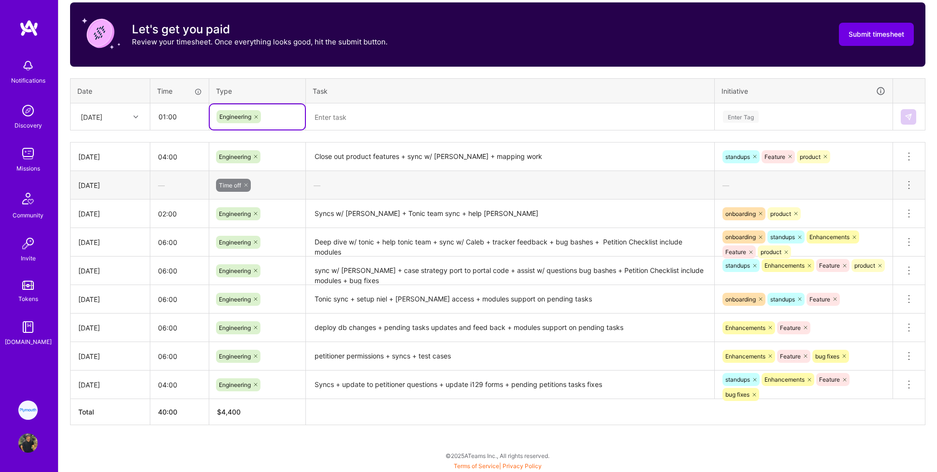
click at [446, 110] on textarea at bounding box center [510, 117] width 406 height 26
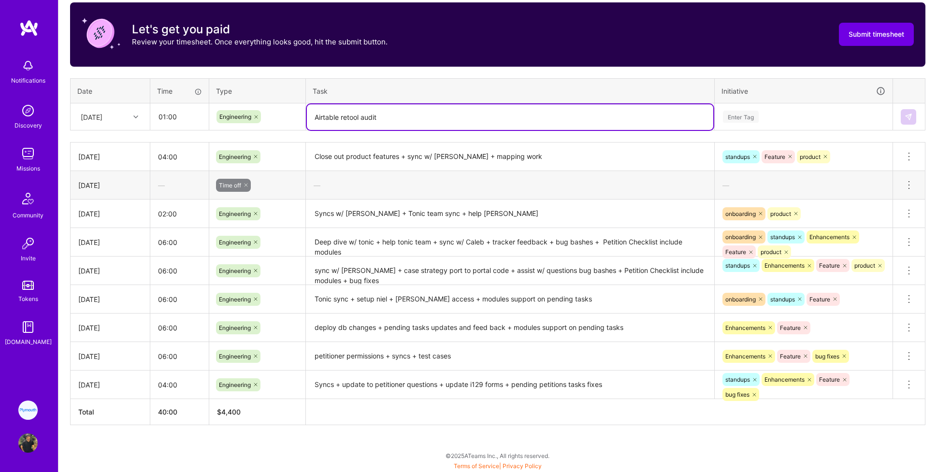
type textarea "Airtable retool audit"
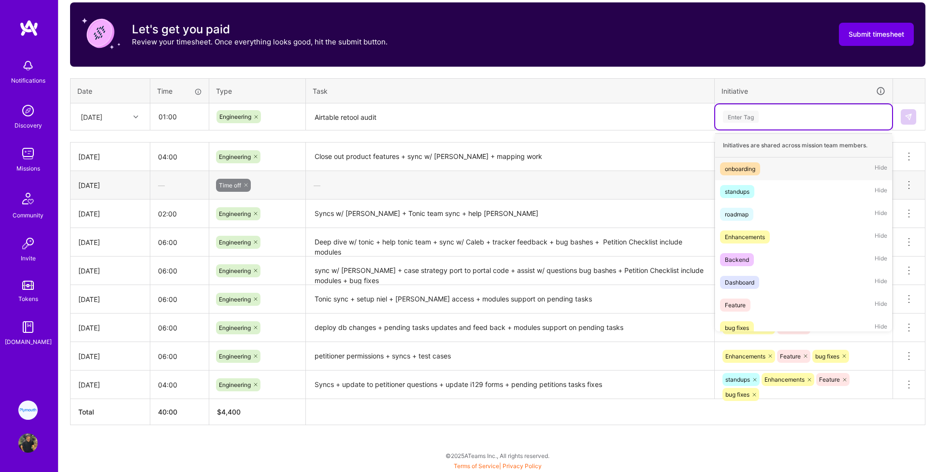
click at [561, 115] on div "Enter Tag" at bounding box center [741, 116] width 36 height 15
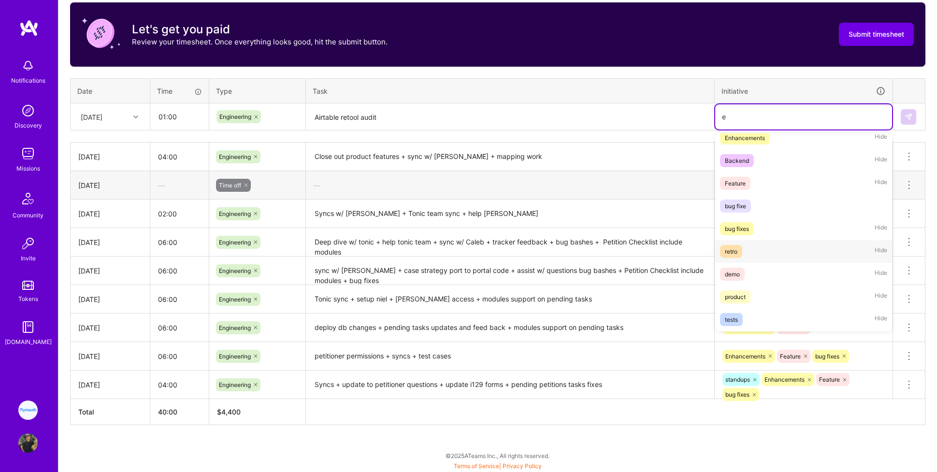
scroll to position [28, 0]
type input "e"
click at [561, 121] on textarea "Airtable retool audit" at bounding box center [510, 117] width 406 height 26
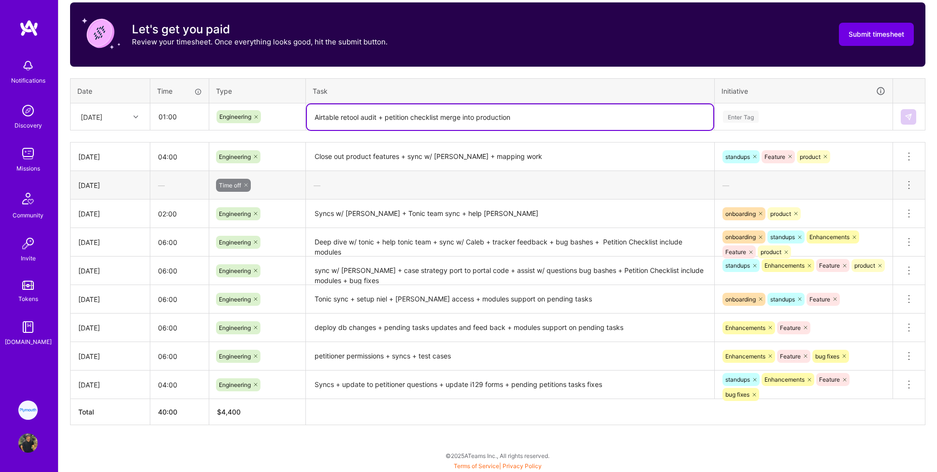
type textarea "Airtable retool audit + petition checklist merge into production"
click at [160, 118] on input "01:00" at bounding box center [179, 117] width 57 height 26
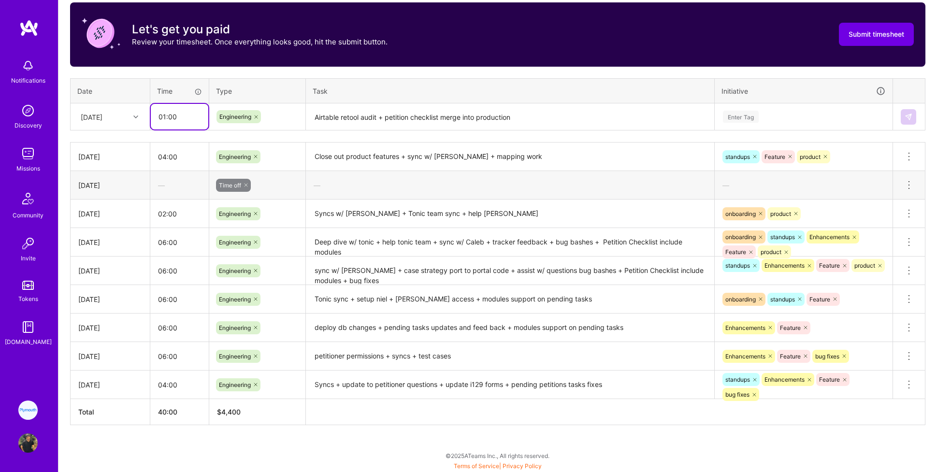
click at [162, 119] on input "01:00" at bounding box center [179, 117] width 57 height 26
type input "02:00"
click at [451, 122] on textarea "Airtable retool audit + petition checklist merge into production" at bounding box center [510, 117] width 406 height 26
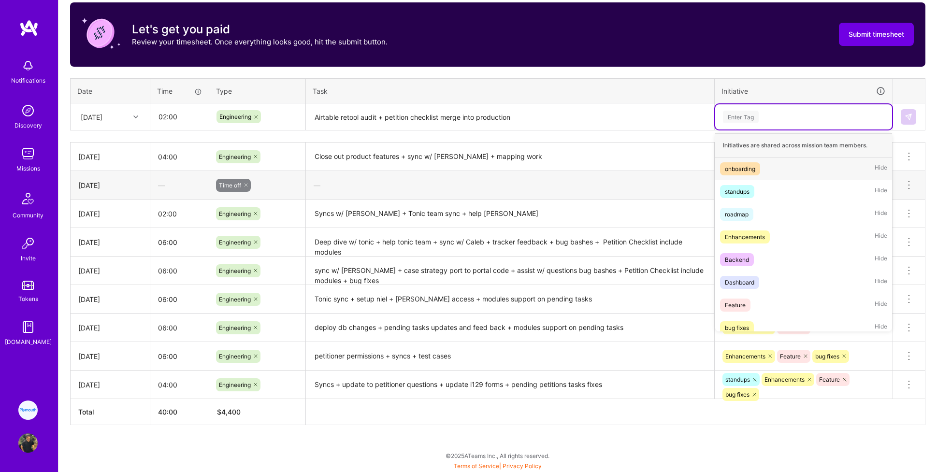
click at [561, 118] on div "Enter Tag" at bounding box center [741, 116] width 36 height 15
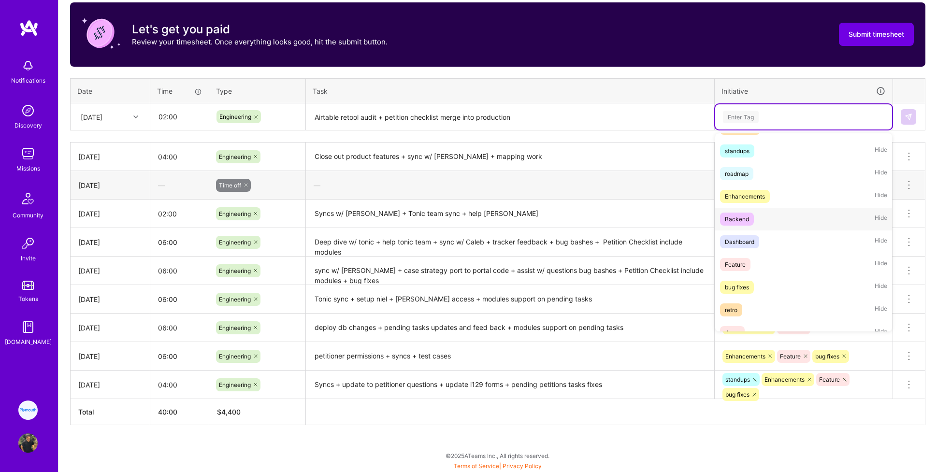
scroll to position [39, 0]
click at [561, 200] on div "Enhancements" at bounding box center [745, 198] width 40 height 10
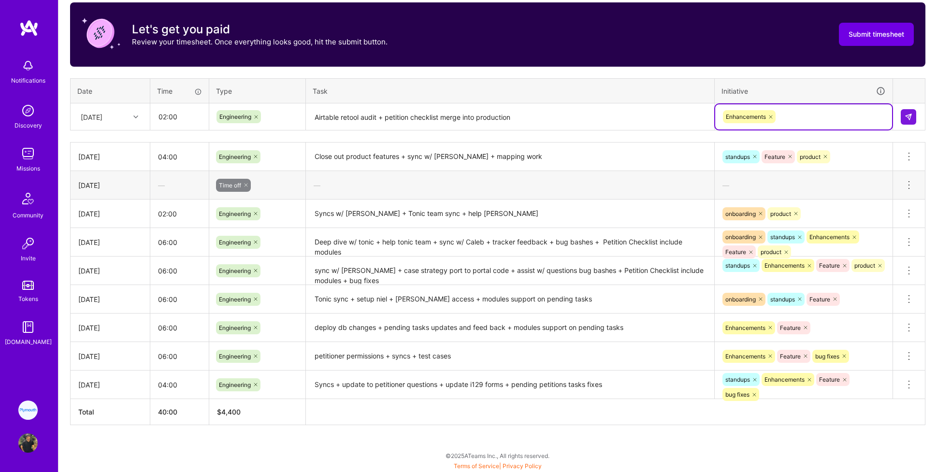
click at [561, 112] on div "Enhancements" at bounding box center [803, 116] width 163 height 15
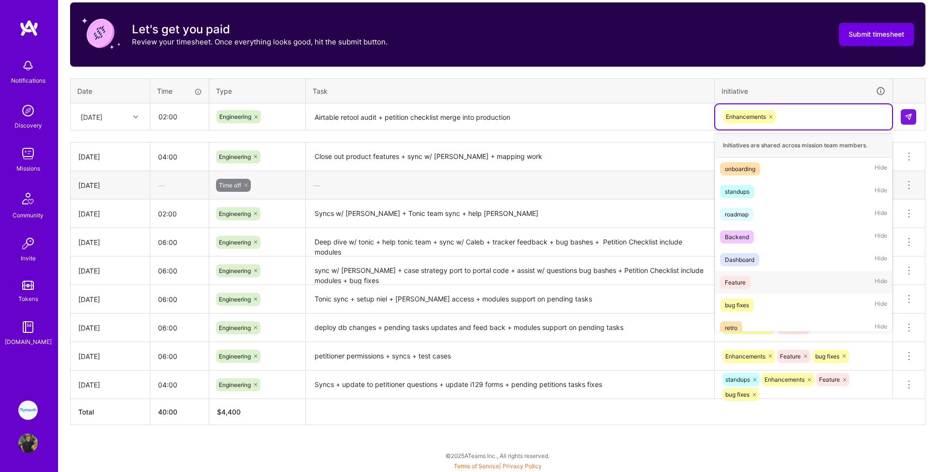
scroll to position [76, 0]
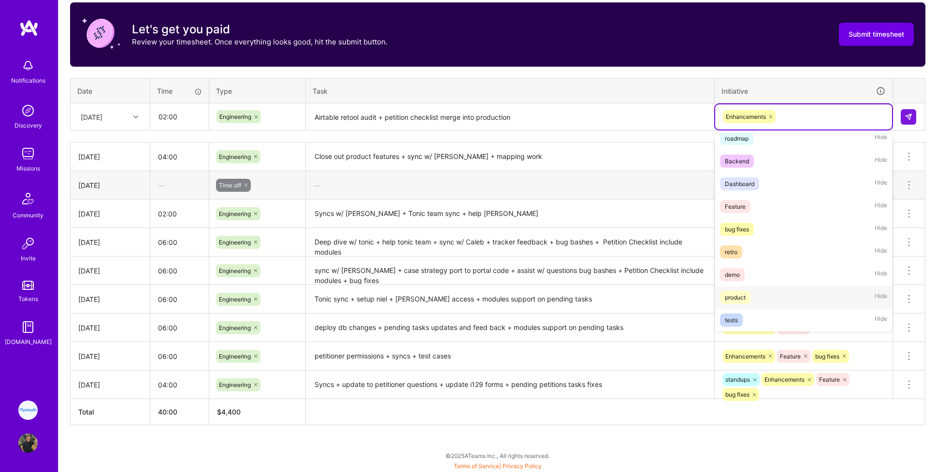
click at [561, 297] on div "product" at bounding box center [735, 297] width 21 height 10
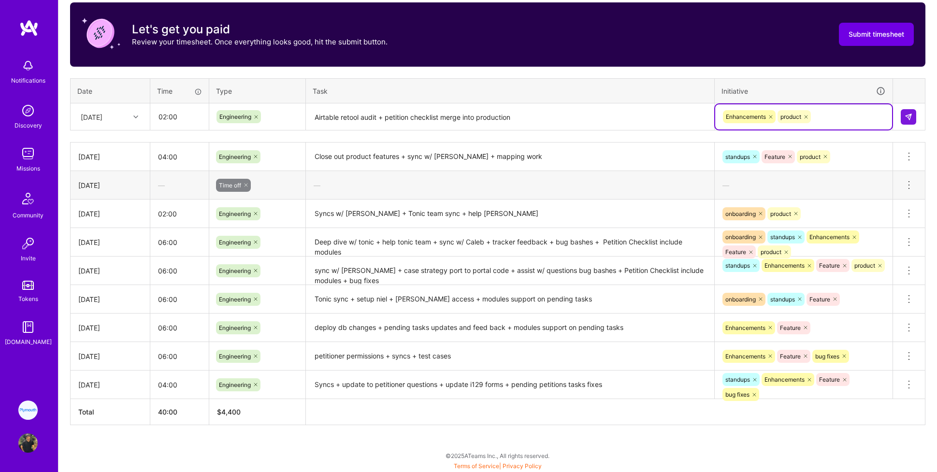
click at [561, 79] on th "Task" at bounding box center [510, 90] width 409 height 25
click at [561, 121] on button at bounding box center [908, 116] width 15 height 15
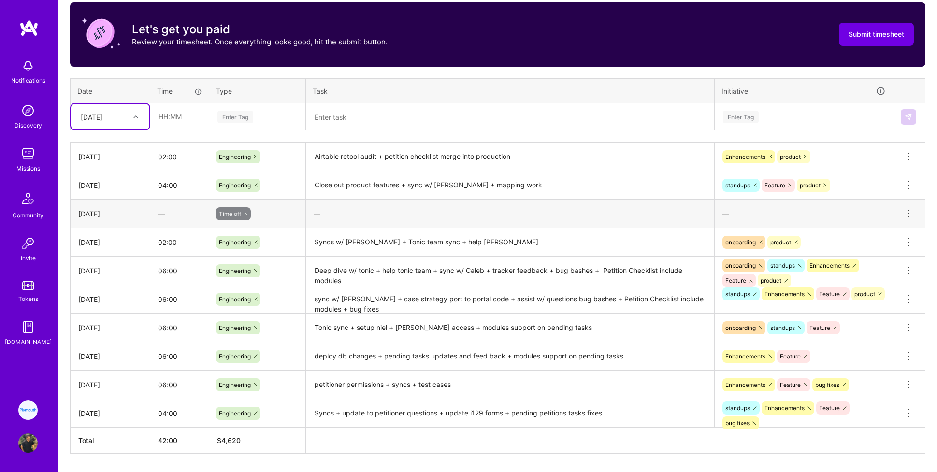
click at [102, 119] on div "[DATE]" at bounding box center [92, 117] width 22 height 10
click at [99, 262] on div "[DATE]" at bounding box center [110, 267] width 78 height 18
click at [178, 121] on input "text" at bounding box center [179, 117] width 57 height 26
type input "01:00"
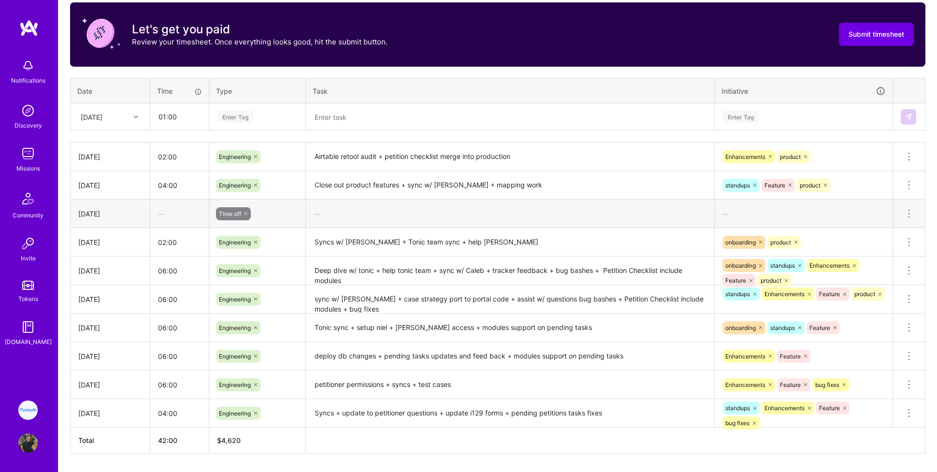
click at [426, 121] on textarea at bounding box center [510, 117] width 406 height 26
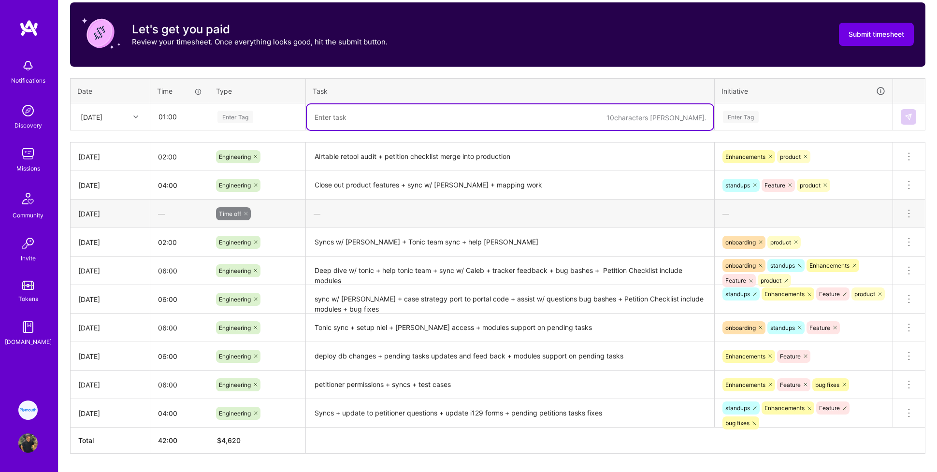
click at [236, 117] on div "Enter Tag" at bounding box center [235, 116] width 36 height 15
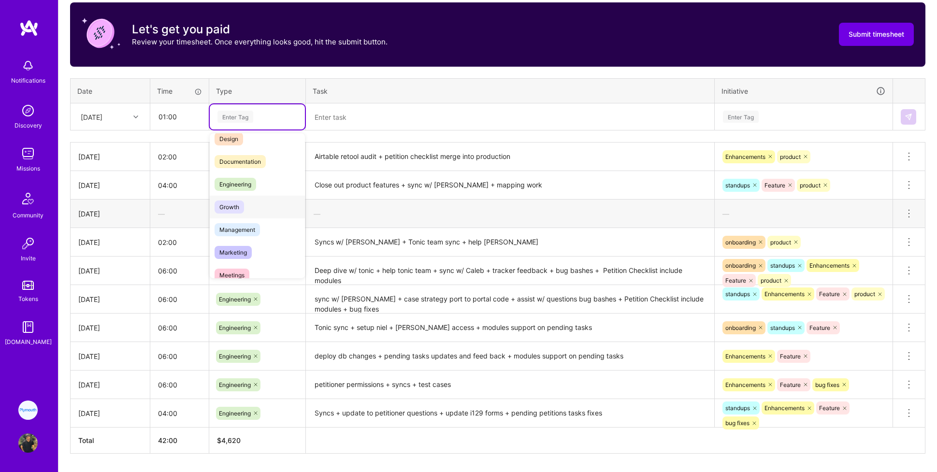
scroll to position [29, 0]
click at [232, 186] on span "Engineering" at bounding box center [235, 187] width 42 height 13
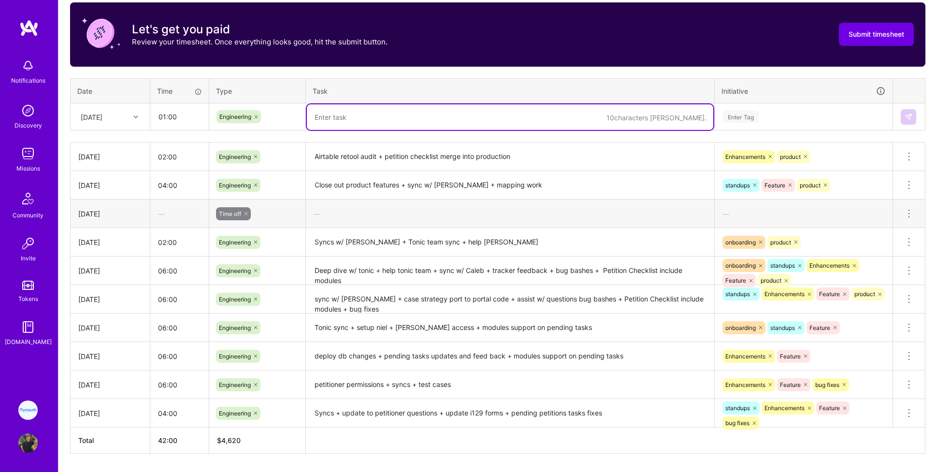
click at [353, 124] on textarea at bounding box center [510, 117] width 406 height 26
type textarea "Tonic team project catchup"
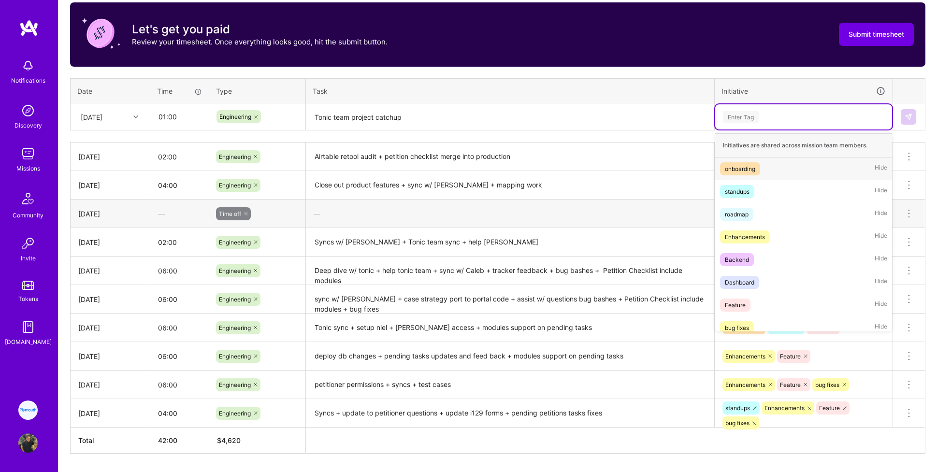
click at [561, 120] on div "Enter Tag" at bounding box center [741, 116] width 36 height 15
click at [561, 169] on div "onboarding" at bounding box center [740, 169] width 30 height 10
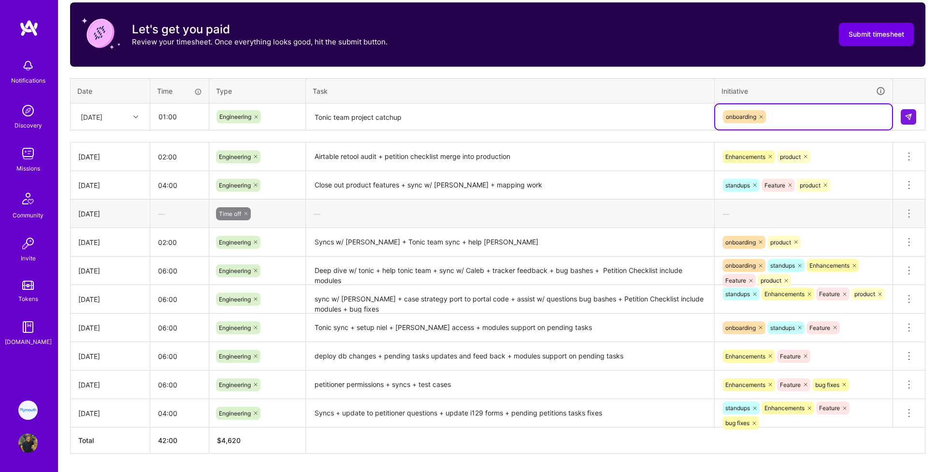
click at [561, 117] on icon at bounding box center [761, 117] width 6 height 6
click at [561, 117] on div "Enter Tag" at bounding box center [803, 117] width 163 height 12
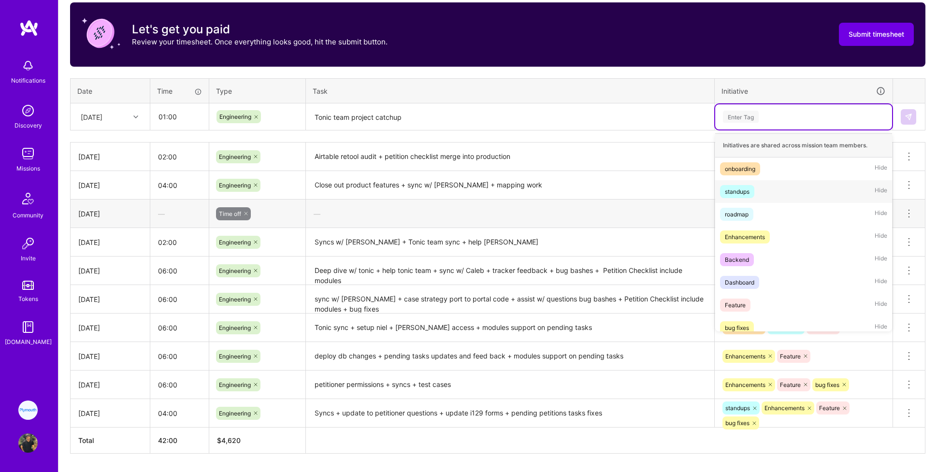
scroll to position [99, 0]
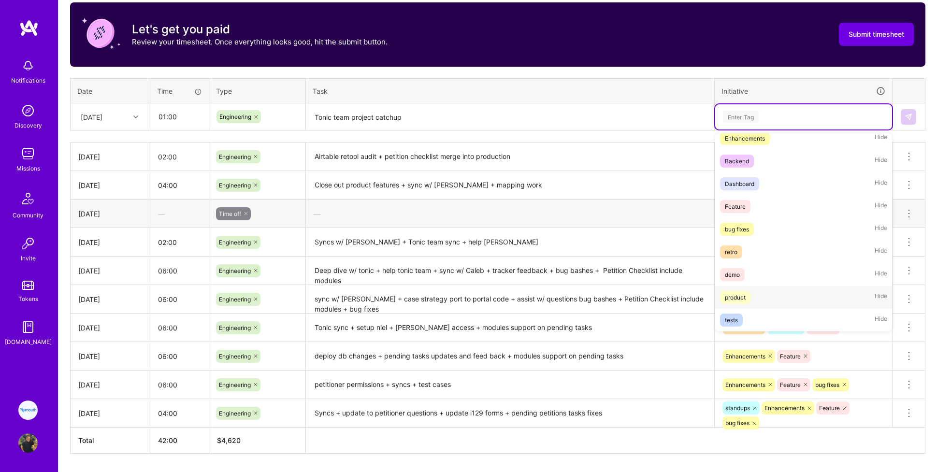
click at [561, 297] on div "product" at bounding box center [735, 297] width 21 height 10
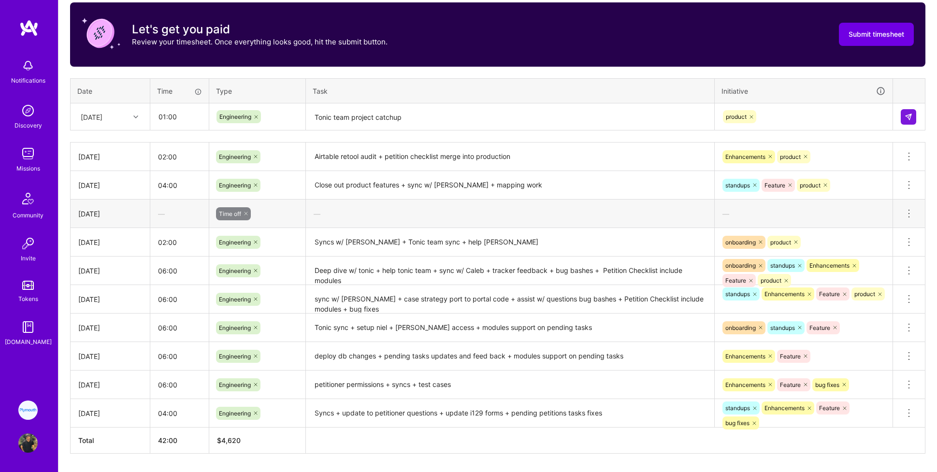
click at [561, 73] on div "Time tracking [DATE] - [DATE] Timesheet Export Timesheet Let's get you paid Rev…" at bounding box center [497, 213] width 855 height 481
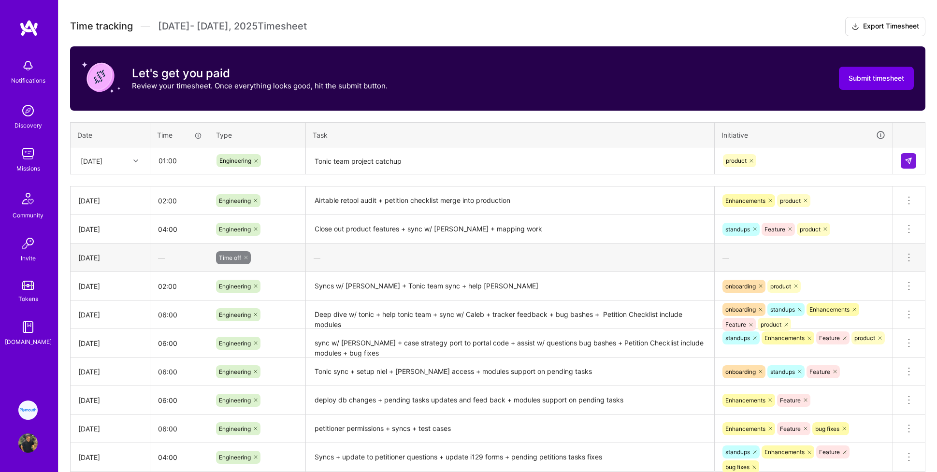
scroll to position [246, 0]
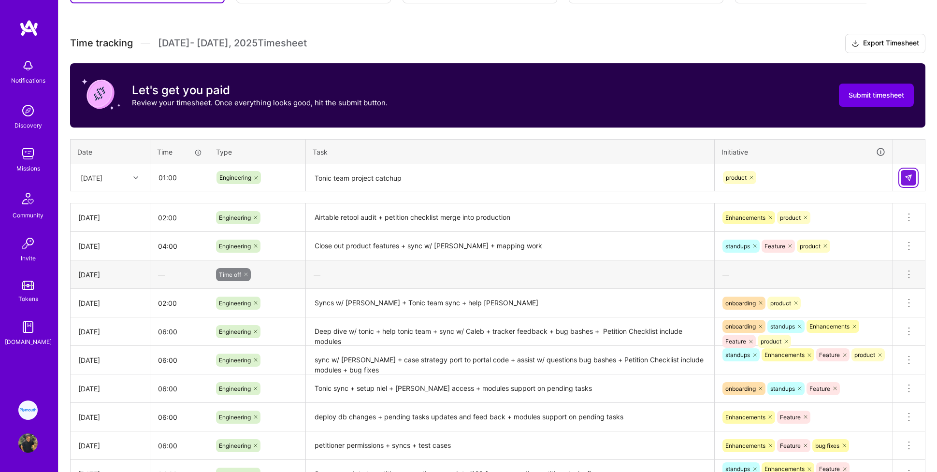
click at [561, 176] on img at bounding box center [908, 178] width 8 height 8
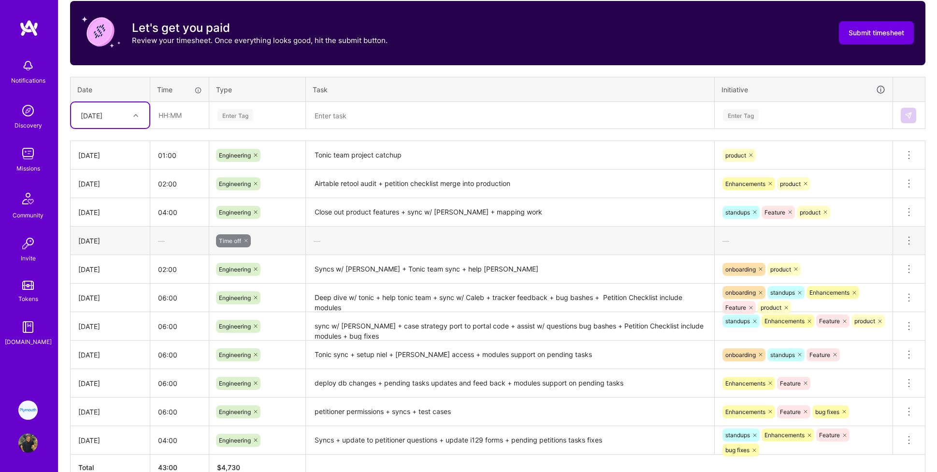
scroll to position [364, 0]
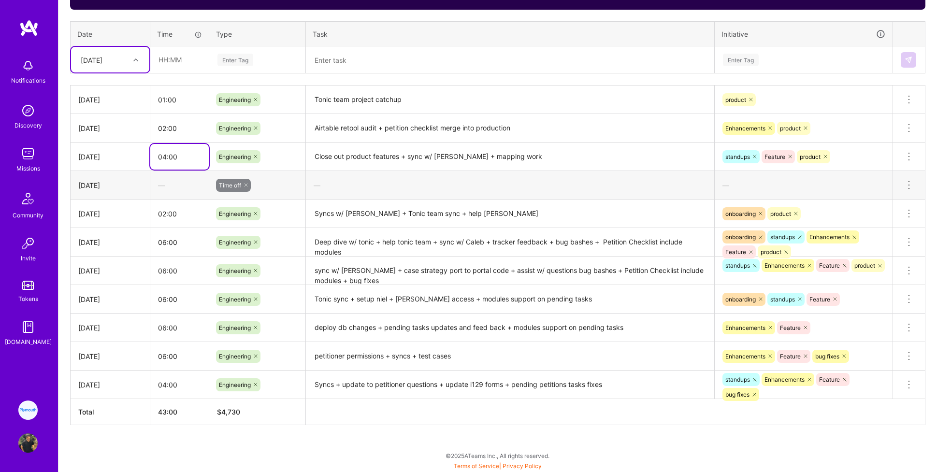
click at [166, 157] on input "04:00" at bounding box center [179, 157] width 58 height 26
type input "03:00"
click at [123, 276] on td "[DATE]" at bounding box center [111, 271] width 80 height 29
click at [184, 369] on th "42:00" at bounding box center [179, 412] width 59 height 26
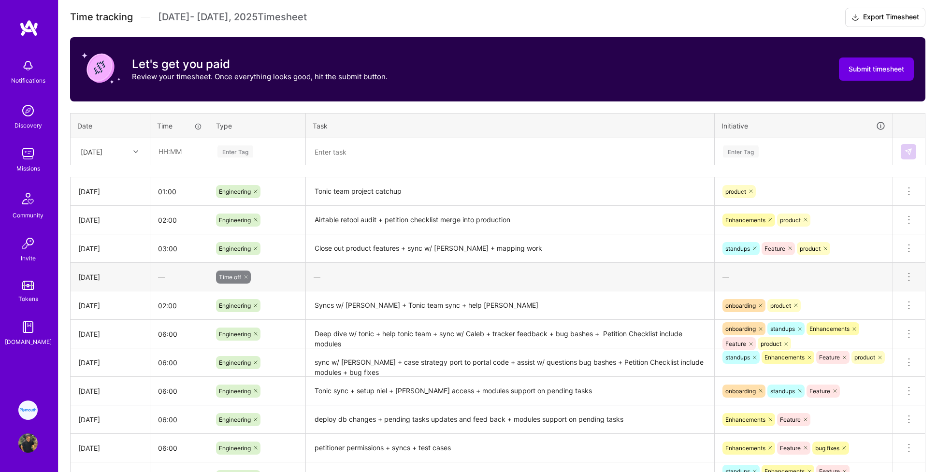
scroll to position [167, 0]
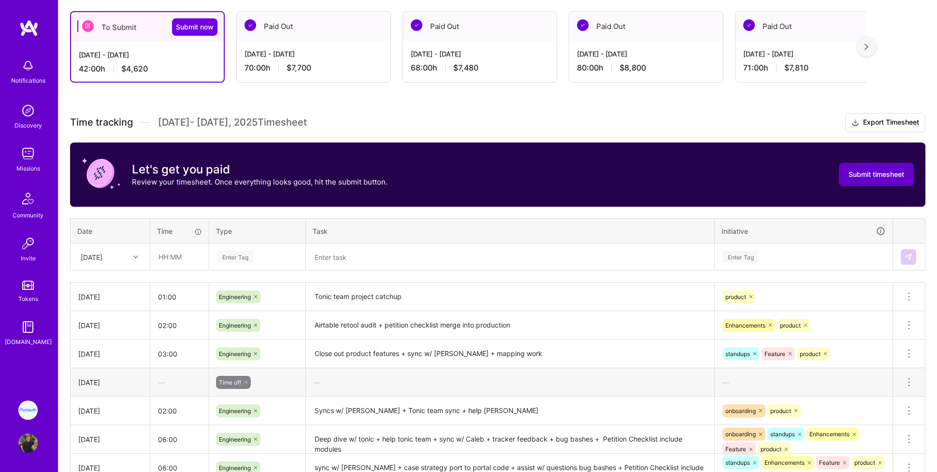
click at [561, 175] on span "Submit timesheet" at bounding box center [876, 175] width 56 height 10
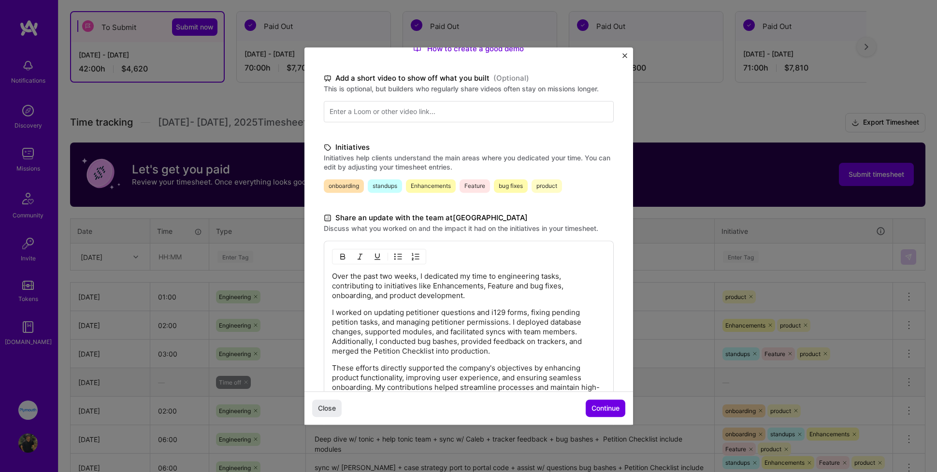
scroll to position [217, 0]
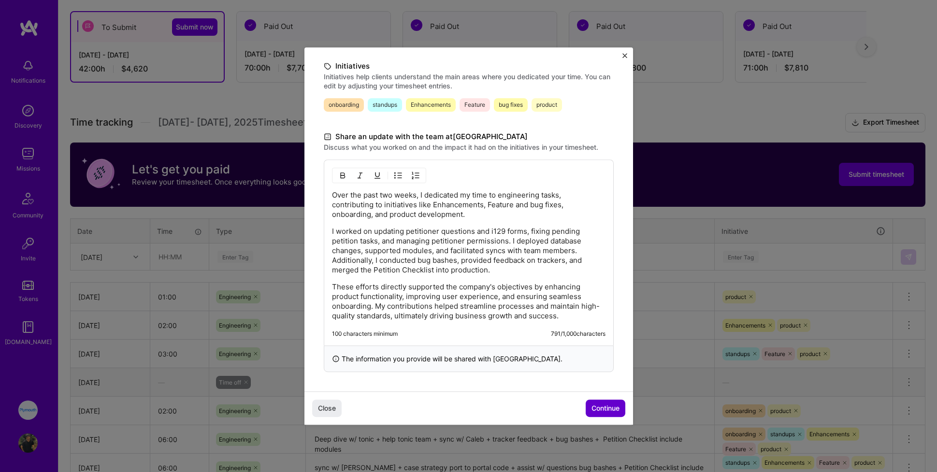
click at [561, 369] on span "Continue" at bounding box center [605, 408] width 28 height 10
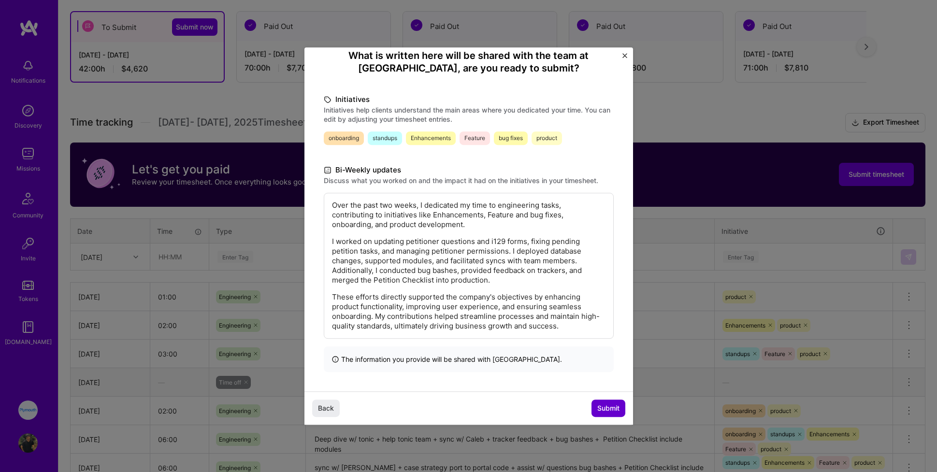
click at [561, 369] on span "Submit" at bounding box center [608, 408] width 22 height 10
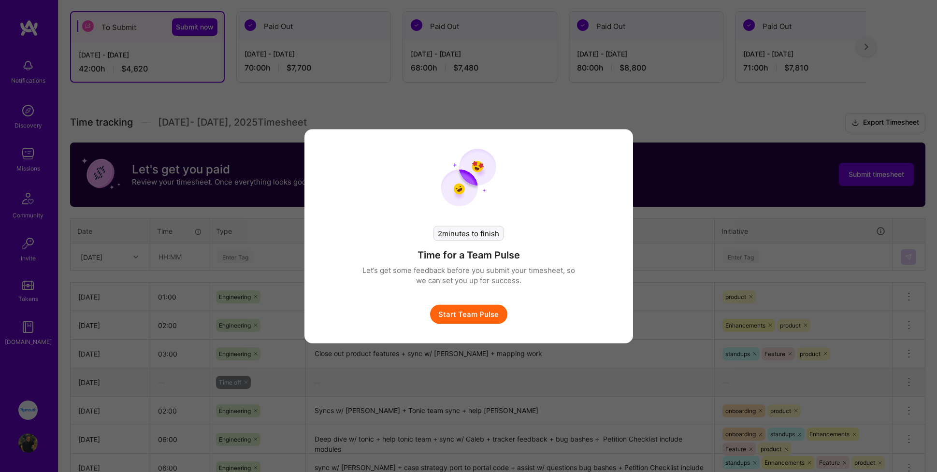
click at [455, 313] on button "Start Team Pulse" at bounding box center [468, 313] width 77 height 19
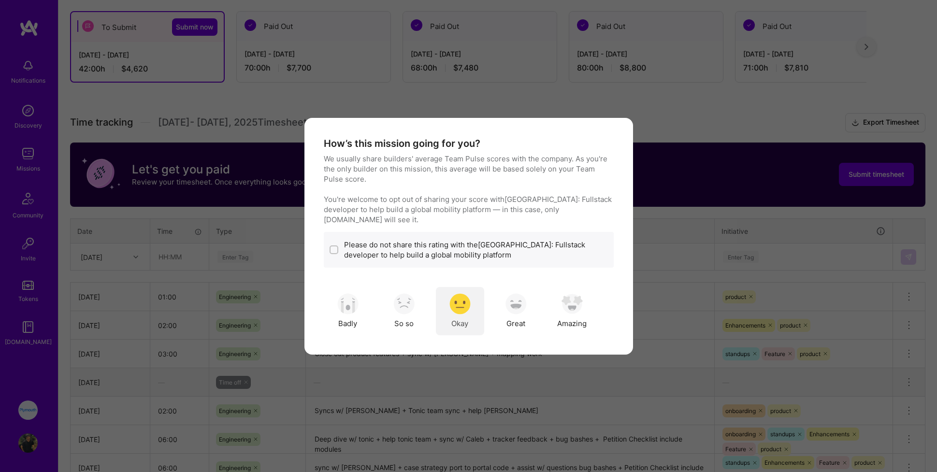
click at [473, 300] on div "Okay" at bounding box center [460, 311] width 48 height 48
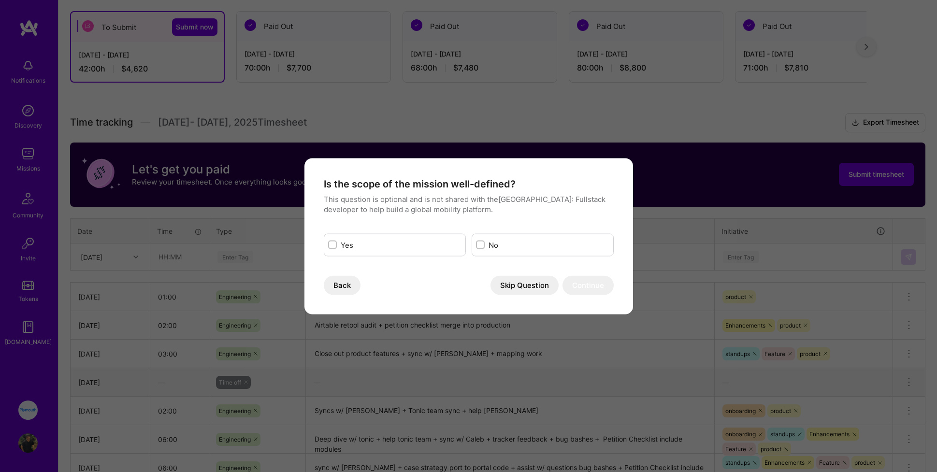
click at [425, 248] on label "Yes" at bounding box center [401, 245] width 121 height 10
click at [337, 248] on input "modal" at bounding box center [333, 245] width 7 height 7
checkbox input "true"
click at [561, 288] on button "Continue" at bounding box center [587, 284] width 51 height 19
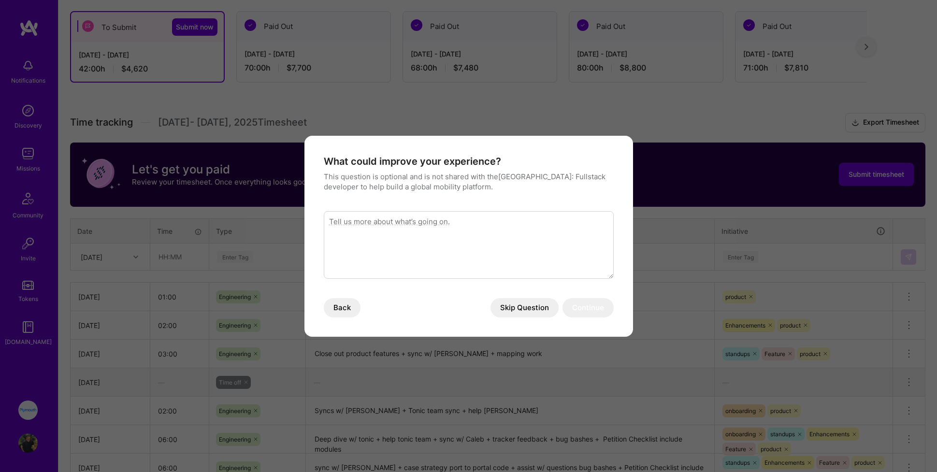
click at [531, 309] on button "Skip Question" at bounding box center [524, 307] width 68 height 19
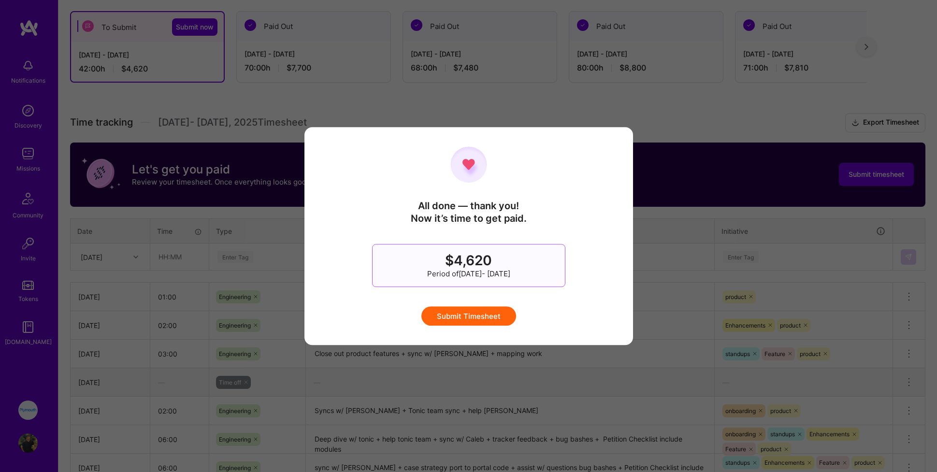
click at [493, 320] on button "Submit Timesheet" at bounding box center [468, 315] width 95 height 19
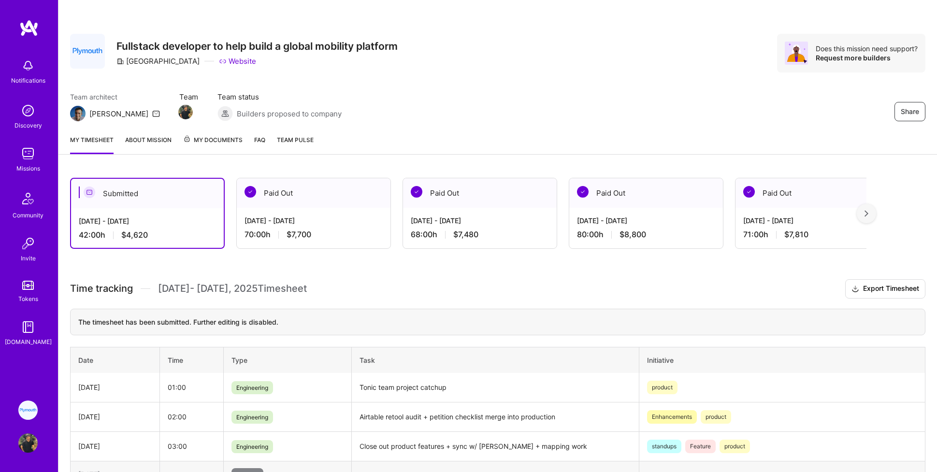
click at [162, 215] on div "[DATE] - [DATE] 42:00 h $4,620" at bounding box center [147, 228] width 153 height 40
drag, startPoint x: 148, startPoint y: 235, endPoint x: 120, endPoint y: 234, distance: 28.5
click at [120, 234] on div "42:00 h $4,620" at bounding box center [147, 235] width 137 height 10
copy span "$4,620"
click at [454, 86] on div "Share Fullstack developer to help build a global mobility platform [GEOGRAPHIC_…" at bounding box center [497, 63] width 878 height 127
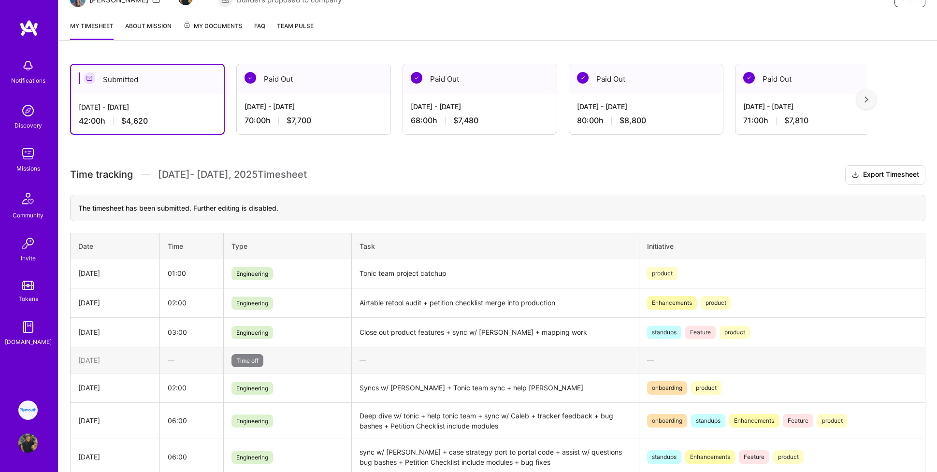
scroll to position [114, 0]
